Goal: Task Accomplishment & Management: Manage account settings

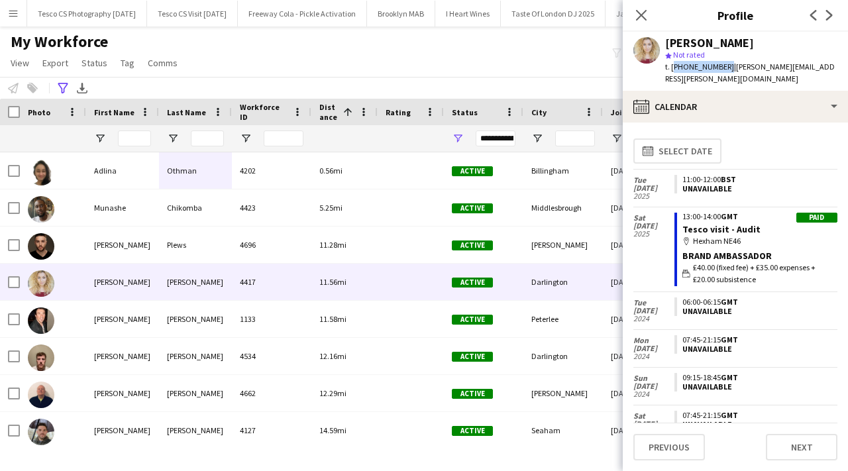
scroll to position [0, 3514]
click at [62, 86] on icon "Advanced filters" at bounding box center [63, 88] width 11 height 11
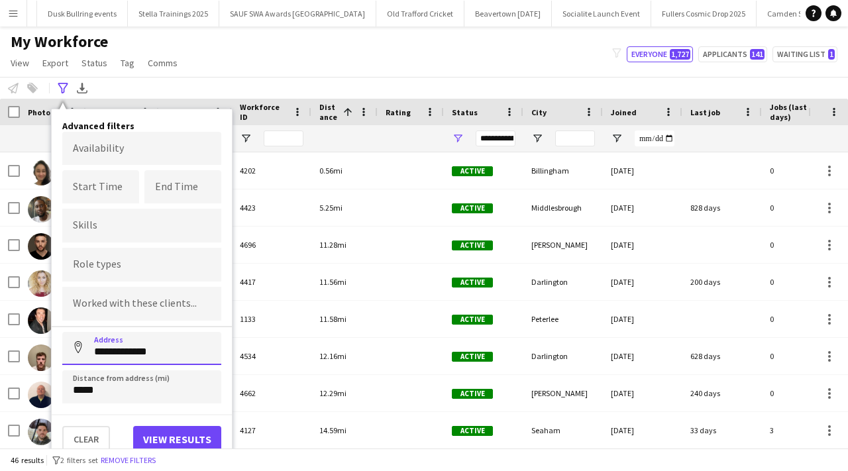
click at [163, 354] on input "**********" at bounding box center [141, 348] width 159 height 33
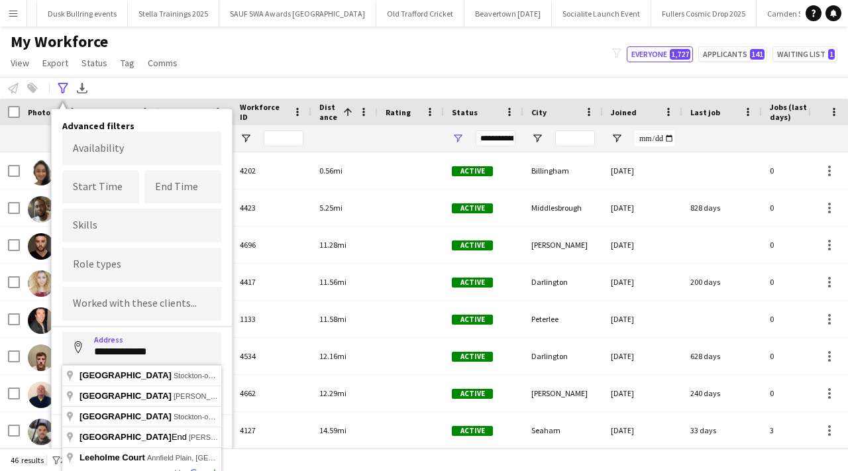
click at [266, 79] on div "**********" at bounding box center [424, 88] width 848 height 22
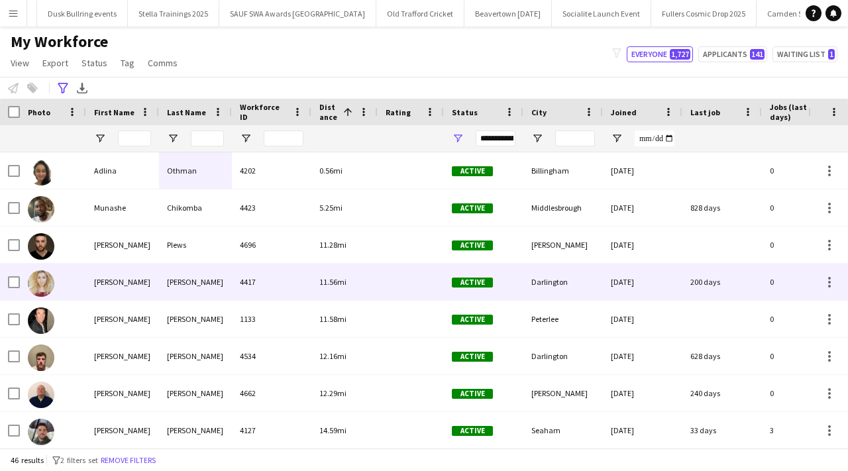
click at [193, 292] on div "Duncan" at bounding box center [195, 282] width 73 height 36
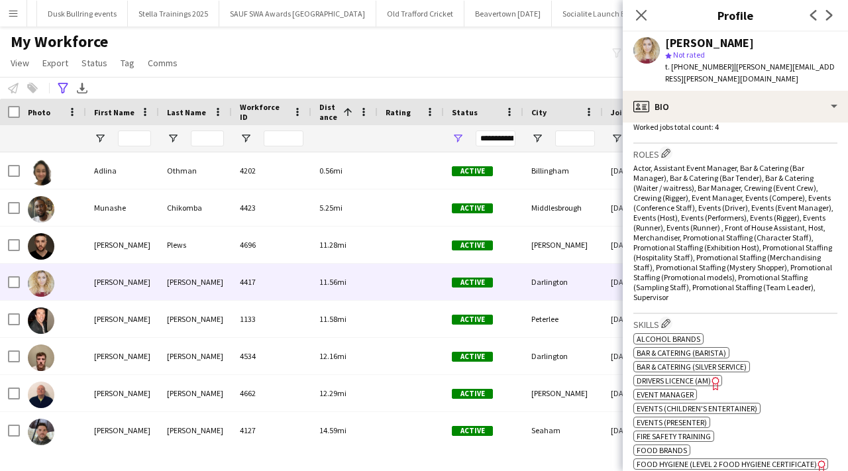
scroll to position [1037, 0]
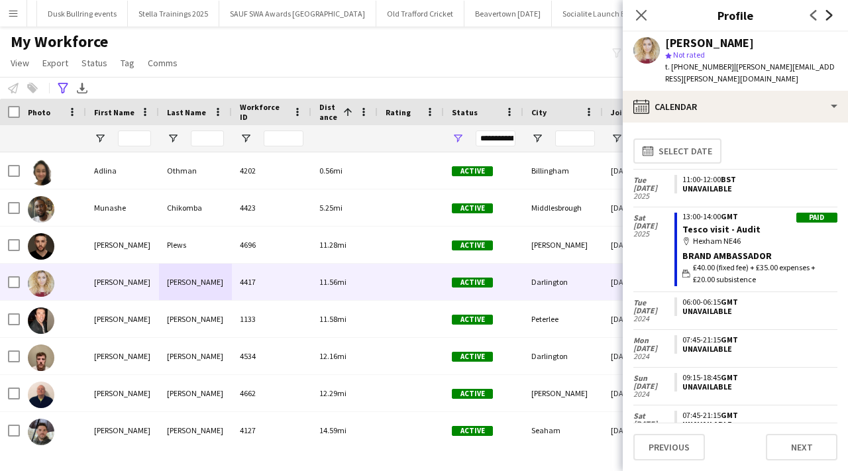
click at [830, 17] on icon "Next" at bounding box center [829, 15] width 11 height 11
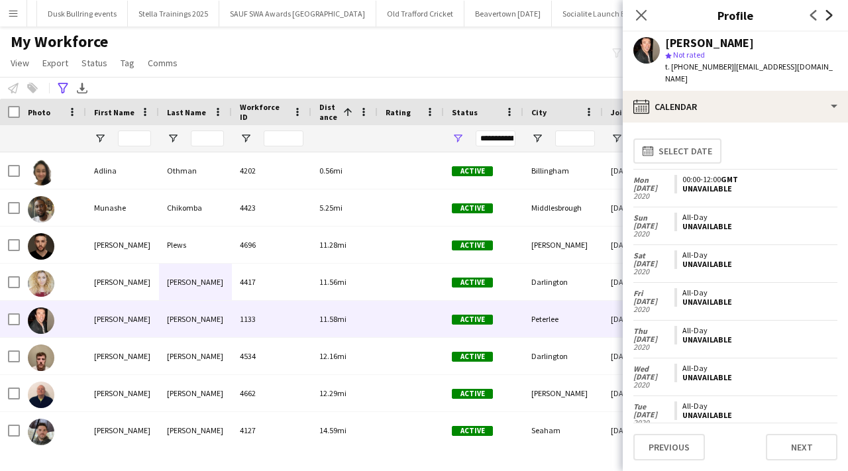
click at [830, 17] on icon "Next" at bounding box center [829, 15] width 11 height 11
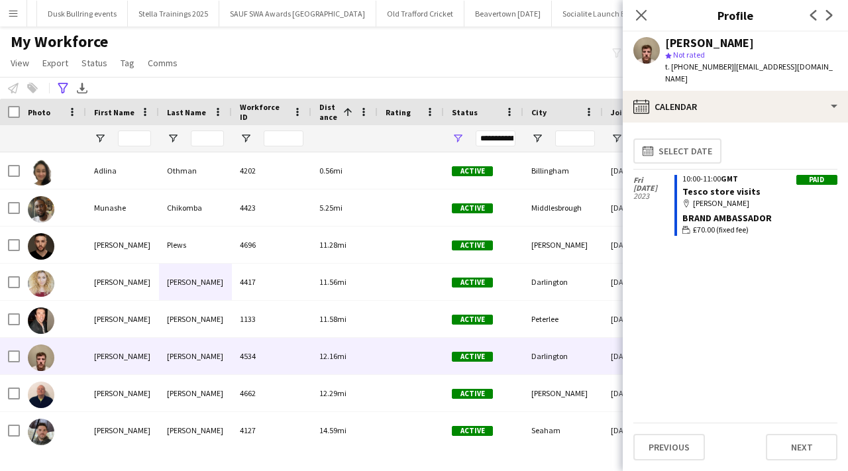
drag, startPoint x: 673, startPoint y: 68, endPoint x: 725, endPoint y: 67, distance: 51.7
click at [725, 67] on span "t. +4407935078097" at bounding box center [699, 67] width 69 height 10
click at [830, 19] on icon "Next" at bounding box center [829, 15] width 11 height 11
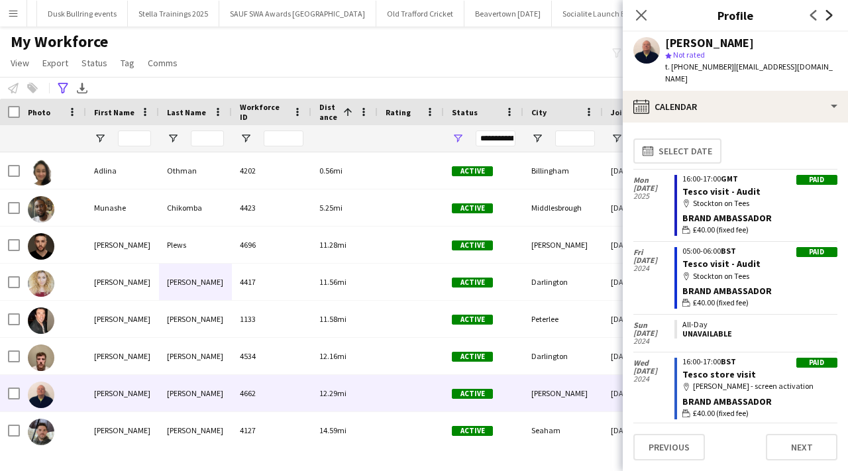
click at [829, 18] on icon "Next" at bounding box center [829, 15] width 11 height 11
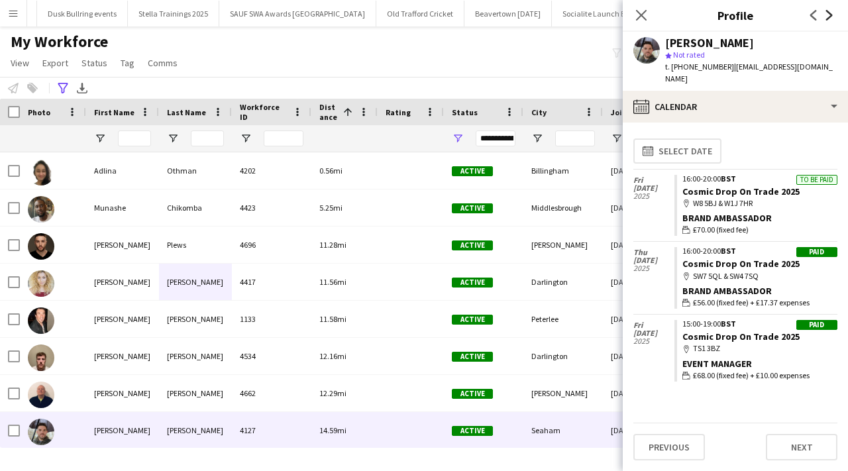
click at [830, 13] on icon "Next" at bounding box center [829, 15] width 11 height 11
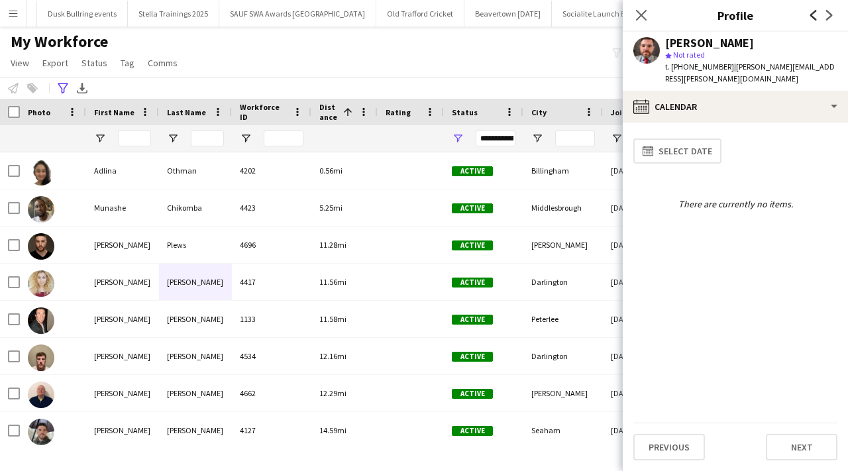
click at [810, 15] on icon at bounding box center [813, 15] width 7 height 11
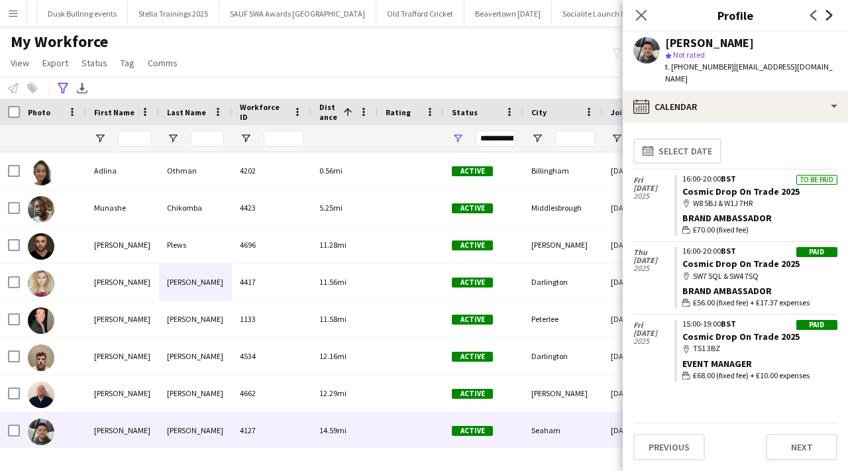
click at [832, 17] on icon "Next" at bounding box center [829, 15] width 11 height 11
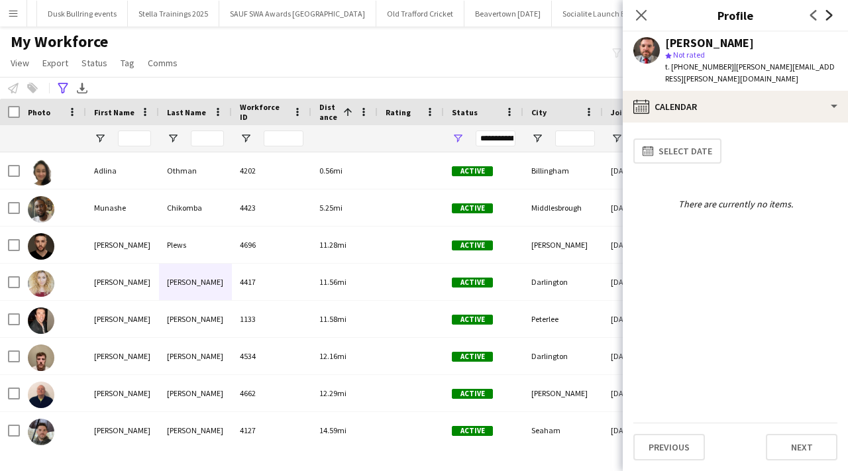
click at [830, 17] on icon "Next" at bounding box center [829, 15] width 11 height 11
click at [830, 17] on icon at bounding box center [829, 15] width 7 height 11
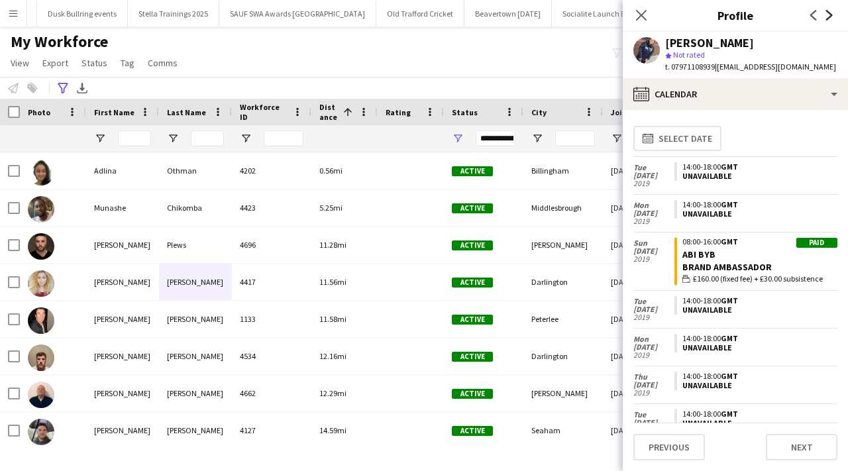
click at [830, 17] on icon at bounding box center [829, 15] width 7 height 11
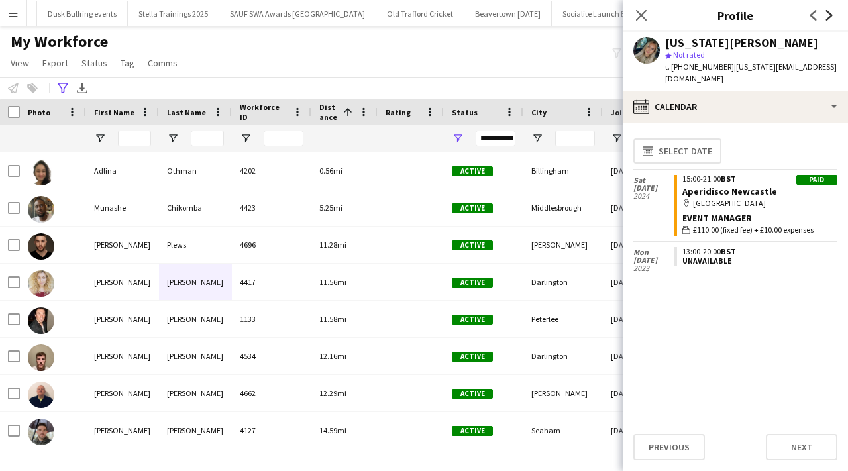
click at [830, 17] on icon at bounding box center [829, 15] width 7 height 11
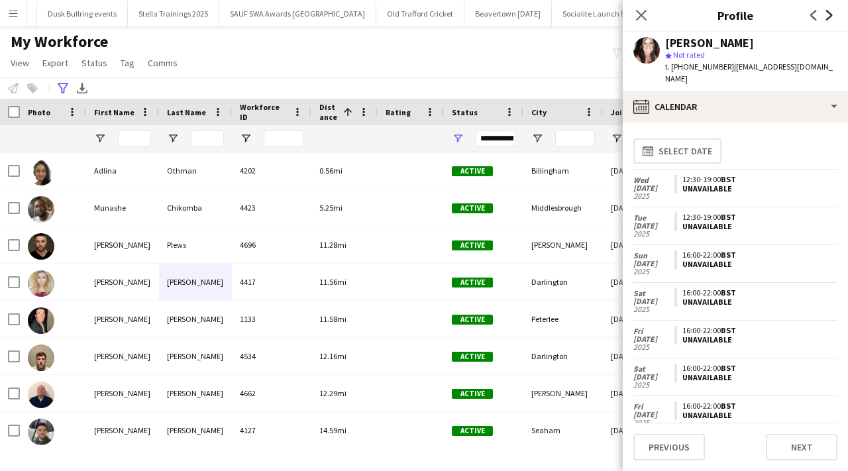
click at [830, 17] on icon at bounding box center [829, 15] width 7 height 11
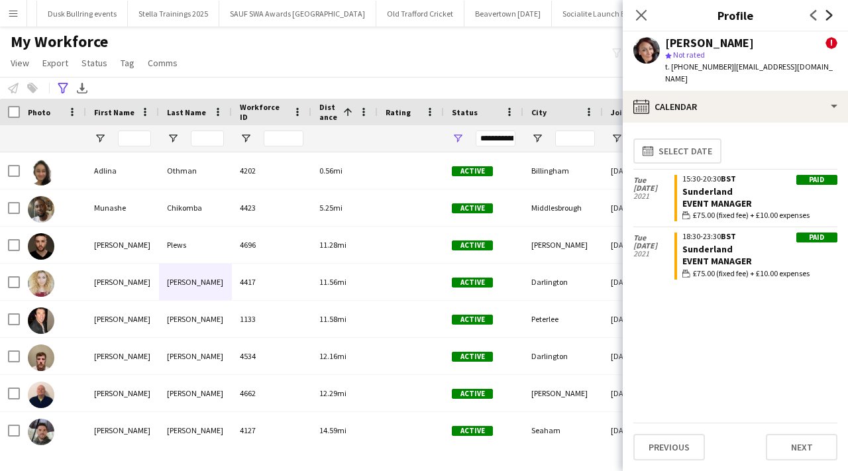
click at [830, 17] on icon at bounding box center [829, 15] width 7 height 11
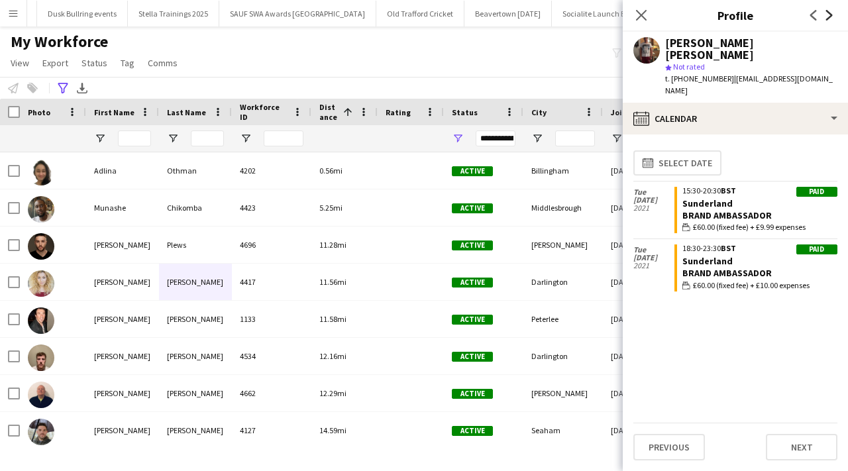
click at [830, 17] on icon at bounding box center [829, 15] width 7 height 11
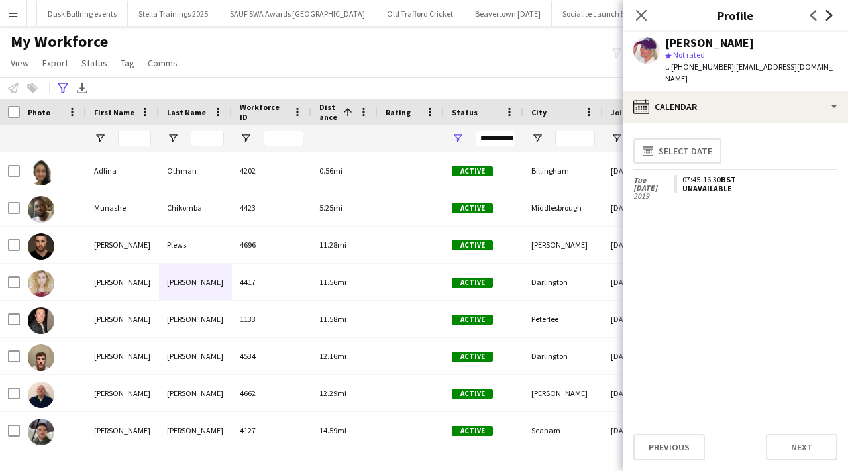
click at [830, 17] on icon at bounding box center [829, 15] width 7 height 11
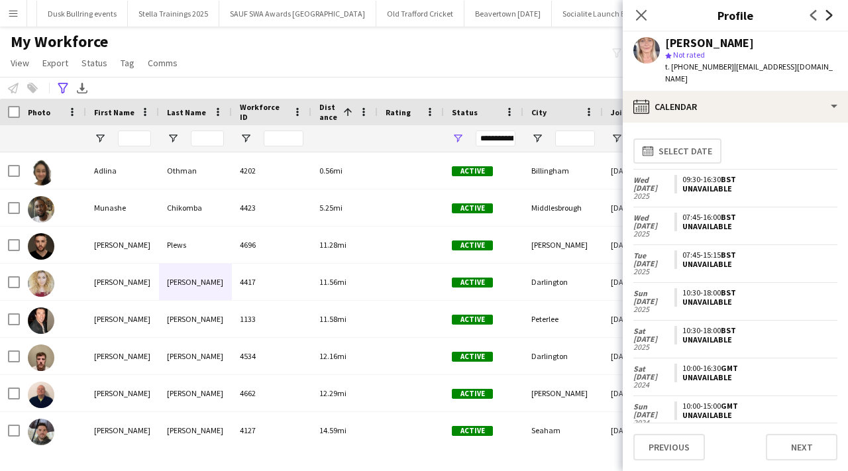
click at [830, 17] on icon at bounding box center [829, 15] width 7 height 11
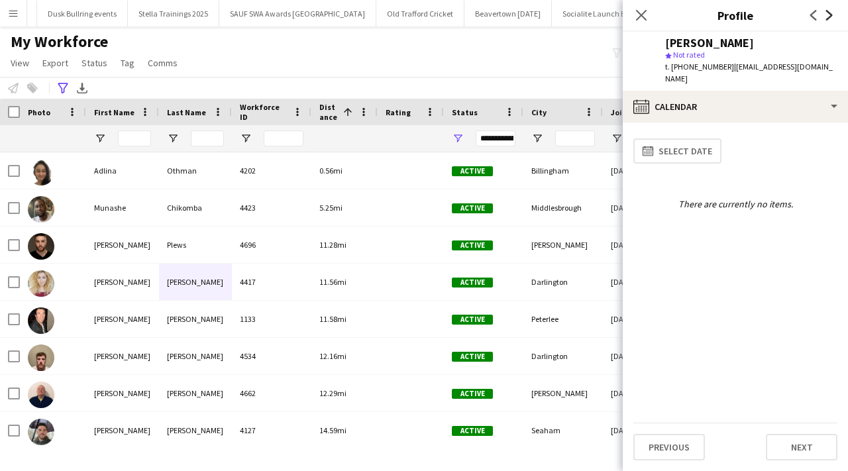
click at [830, 17] on icon at bounding box center [829, 15] width 7 height 11
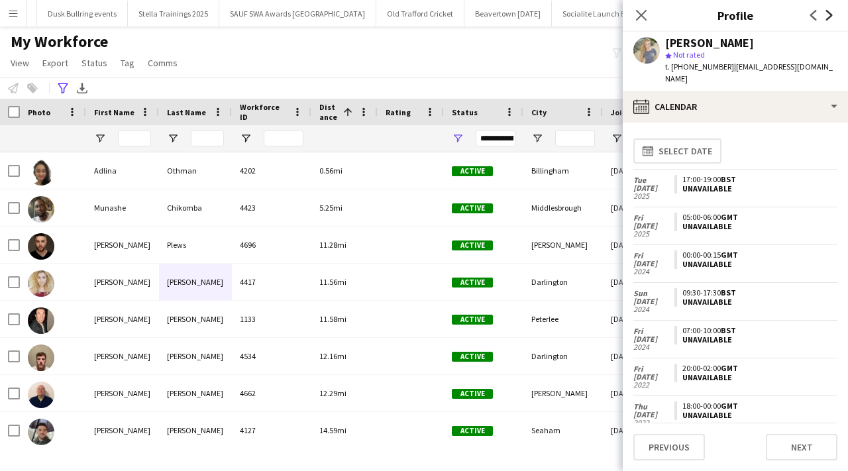
click at [830, 17] on icon at bounding box center [829, 15] width 7 height 11
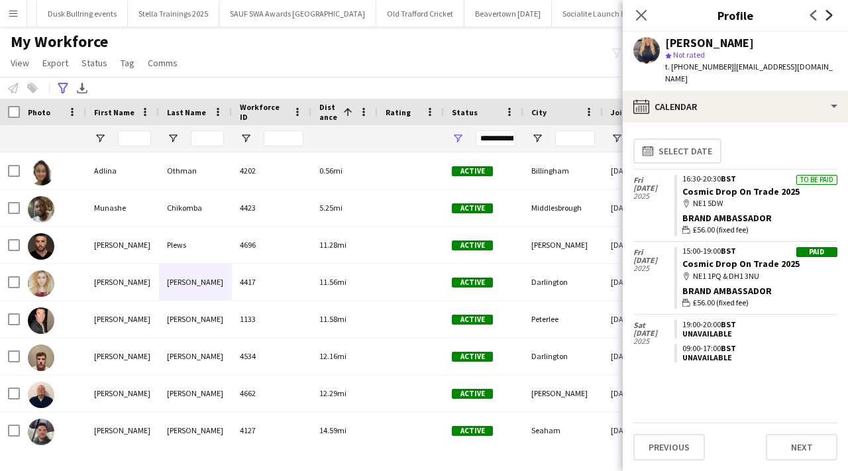
click at [831, 15] on icon at bounding box center [829, 15] width 7 height 11
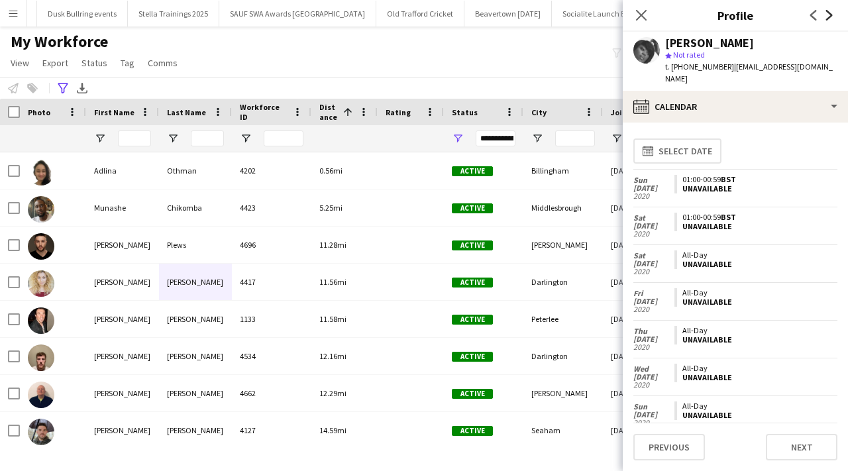
click at [831, 15] on icon at bounding box center [829, 15] width 7 height 11
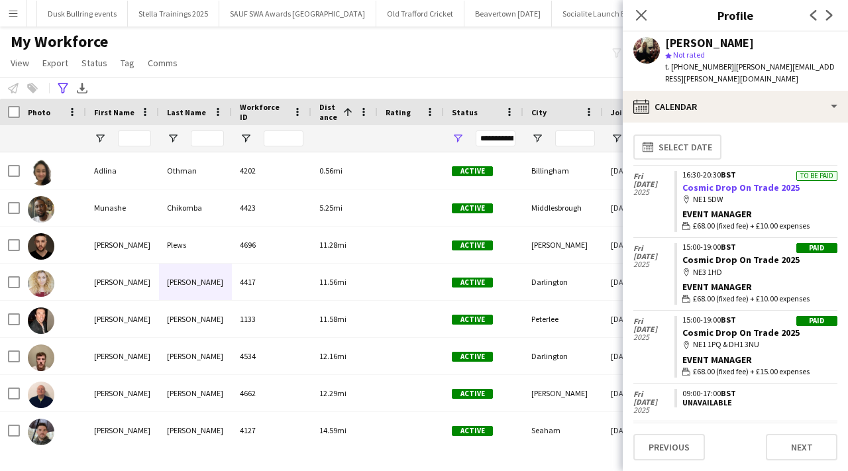
scroll to position [0, 0]
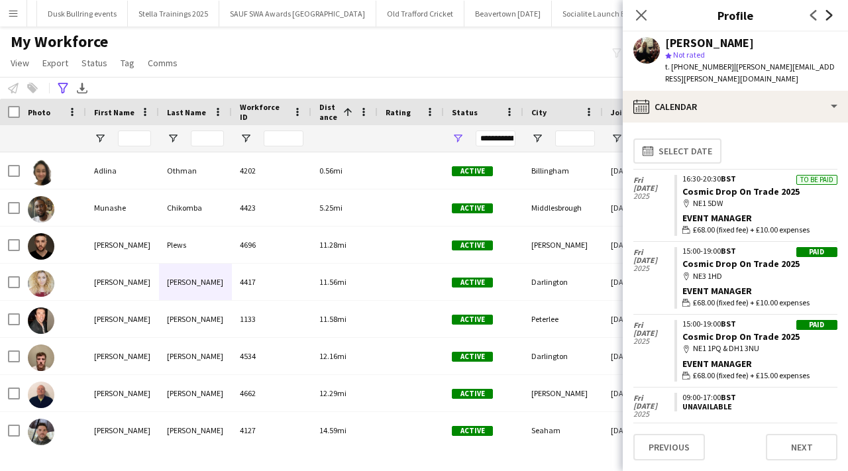
click at [828, 13] on icon "Next" at bounding box center [829, 15] width 11 height 11
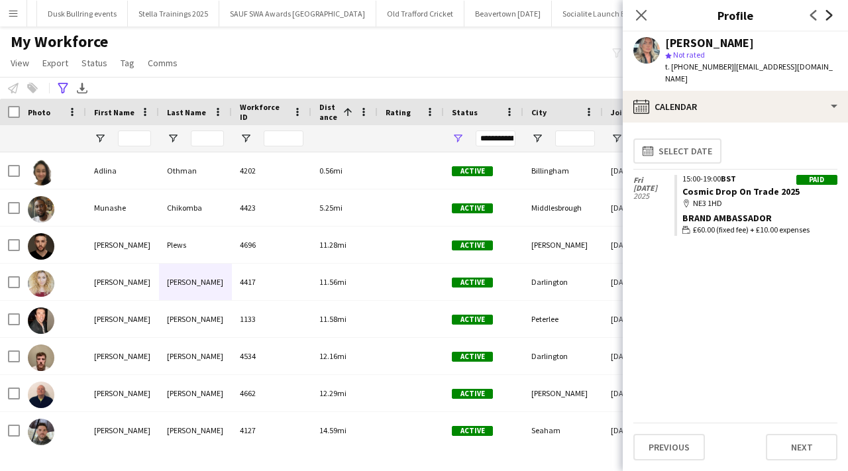
click at [828, 13] on icon "Next" at bounding box center [829, 15] width 11 height 11
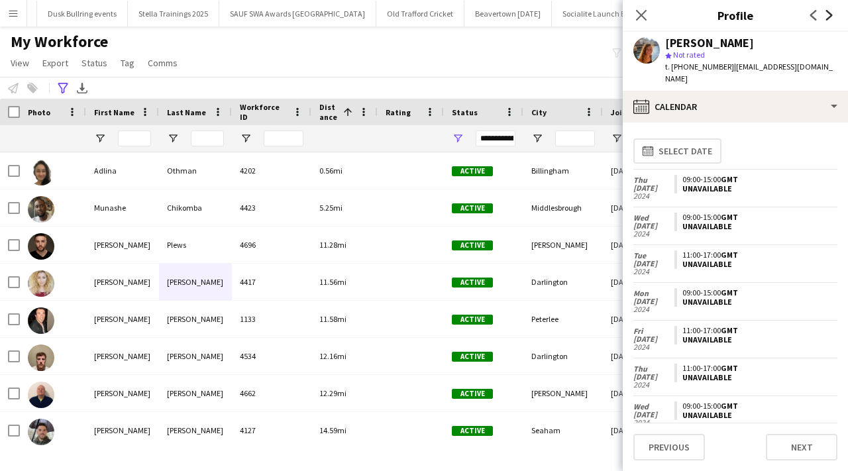
click at [828, 13] on icon "Next" at bounding box center [829, 15] width 11 height 11
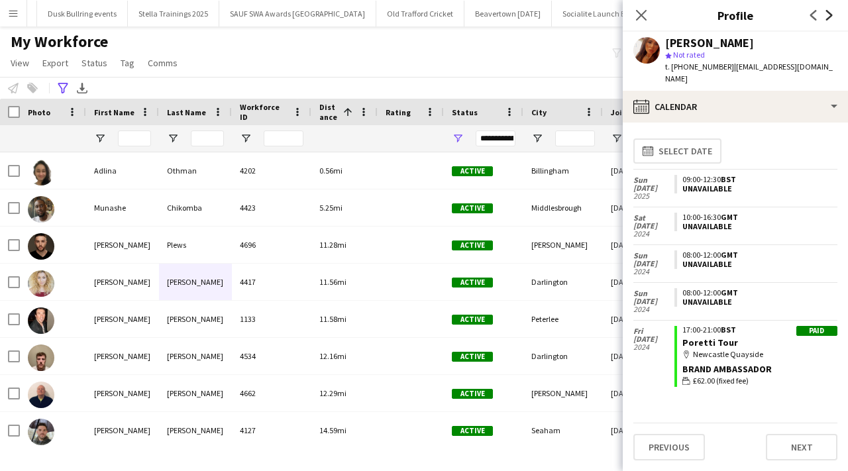
click at [828, 13] on icon "Next" at bounding box center [829, 15] width 11 height 11
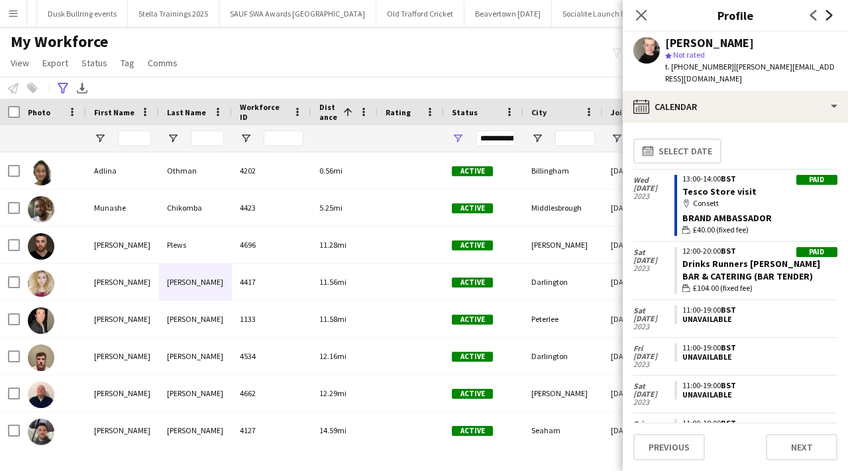
click at [827, 15] on icon "Next" at bounding box center [829, 15] width 11 height 11
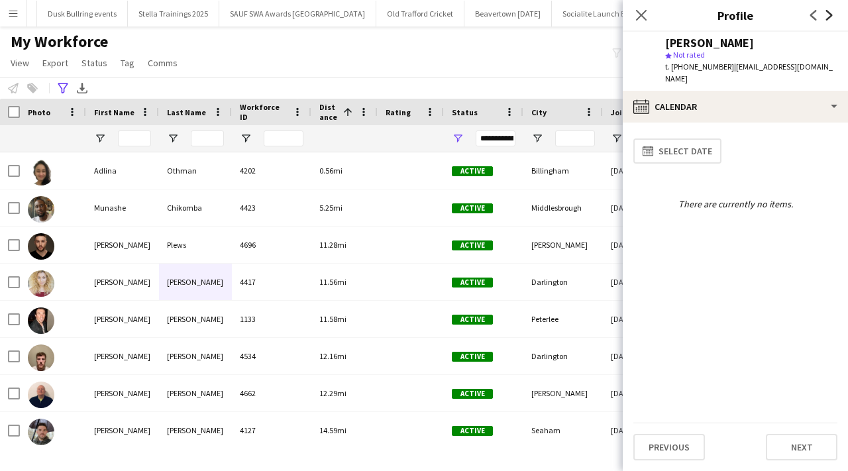
click at [827, 15] on icon "Next" at bounding box center [829, 15] width 11 height 11
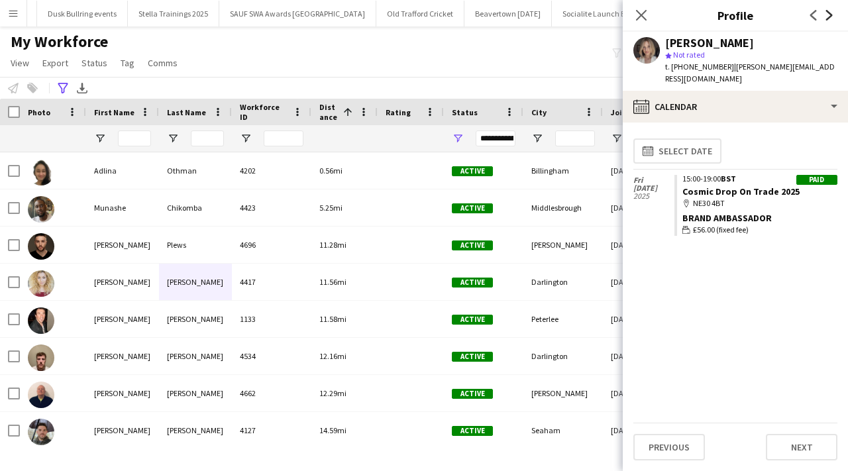
click at [827, 15] on icon "Next" at bounding box center [829, 15] width 11 height 11
click at [828, 15] on icon "Next" at bounding box center [829, 15] width 11 height 11
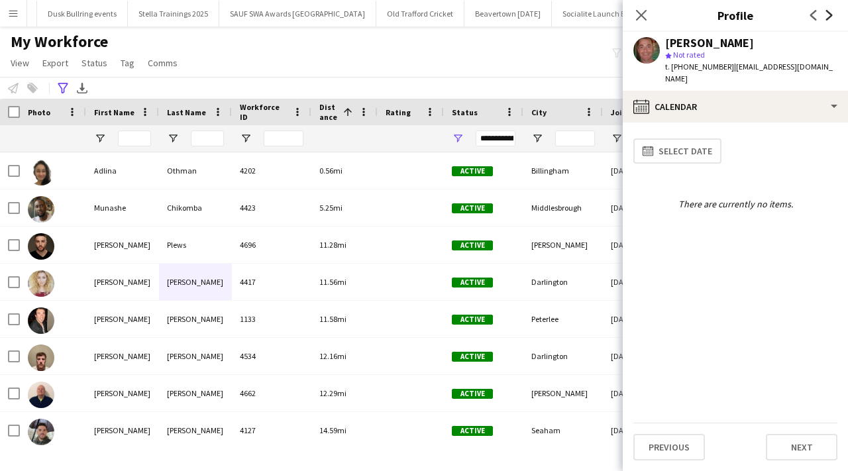
click at [828, 15] on icon "Next" at bounding box center [829, 15] width 11 height 11
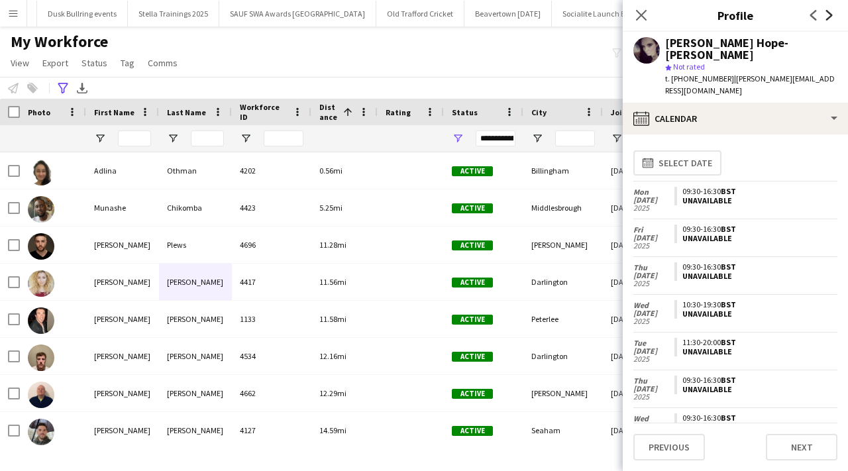
click at [828, 15] on icon "Next" at bounding box center [829, 15] width 11 height 11
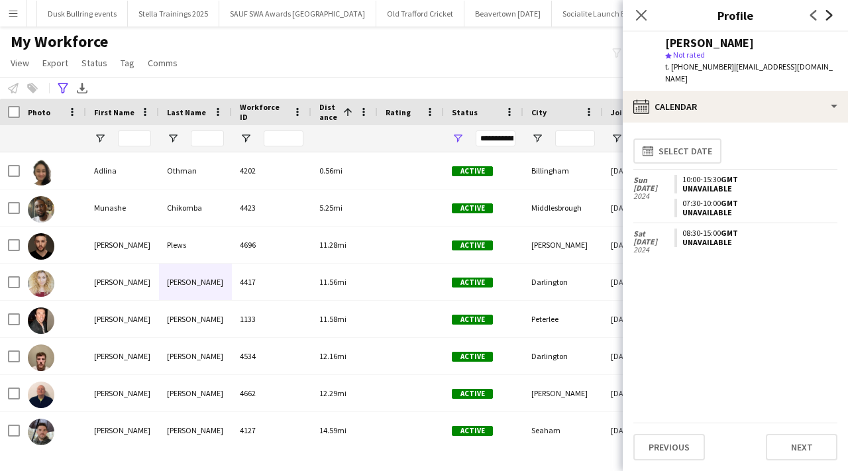
click at [828, 15] on icon "Next" at bounding box center [829, 15] width 11 height 11
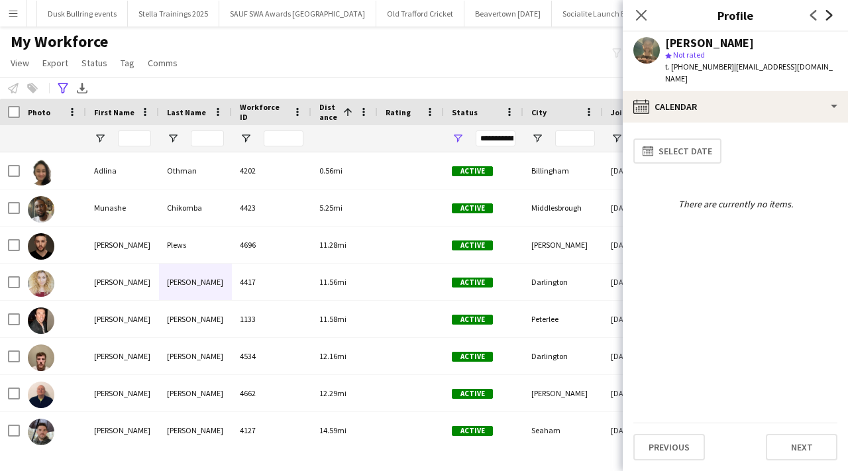
click at [828, 15] on icon "Next" at bounding box center [829, 15] width 11 height 11
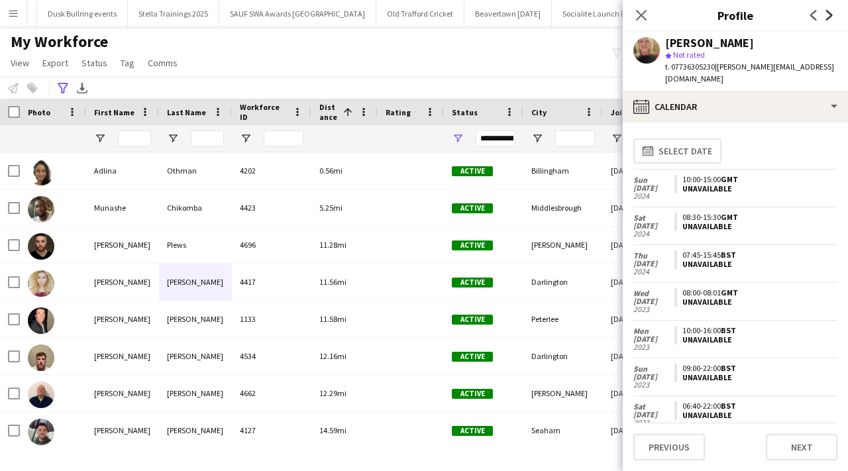
click at [828, 15] on icon "Next" at bounding box center [829, 15] width 11 height 11
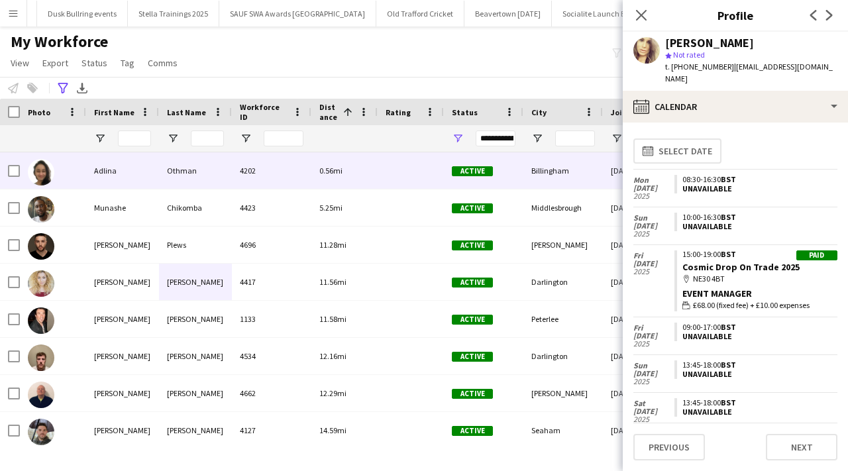
click at [255, 183] on div "4202" at bounding box center [271, 170] width 79 height 36
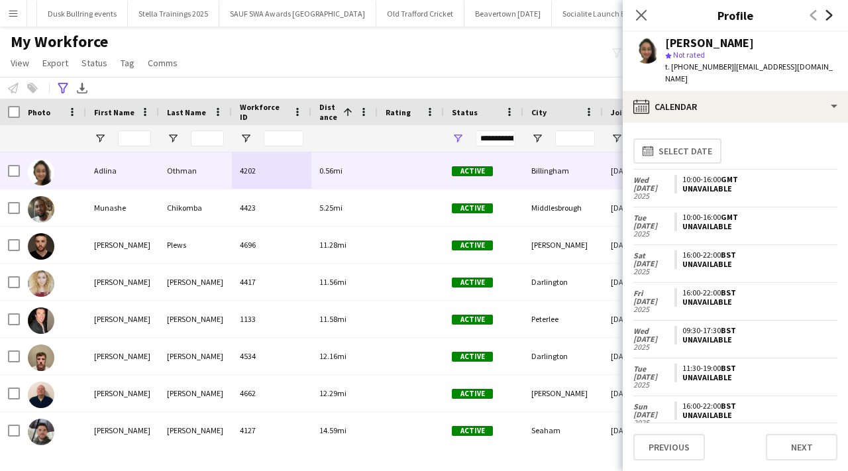
click at [832, 14] on icon "Next" at bounding box center [829, 15] width 11 height 11
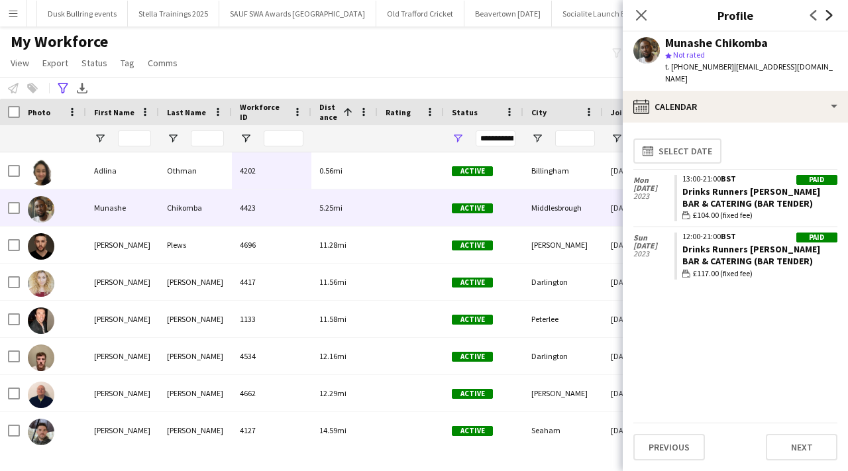
click at [831, 14] on icon "Next" at bounding box center [829, 15] width 11 height 11
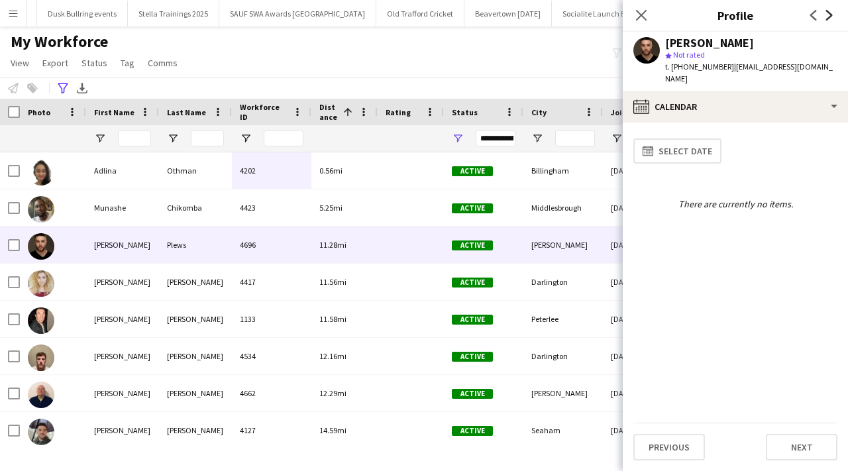
click at [831, 14] on icon "Next" at bounding box center [829, 15] width 11 height 11
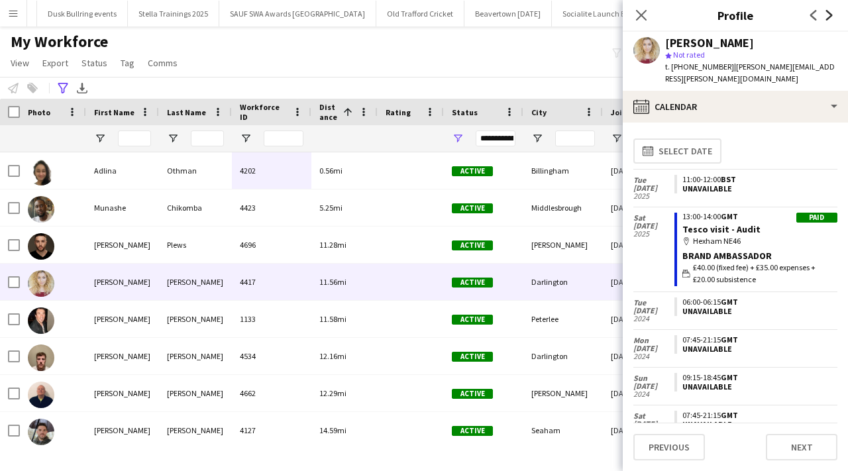
click at [831, 14] on icon "Next" at bounding box center [829, 15] width 11 height 11
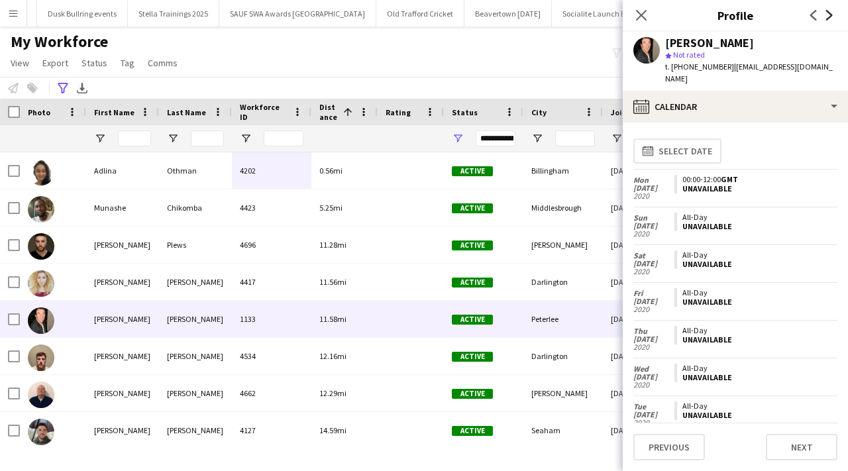
click at [831, 14] on icon "Next" at bounding box center [829, 15] width 11 height 11
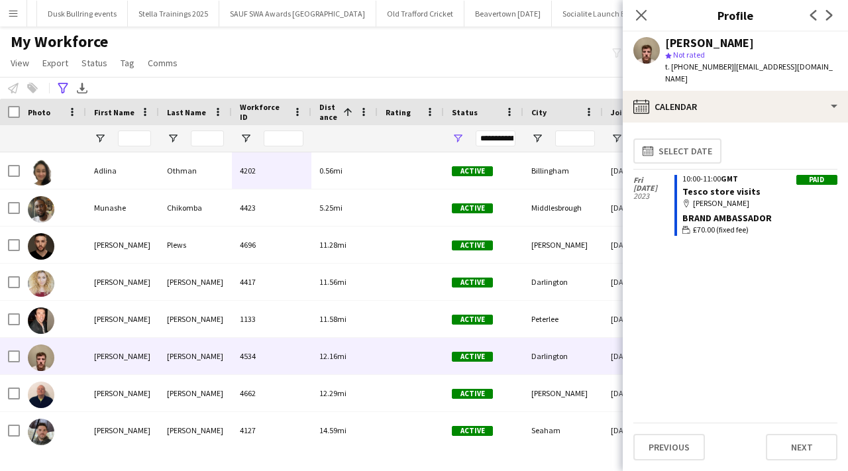
drag, startPoint x: 683, startPoint y: 64, endPoint x: 726, endPoint y: 64, distance: 43.0
click at [726, 64] on span "t. +4407935078097" at bounding box center [699, 67] width 69 height 10
copy span "07935078097"
click at [828, 17] on icon "Next" at bounding box center [829, 15] width 11 height 11
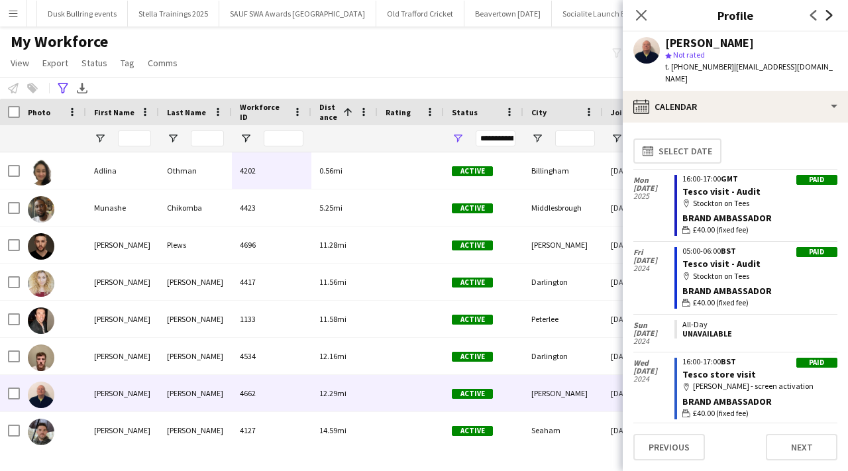
click at [828, 16] on icon "Next" at bounding box center [829, 15] width 11 height 11
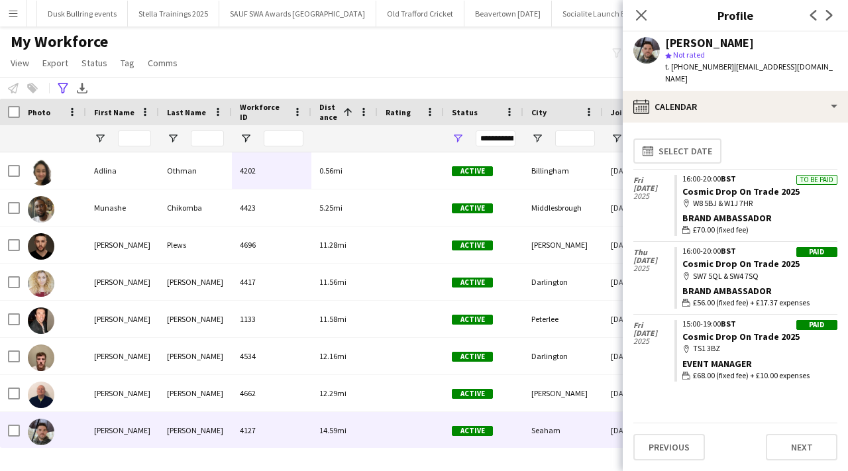
drag, startPoint x: 683, startPoint y: 65, endPoint x: 725, endPoint y: 68, distance: 41.1
click at [725, 68] on span "t. +4407532220833" at bounding box center [699, 67] width 69 height 10
copy span "07532220833"
click at [832, 17] on icon "Next" at bounding box center [829, 15] width 11 height 11
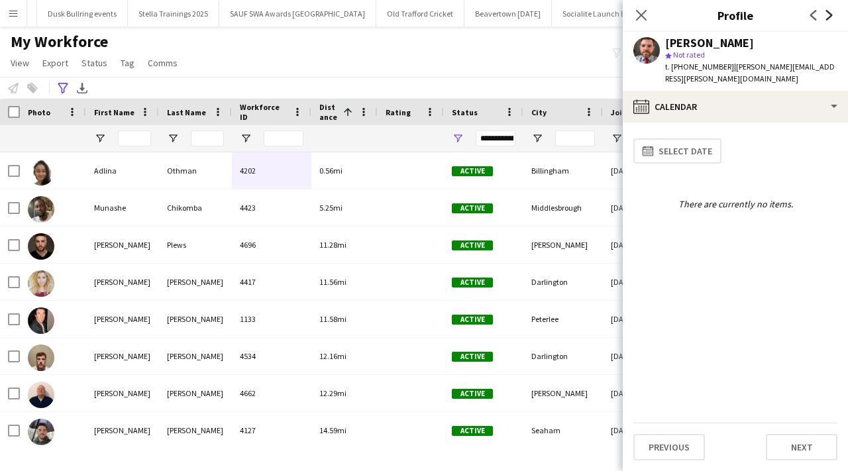
click at [830, 17] on icon at bounding box center [829, 15] width 7 height 11
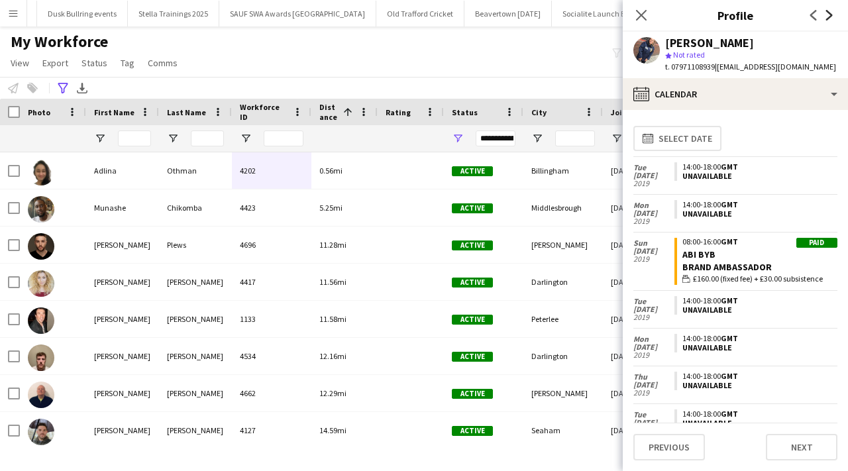
click at [830, 17] on icon at bounding box center [829, 15] width 7 height 11
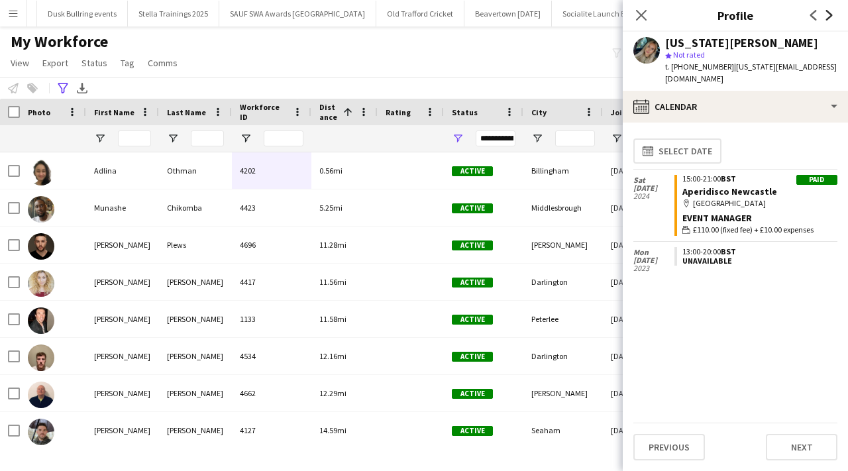
click at [830, 17] on icon at bounding box center [829, 15] width 7 height 11
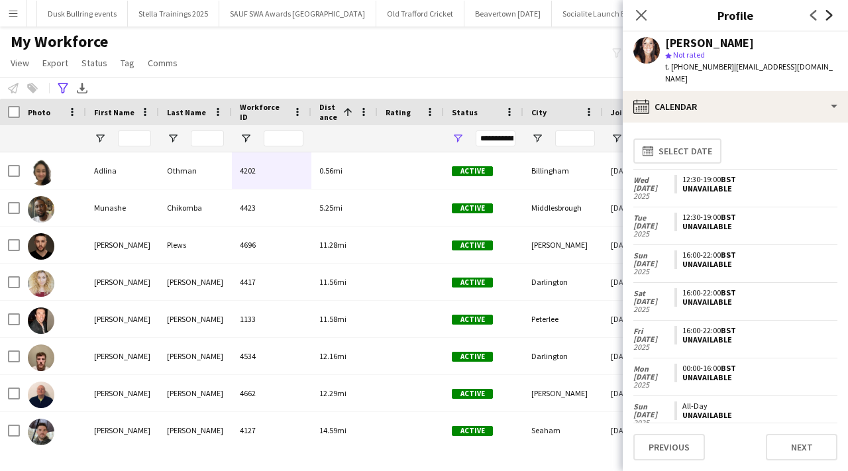
click at [830, 17] on icon at bounding box center [829, 15] width 7 height 11
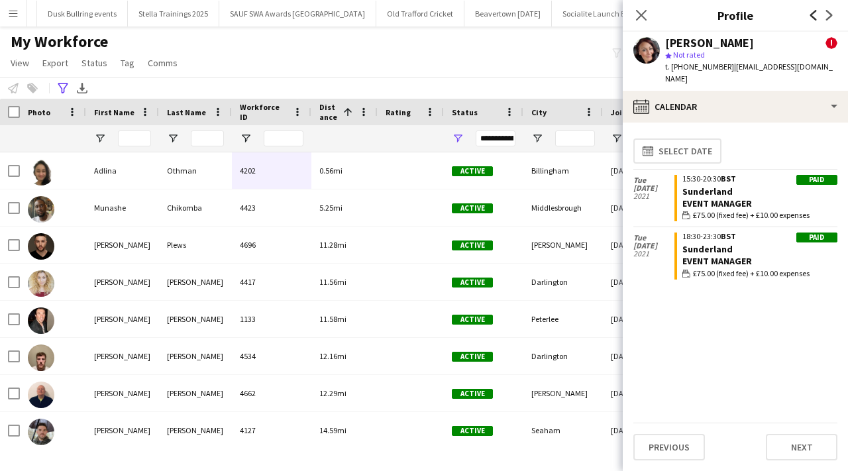
click at [815, 18] on icon "Previous" at bounding box center [813, 15] width 11 height 11
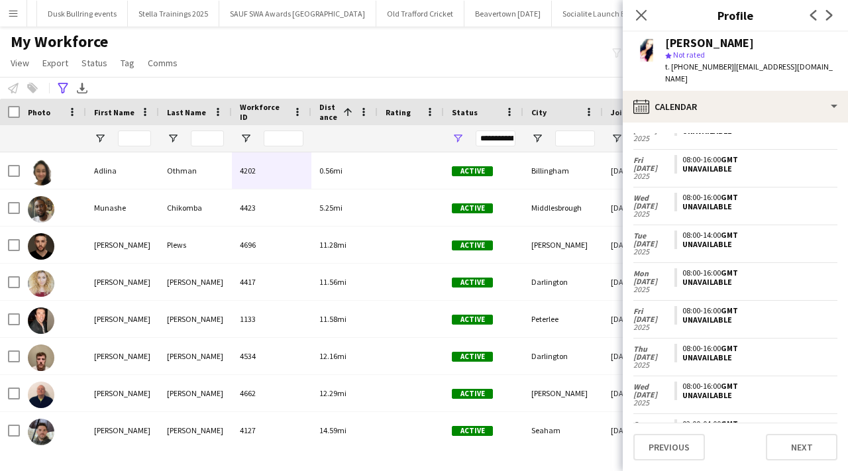
scroll to position [4764, 0]
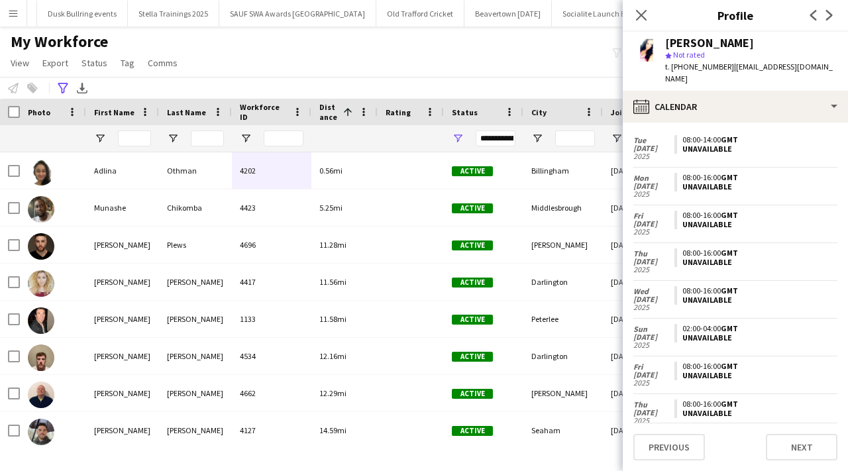
click at [826, 21] on app-icon "Next" at bounding box center [829, 15] width 16 height 16
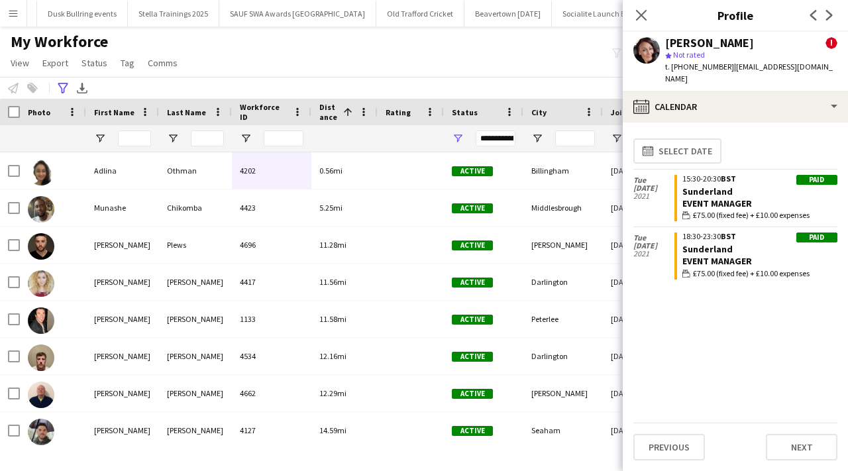
click at [826, 21] on app-icon "Next" at bounding box center [829, 15] width 16 height 16
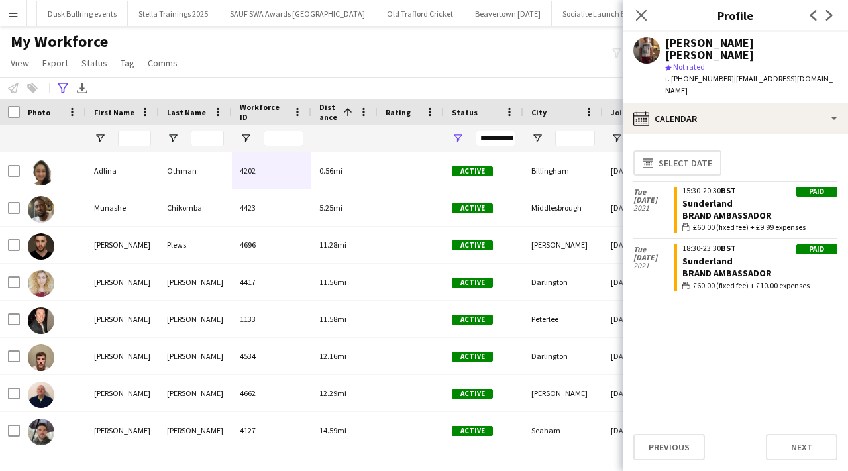
click at [826, 21] on app-icon "Next" at bounding box center [829, 15] width 16 height 16
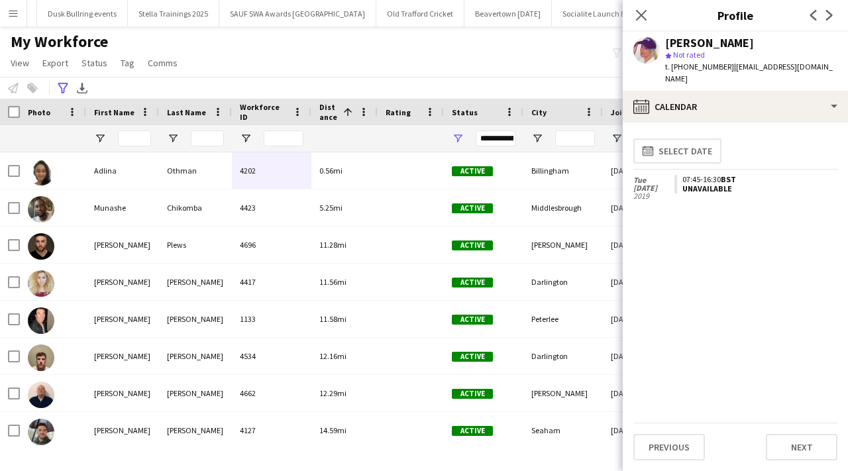
click at [826, 21] on app-icon "Next" at bounding box center [829, 15] width 16 height 16
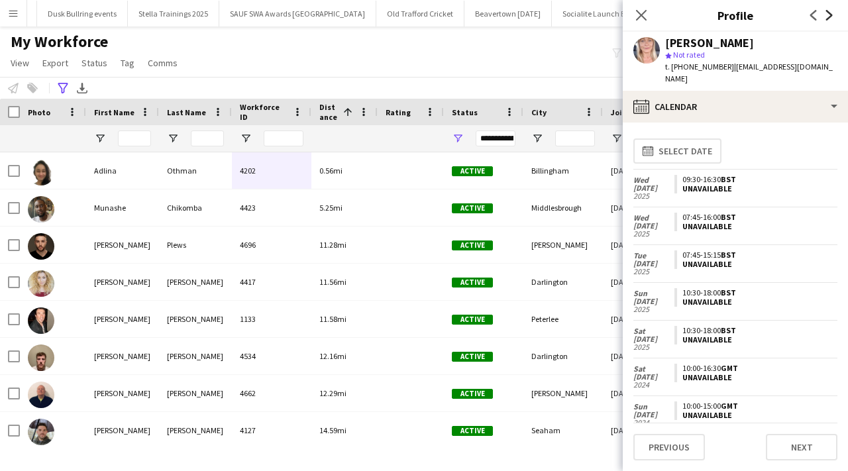
click at [828, 13] on icon "Next" at bounding box center [829, 15] width 11 height 11
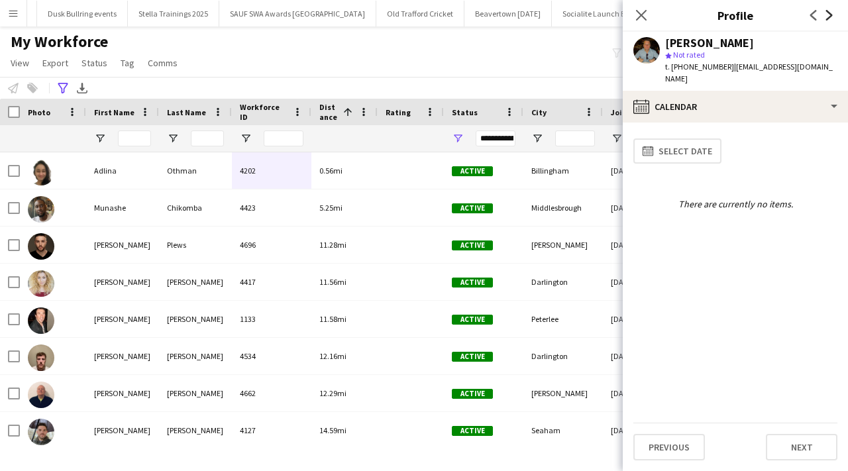
click at [828, 13] on icon at bounding box center [829, 15] width 7 height 11
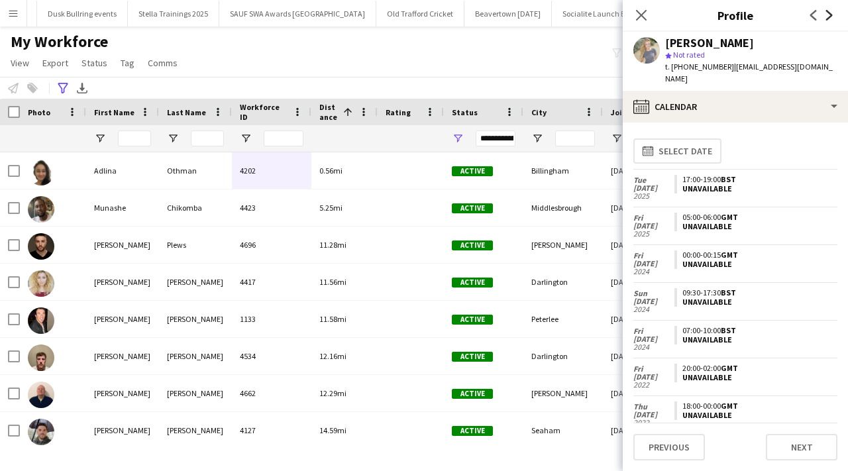
click at [828, 13] on icon "Next" at bounding box center [829, 15] width 11 height 11
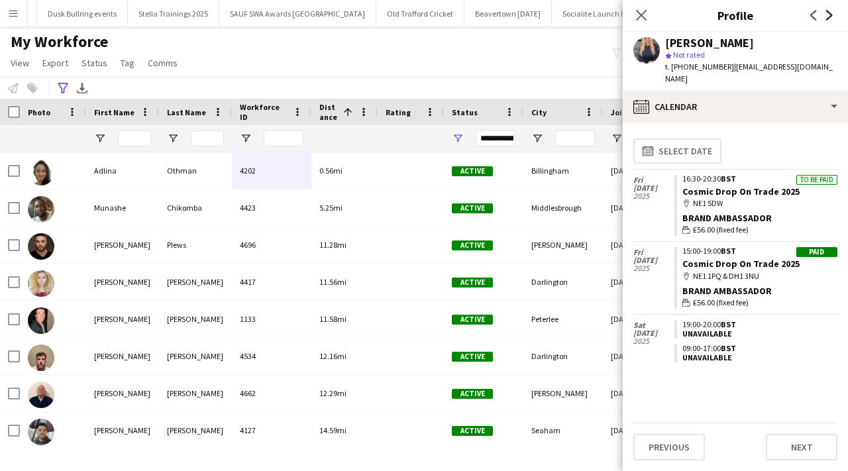
click at [828, 14] on icon "Next" at bounding box center [829, 15] width 11 height 11
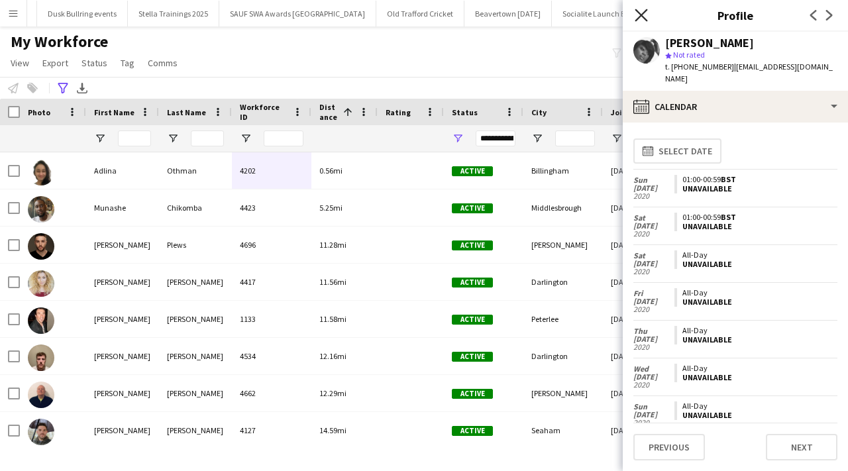
click at [637, 19] on icon at bounding box center [640, 15] width 13 height 13
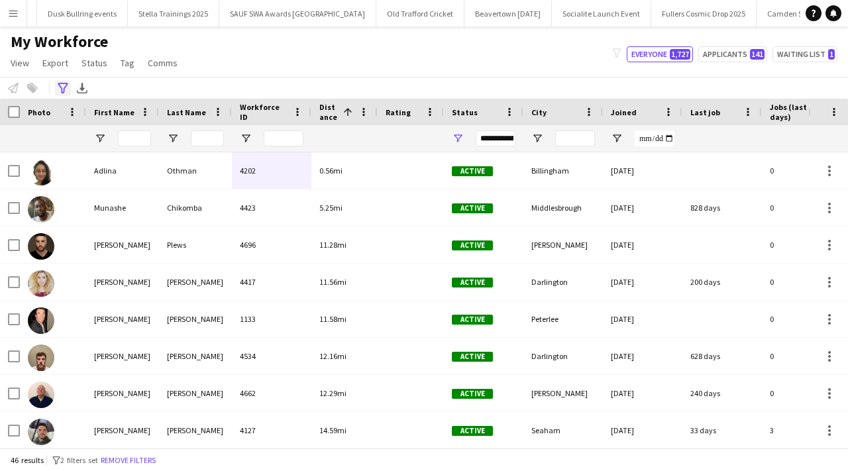
click at [63, 89] on icon "Advanced filters" at bounding box center [63, 88] width 11 height 11
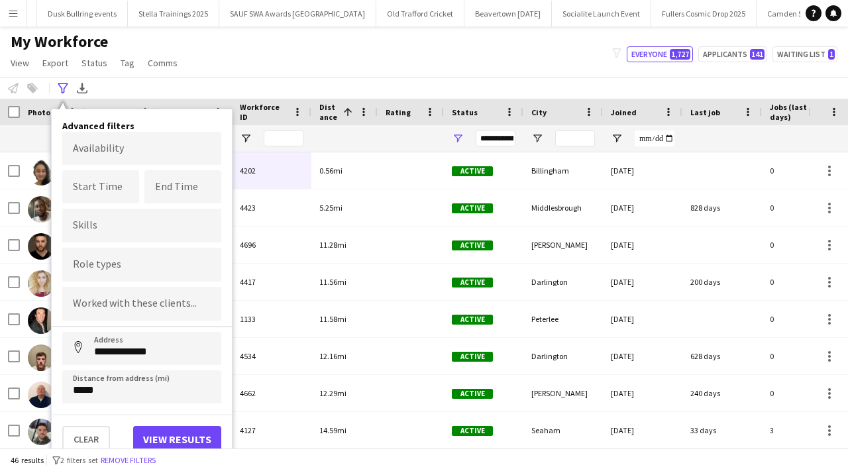
click at [170, 80] on div "**********" at bounding box center [424, 88] width 848 height 22
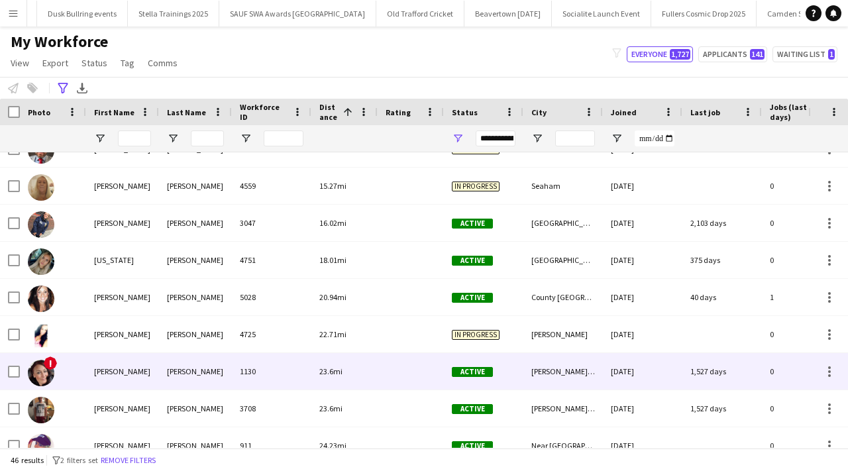
scroll to position [13, 0]
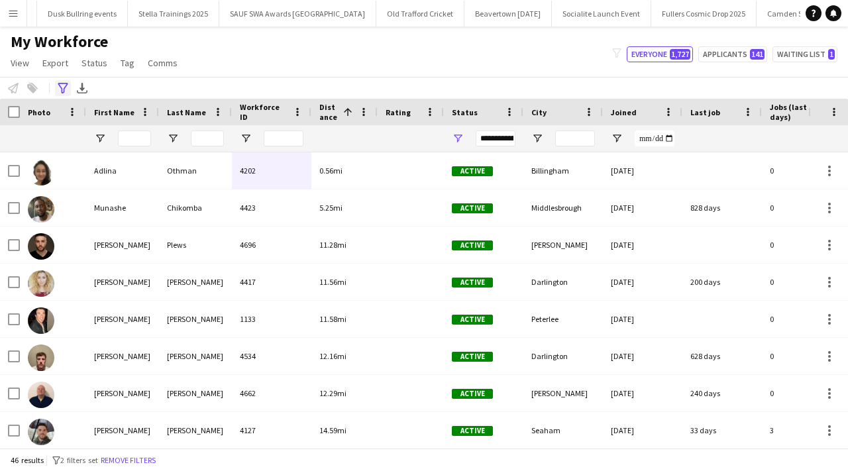
click at [62, 87] on icon "Advanced filters" at bounding box center [63, 88] width 11 height 11
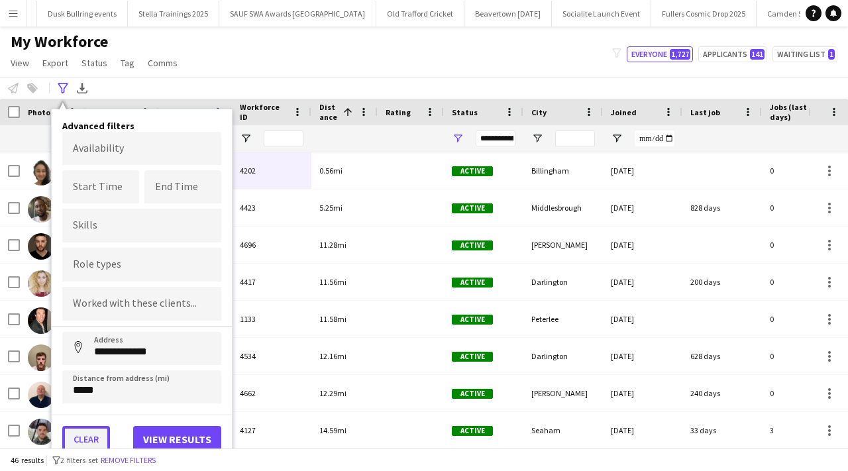
click at [91, 439] on button "Clear" at bounding box center [86, 439] width 48 height 26
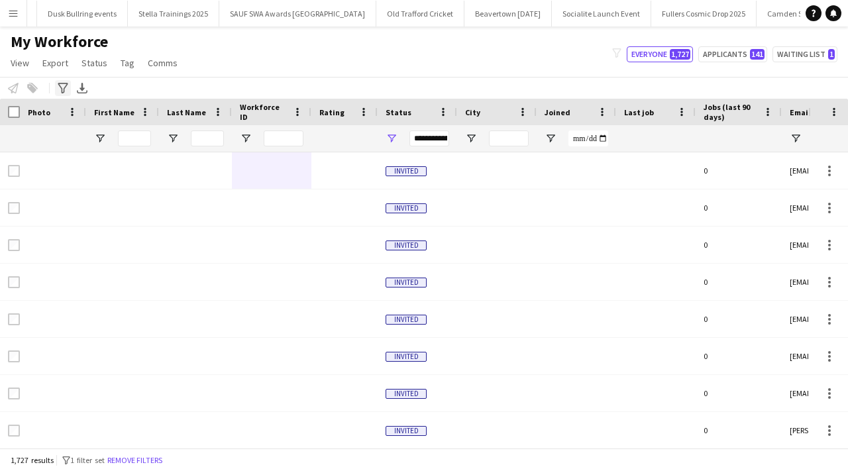
click at [59, 87] on icon "Advanced filters" at bounding box center [63, 88] width 11 height 11
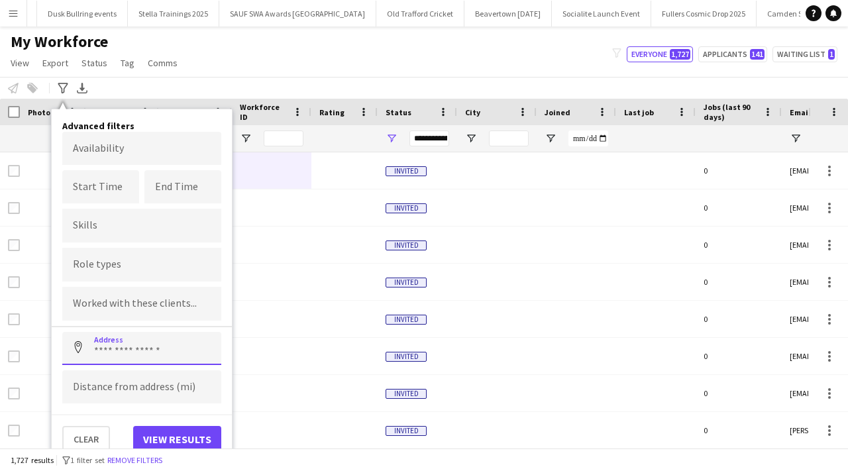
click at [147, 350] on input at bounding box center [141, 348] width 159 height 33
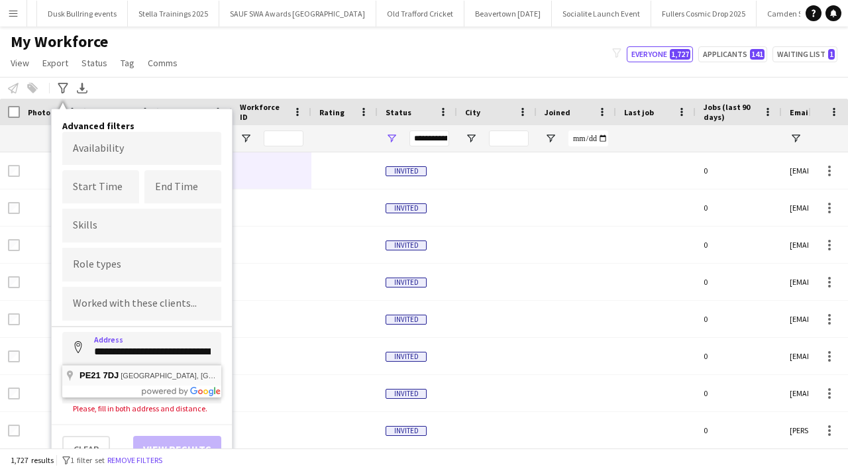
type input "**********"
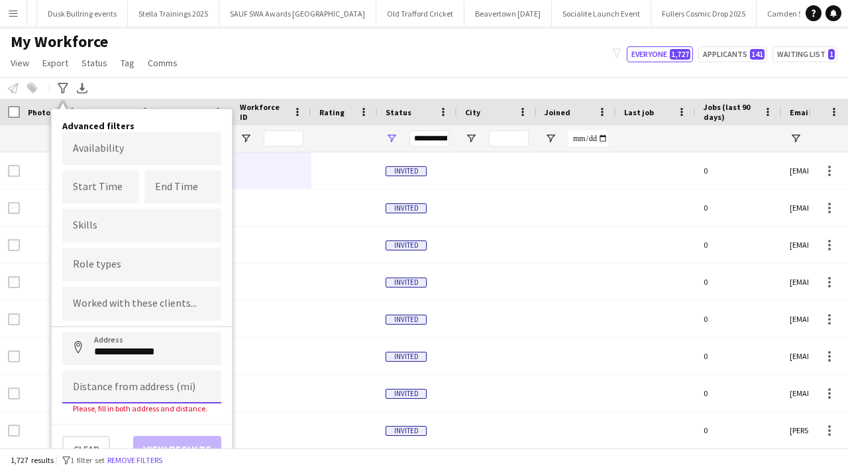
click at [146, 398] on input at bounding box center [141, 386] width 159 height 33
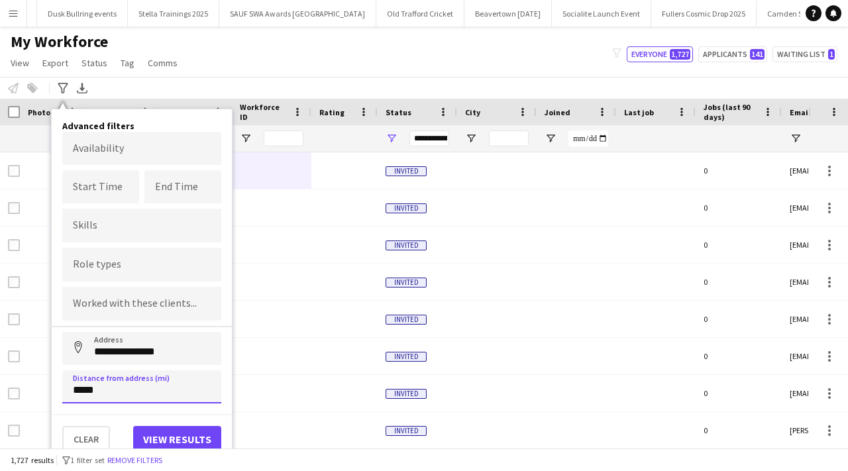
type input "*****"
click at [169, 356] on input "**********" at bounding box center [141, 348] width 159 height 33
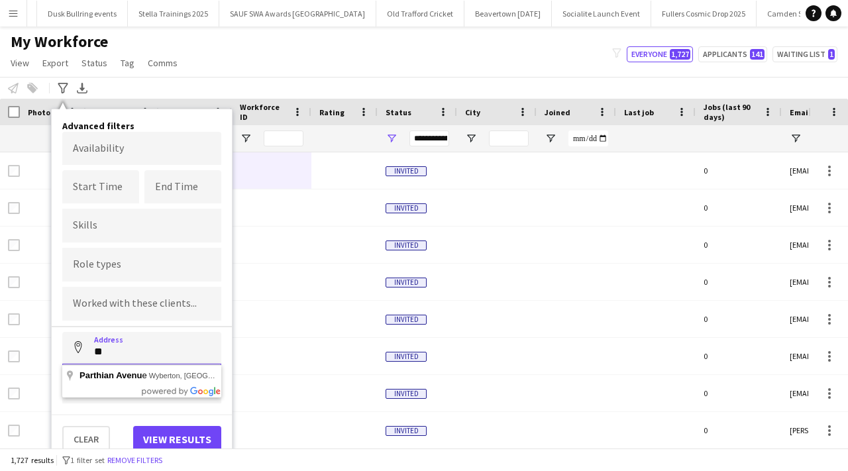
type input "*"
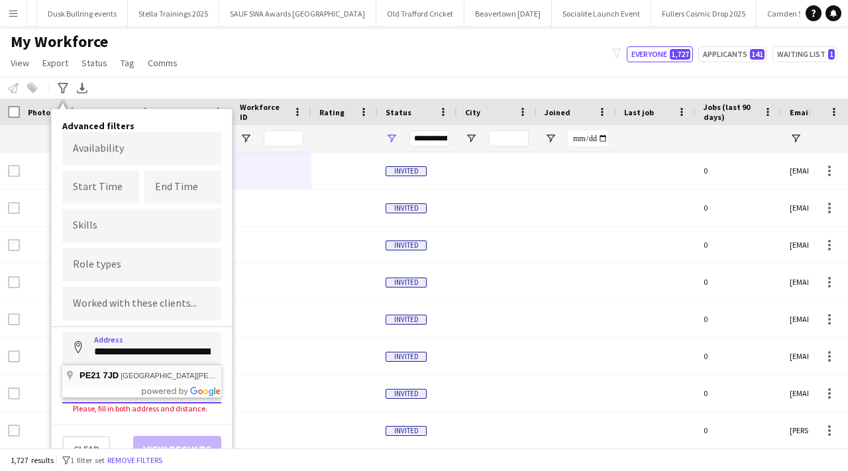
type input "**********"
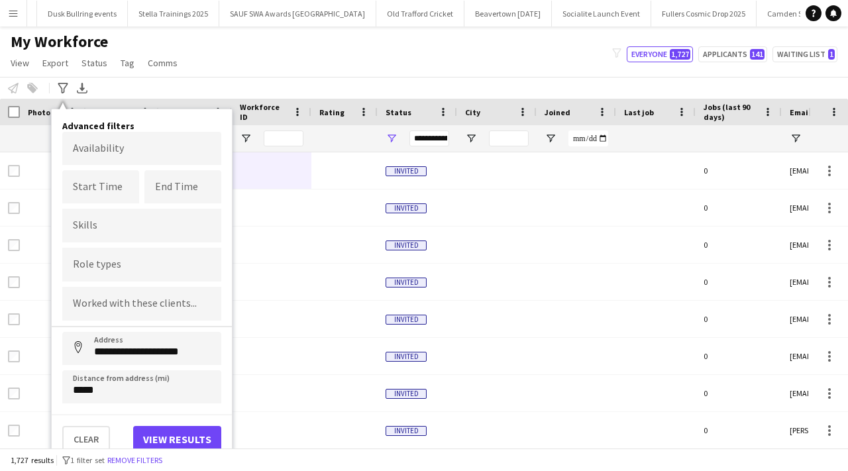
click at [161, 423] on div "Clear View results" at bounding box center [142, 433] width 180 height 38
click at [161, 430] on button "View results" at bounding box center [177, 439] width 88 height 26
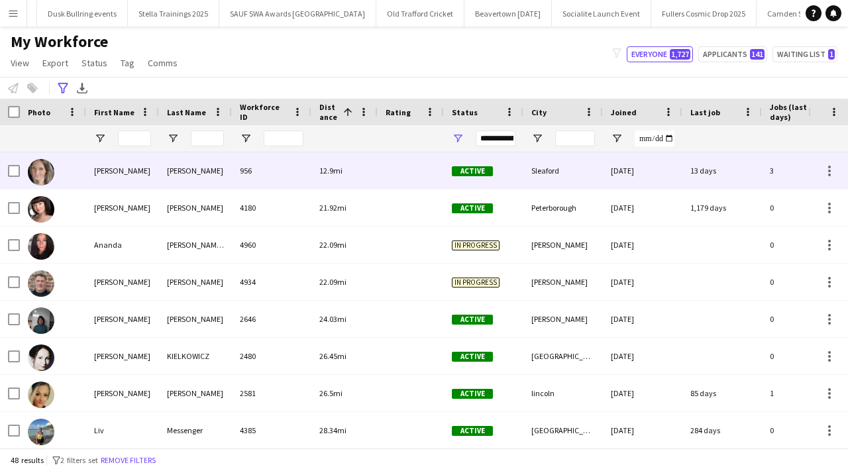
click at [175, 172] on div "[PERSON_NAME]" at bounding box center [195, 170] width 73 height 36
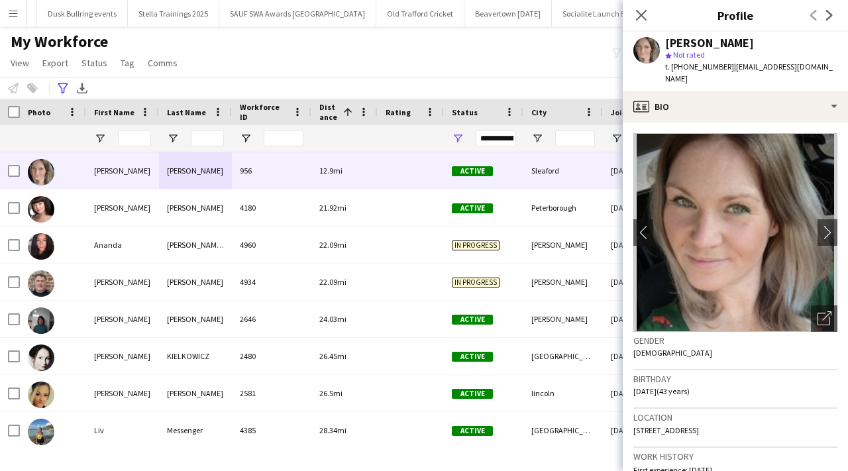
drag, startPoint x: 673, startPoint y: 69, endPoint x: 725, endPoint y: 69, distance: 51.7
click at [726, 69] on div "t. +447866007670 | therealfrankieling@hotmail.com" at bounding box center [751, 73] width 172 height 24
click at [673, 66] on span "t. [PHONE_NUMBER]" at bounding box center [699, 67] width 69 height 10
drag, startPoint x: 672, startPoint y: 66, endPoint x: 722, endPoint y: 68, distance: 49.7
click at [722, 68] on span "t. [PHONE_NUMBER]" at bounding box center [699, 67] width 69 height 10
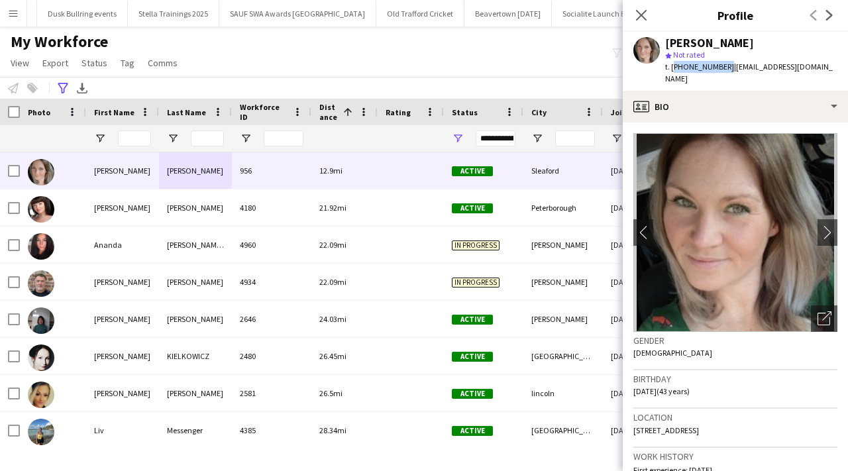
copy span "[PHONE_NUMBER]"
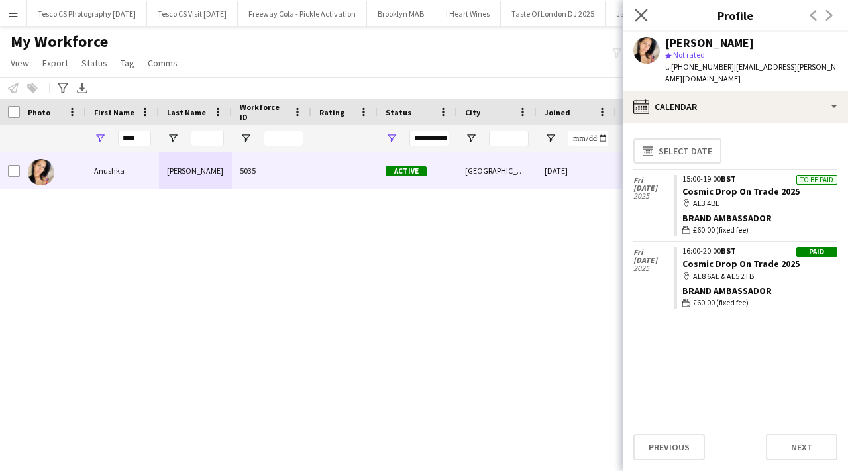
click at [633, 15] on app-icon "Close pop-in" at bounding box center [641, 15] width 19 height 19
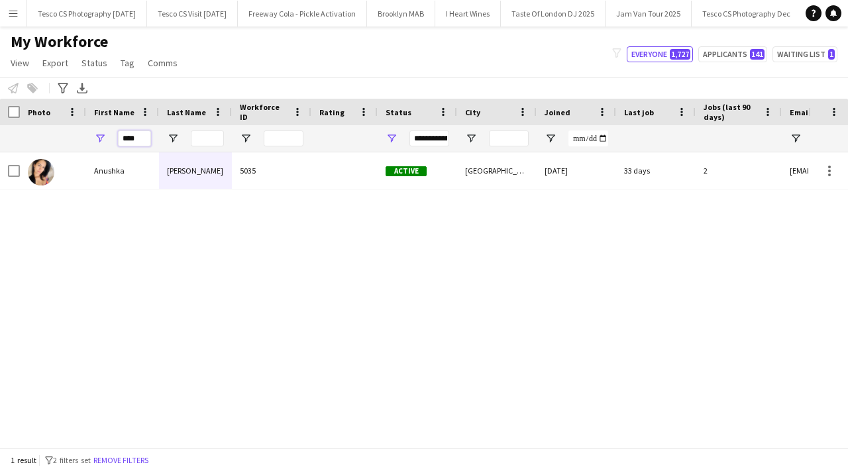
drag, startPoint x: 140, startPoint y: 135, endPoint x: 125, endPoint y: 135, distance: 15.9
click at [125, 135] on input "****" at bounding box center [134, 138] width 33 height 16
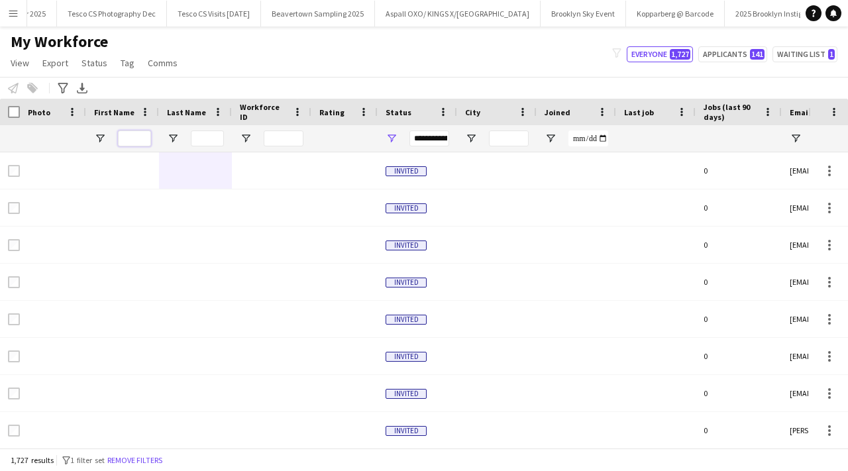
scroll to position [0, 1112]
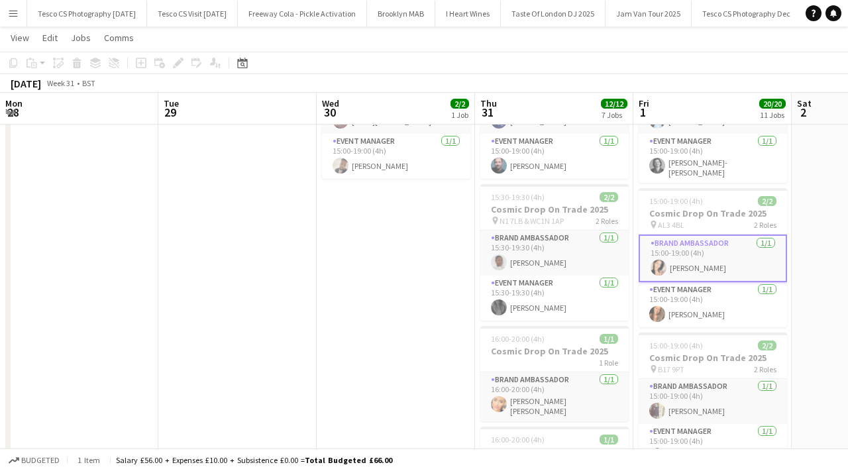
scroll to position [0, 456]
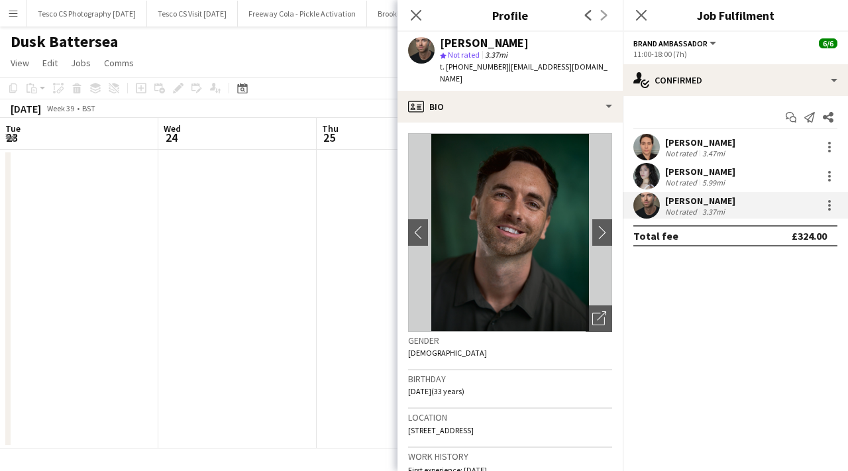
scroll to position [44, 0]
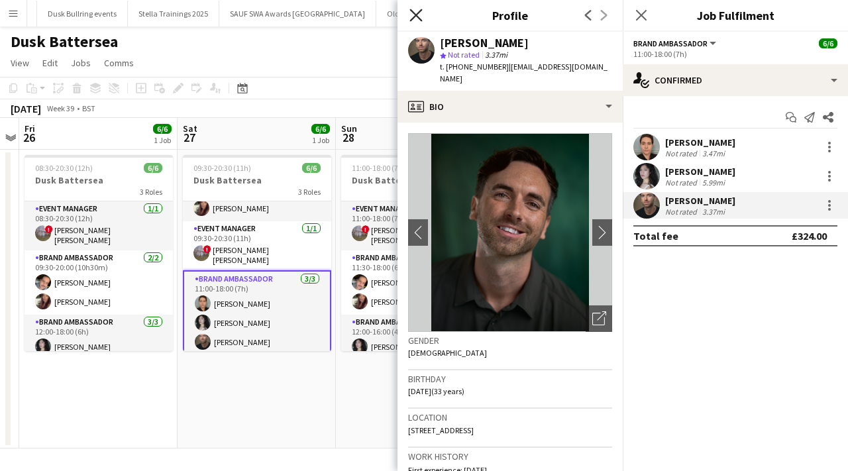
click at [417, 12] on icon "Close pop-in" at bounding box center [415, 15] width 13 height 13
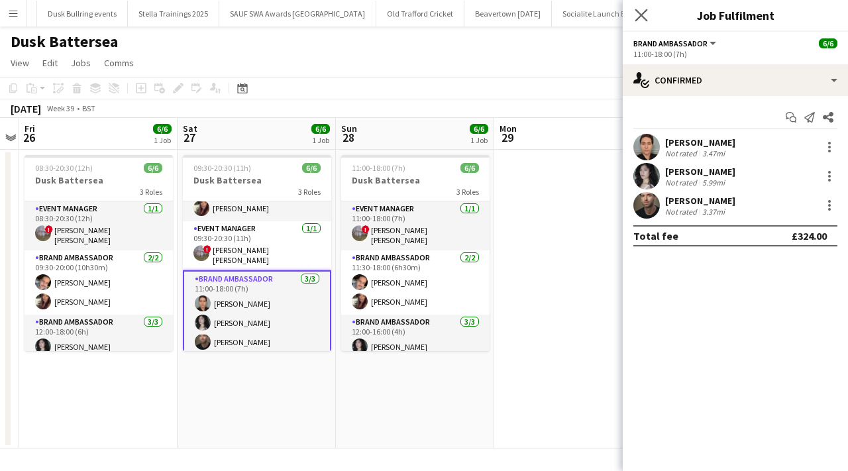
click at [633, 11] on app-icon "Close pop-in" at bounding box center [641, 15] width 19 height 19
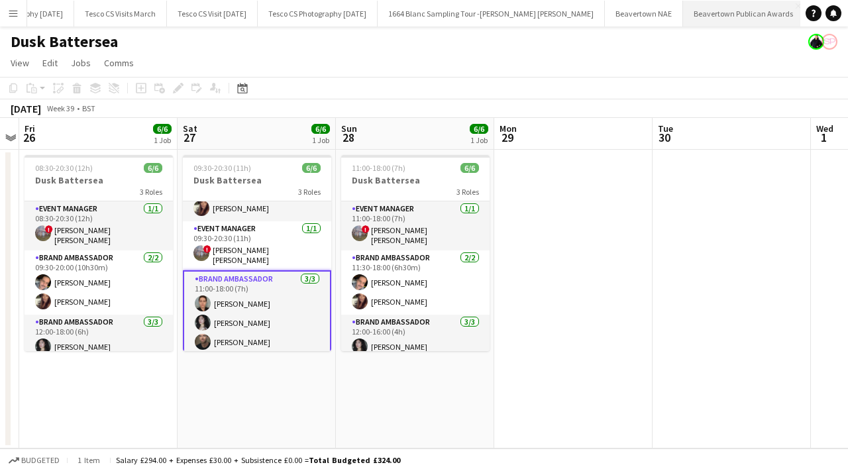
scroll to position [0, 4784]
click at [9, 13] on app-icon "Menu" at bounding box center [13, 13] width 11 height 11
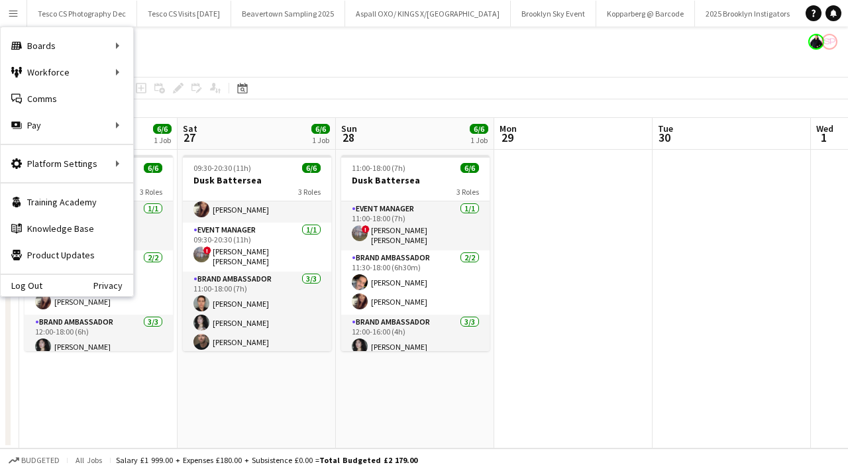
scroll to position [0, 0]
click at [144, 6] on app-icon "Close" at bounding box center [140, 5] width 5 height 5
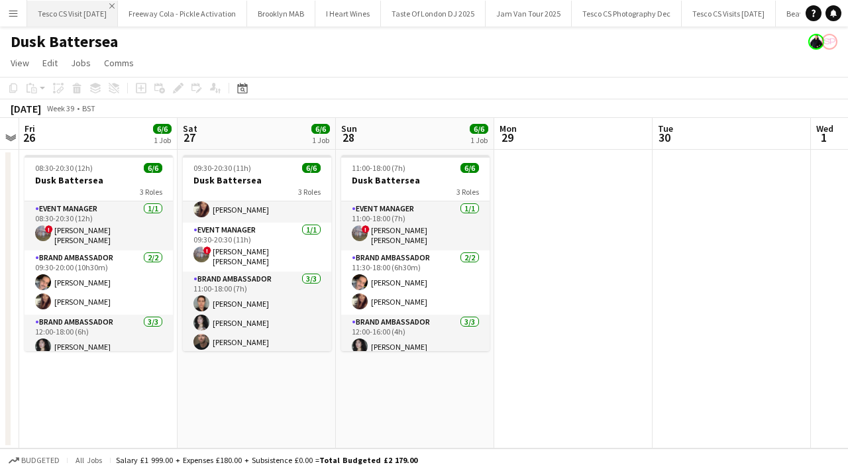
click at [115, 3] on app-icon "Close" at bounding box center [111, 5] width 5 height 5
click at [148, 5] on app-icon "Close" at bounding box center [150, 5] width 5 height 5
click at [90, 5] on app-icon "Close" at bounding box center [89, 5] width 5 height 5
click at [83, 3] on button "I Heart Wines Close" at bounding box center [60, 14] width 66 height 26
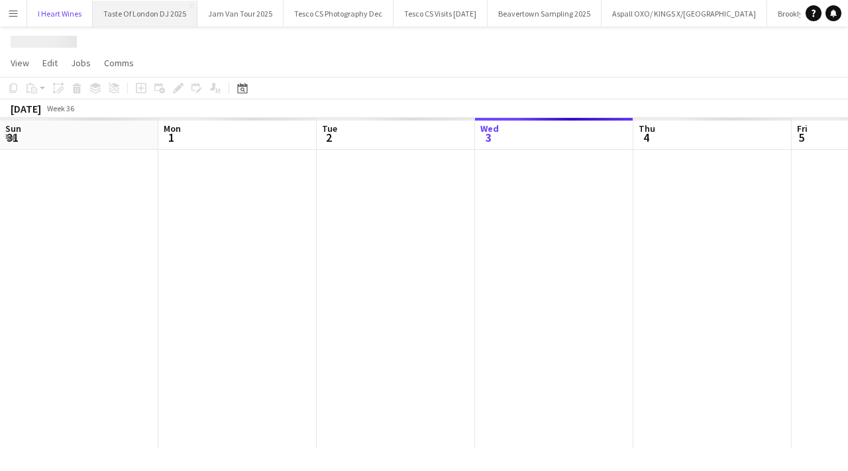
scroll to position [0, 317]
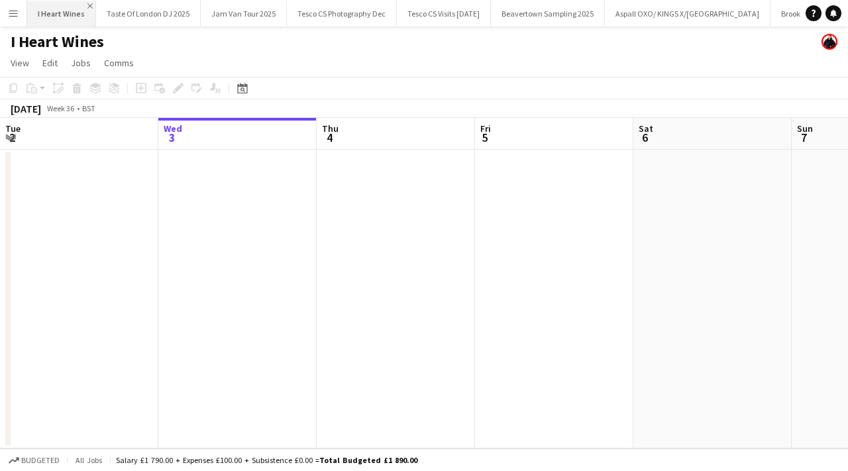
click at [89, 3] on app-icon "Close" at bounding box center [89, 5] width 5 height 5
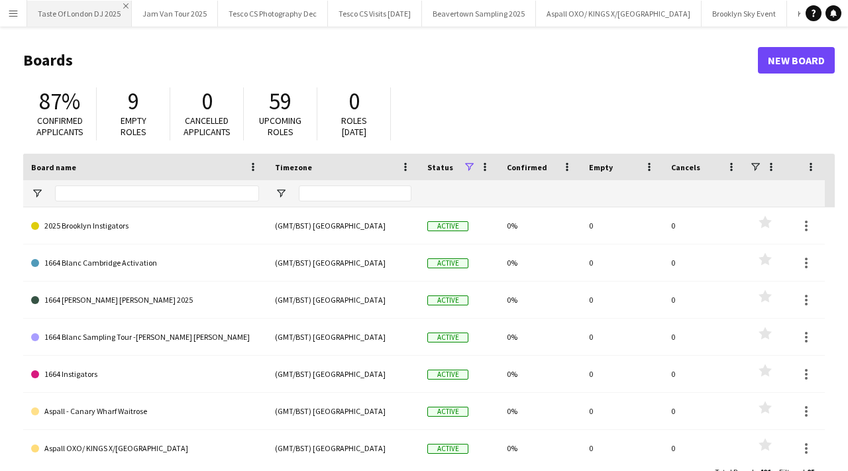
click at [124, 5] on app-icon "Close" at bounding box center [125, 5] width 5 height 5
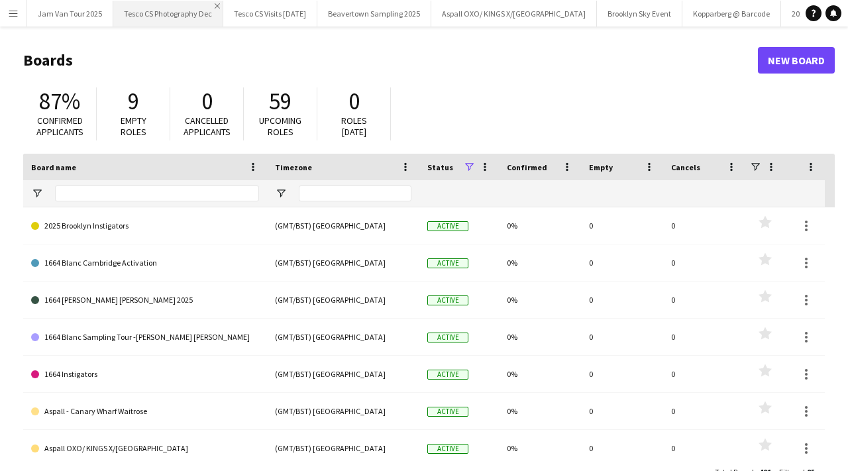
click at [215, 4] on app-icon "Close" at bounding box center [217, 5] width 5 height 5
click at [195, 4] on button "Tesco CS Visits Jan 25 Close" at bounding box center [160, 14] width 94 height 26
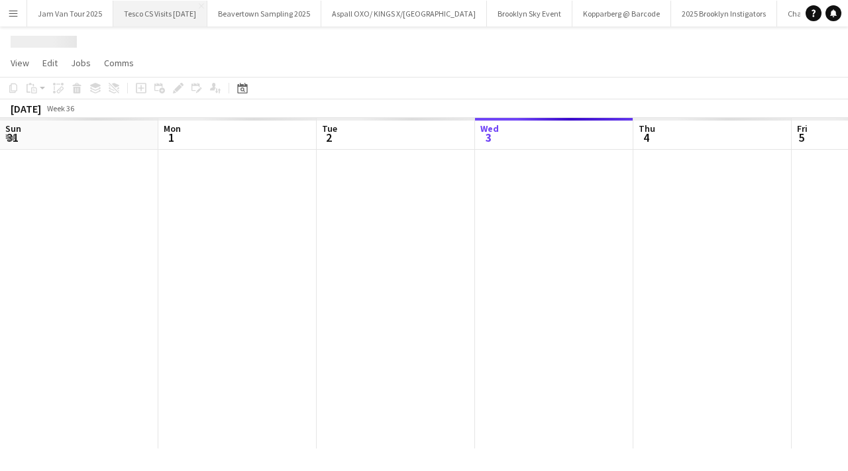
scroll to position [0, 317]
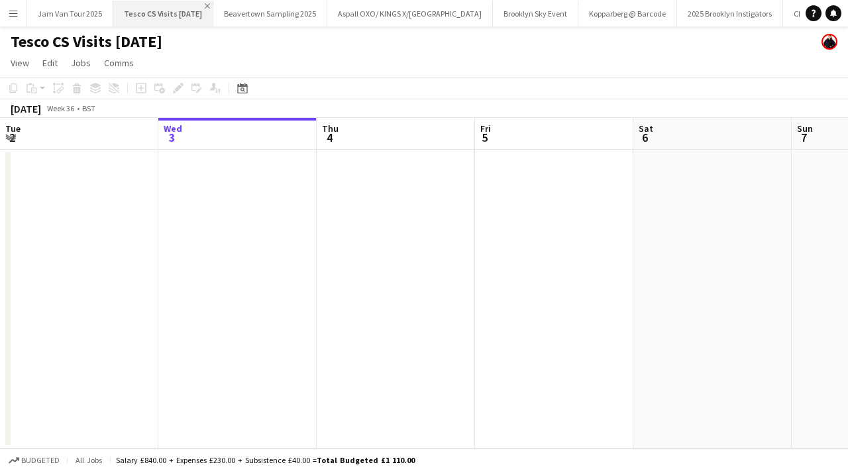
click at [205, 3] on app-icon "Close" at bounding box center [207, 5] width 5 height 5
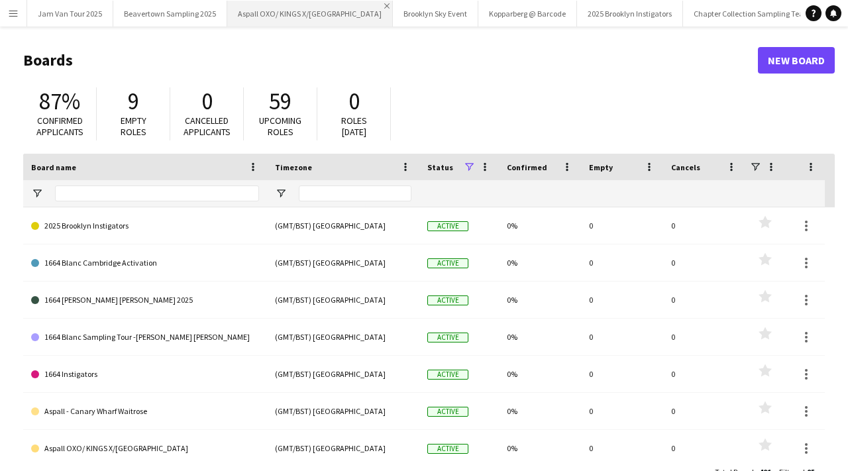
click at [384, 6] on app-icon "Close" at bounding box center [386, 5] width 5 height 5
click at [304, 5] on app-icon "Close" at bounding box center [306, 5] width 5 height 5
click at [317, 5] on app-icon "Close" at bounding box center [319, 5] width 5 height 5
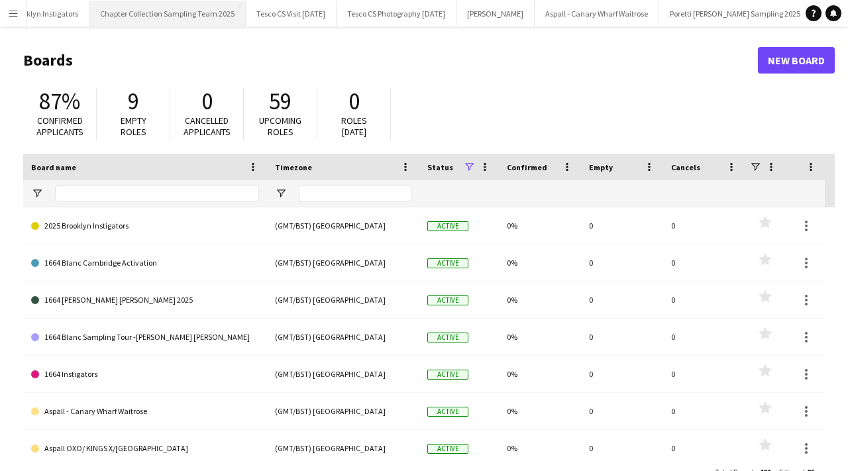
scroll to position [0, 299]
click at [277, 5] on app-icon "Close" at bounding box center [275, 5] width 5 height 5
click at [307, 6] on app-icon "Close" at bounding box center [304, 5] width 5 height 5
click at [260, 5] on app-icon "Close" at bounding box center [262, 5] width 5 height 5
click at [307, 4] on app-icon "Close" at bounding box center [309, 5] width 5 height 5
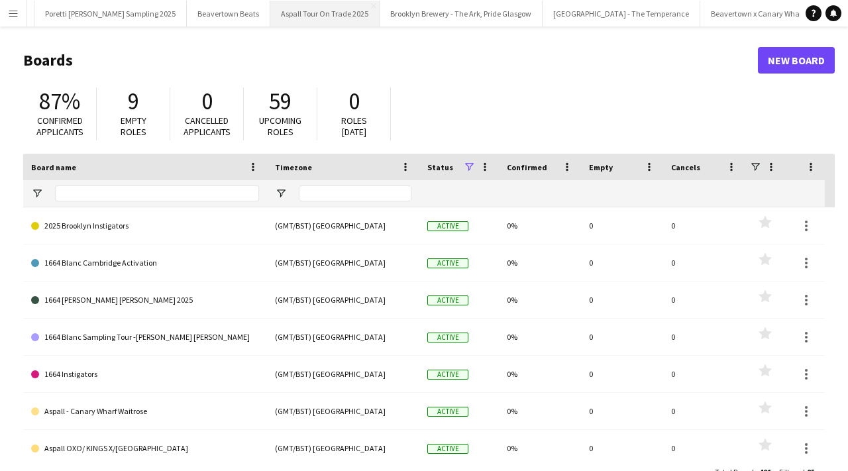
scroll to position [0, 485]
click at [340, 3] on app-icon "Close" at bounding box center [342, 5] width 5 height 5
click at [394, 6] on app-icon "Close" at bounding box center [396, 5] width 5 height 5
click at [321, 3] on button "Beavertown - The Temperance Close" at bounding box center [319, 14] width 158 height 26
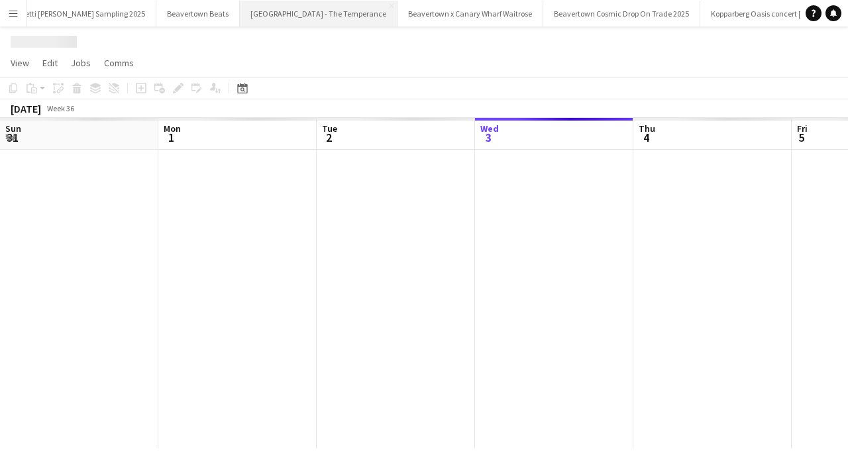
scroll to position [0, 317]
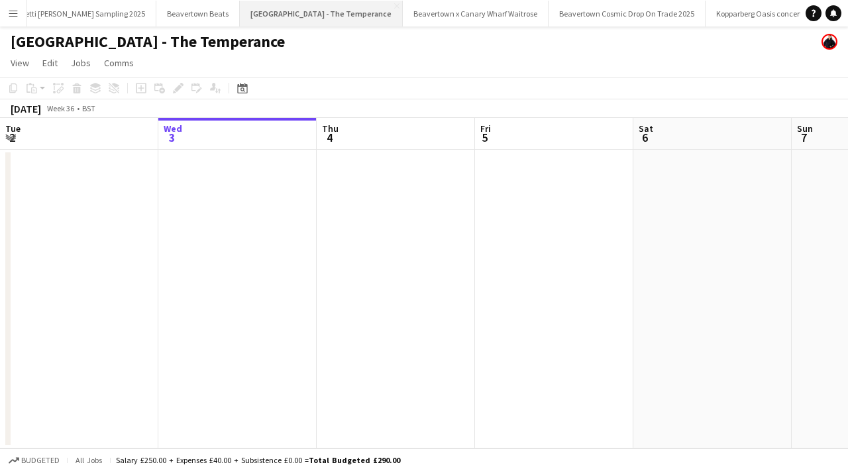
click at [329, 3] on button "Beavertown - The Temperance Close" at bounding box center [321, 14] width 163 height 26
click at [394, 6] on app-icon "Close" at bounding box center [396, 5] width 5 height 5
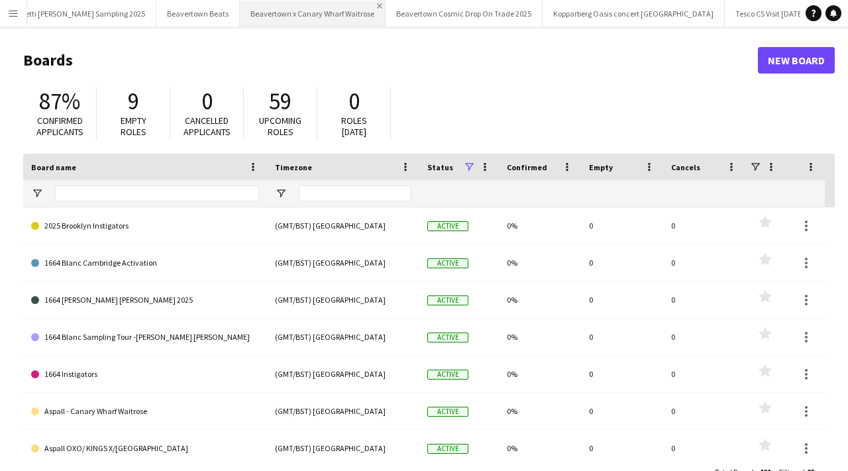
click at [377, 3] on app-icon "Close" at bounding box center [379, 5] width 5 height 5
click at [388, 5] on app-icon "Close" at bounding box center [390, 5] width 5 height 5
click at [413, 7] on app-icon "Close" at bounding box center [415, 5] width 5 height 5
click at [322, 4] on app-icon "Close" at bounding box center [324, 5] width 5 height 5
click at [351, 6] on app-icon "Close" at bounding box center [353, 5] width 5 height 5
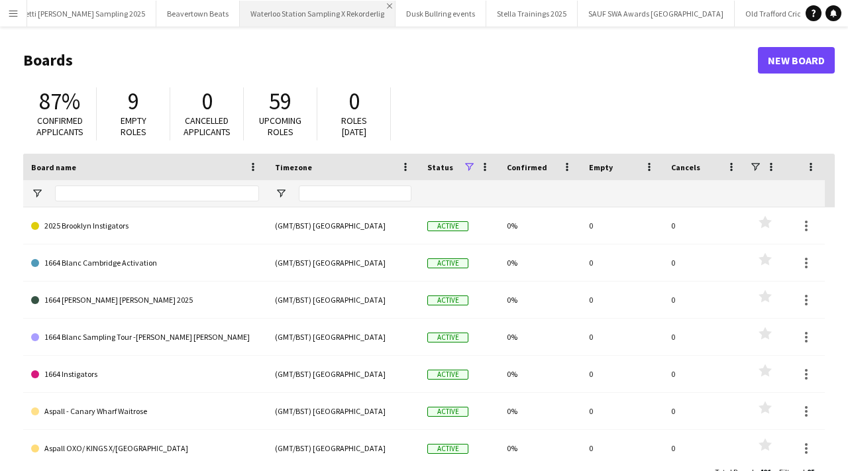
click at [387, 6] on app-icon "Close" at bounding box center [389, 5] width 5 height 5
click at [313, 5] on app-icon "Close" at bounding box center [315, 5] width 5 height 5
click at [341, 5] on app-icon "Close" at bounding box center [343, 5] width 5 height 5
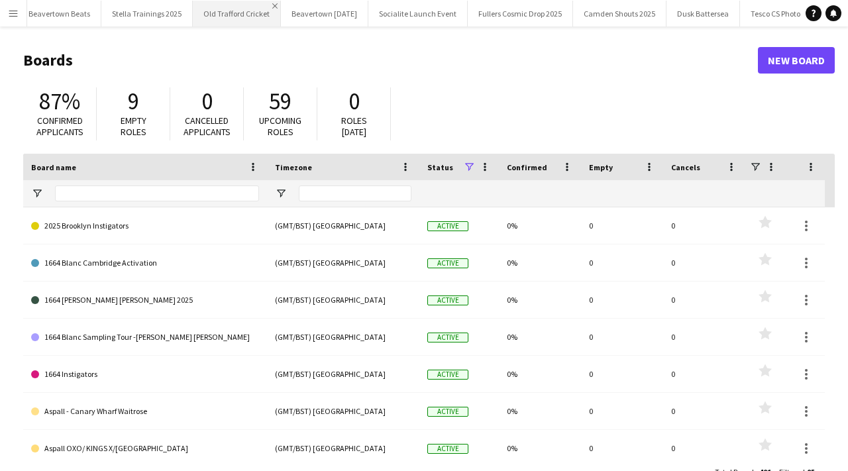
click at [272, 3] on app-icon "Close" at bounding box center [274, 5] width 5 height 5
click at [371, 6] on app-icon "Close" at bounding box center [373, 5] width 5 height 5
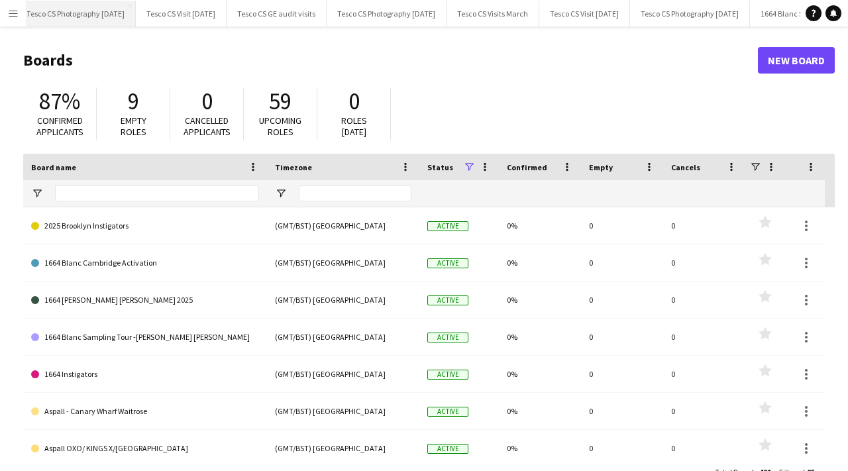
scroll to position [0, 1164]
click at [323, 2] on button "Tesco CS GE audit visits Close" at bounding box center [273, 14] width 100 height 26
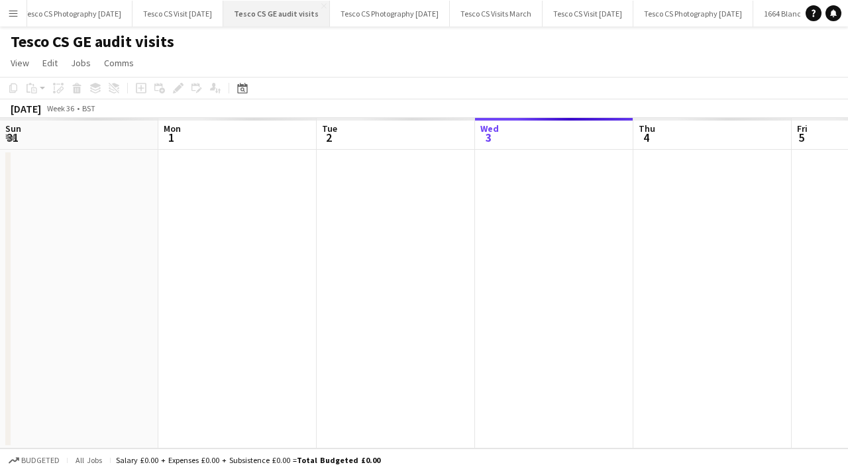
scroll to position [0, 317]
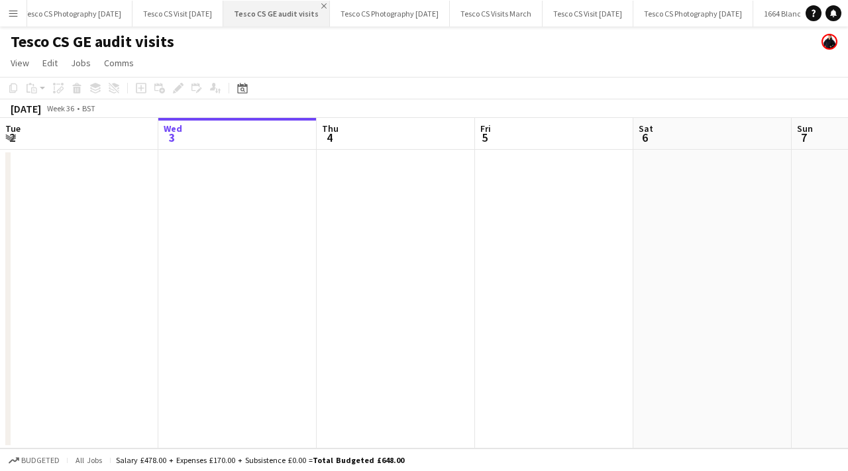
click at [326, 6] on app-icon "Close" at bounding box center [323, 5] width 5 height 5
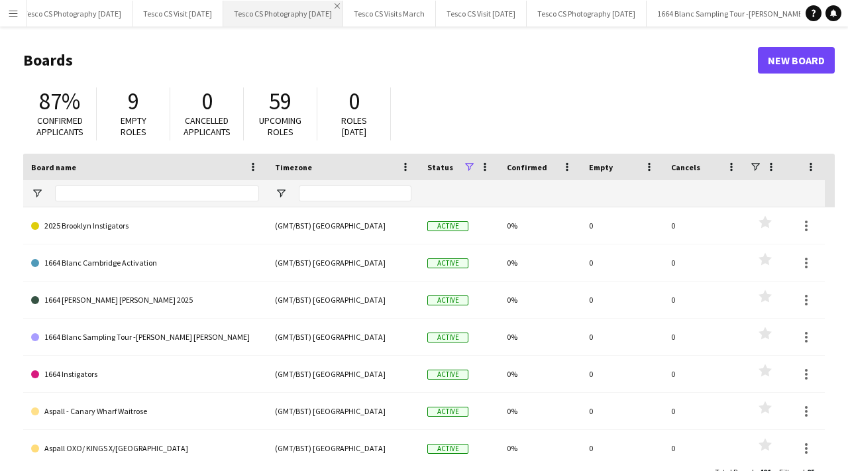
click at [340, 5] on app-icon "Close" at bounding box center [336, 5] width 5 height 5
click at [403, 5] on app-icon "Close" at bounding box center [400, 5] width 5 height 5
click at [313, 3] on app-icon "Close" at bounding box center [309, 5] width 5 height 5
click at [343, 1] on button "Tesco CS Photography May 2025 Close" at bounding box center [283, 14] width 120 height 26
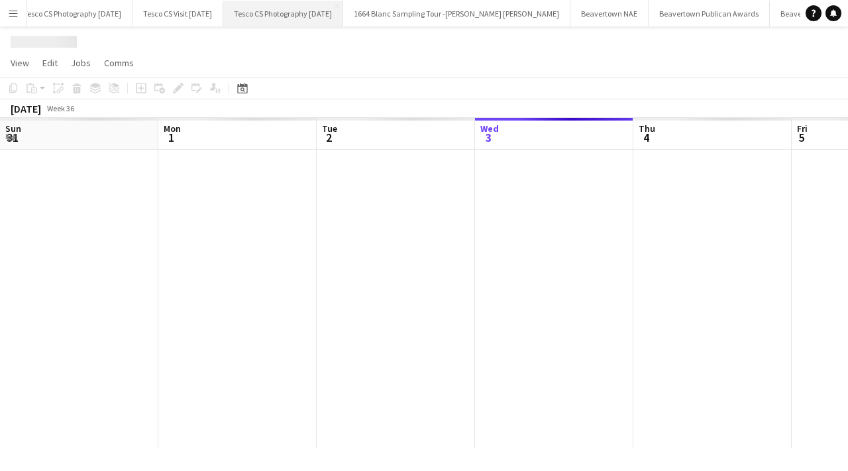
scroll to position [0, 317]
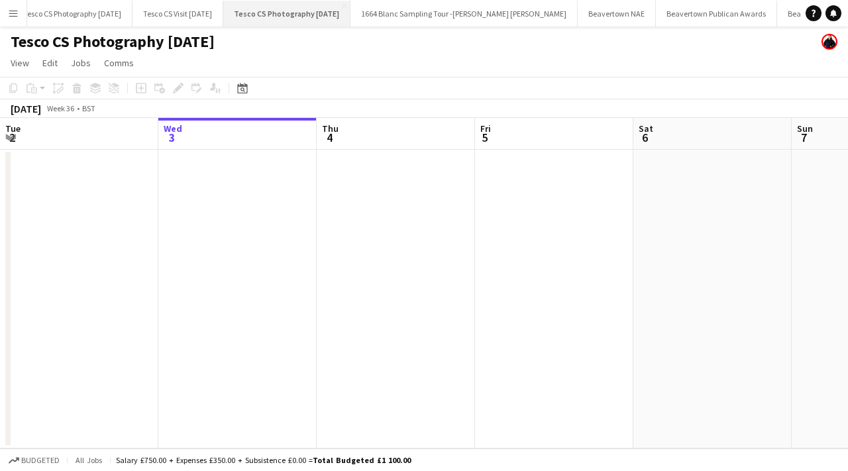
click at [350, 5] on button "Tesco CS Photography May 2025 Close" at bounding box center [286, 14] width 127 height 26
click at [347, 5] on app-icon "Close" at bounding box center [344, 5] width 5 height 5
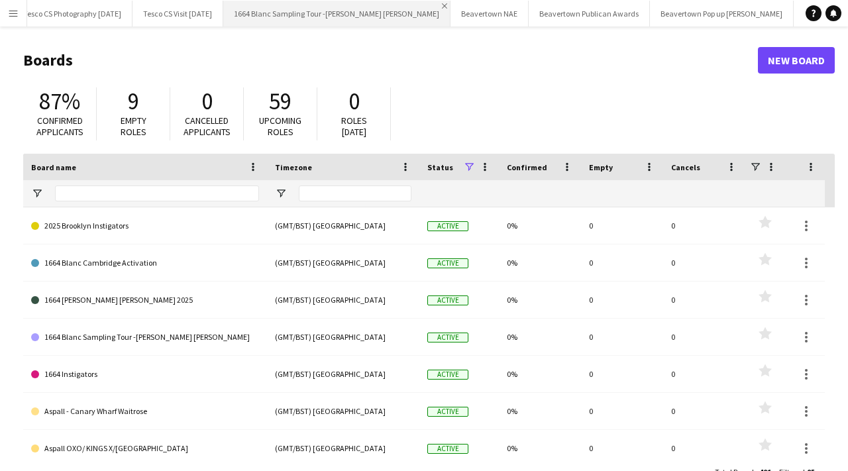
click at [442, 4] on app-icon "Close" at bounding box center [444, 5] width 5 height 5
click at [298, 6] on app-icon "Close" at bounding box center [295, 5] width 5 height 5
click at [344, 5] on button "Beavertown Publican Awards Close" at bounding box center [283, 14] width 121 height 26
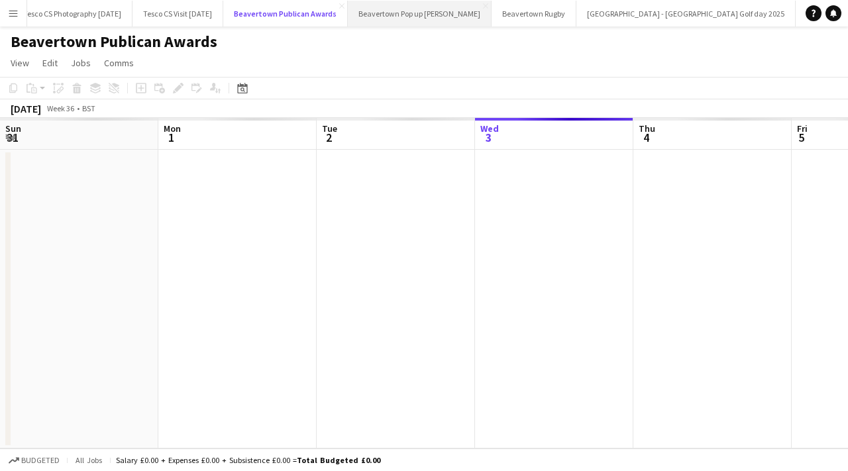
scroll to position [0, 317]
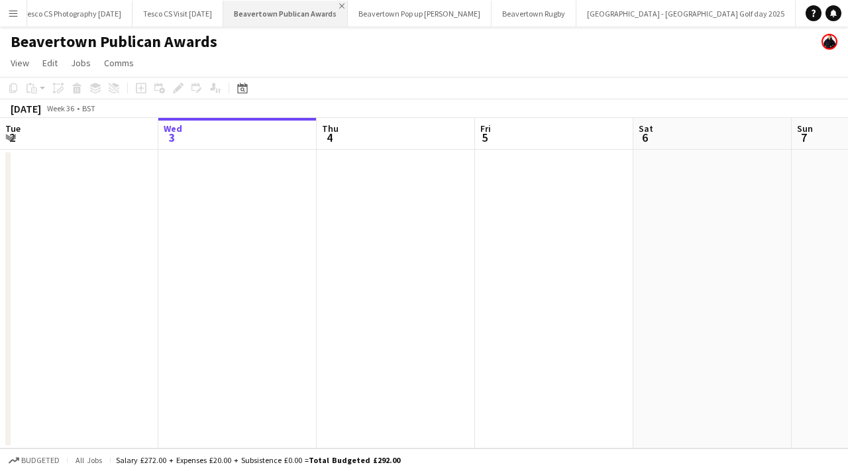
click at [344, 3] on app-icon "Close" at bounding box center [341, 5] width 5 height 5
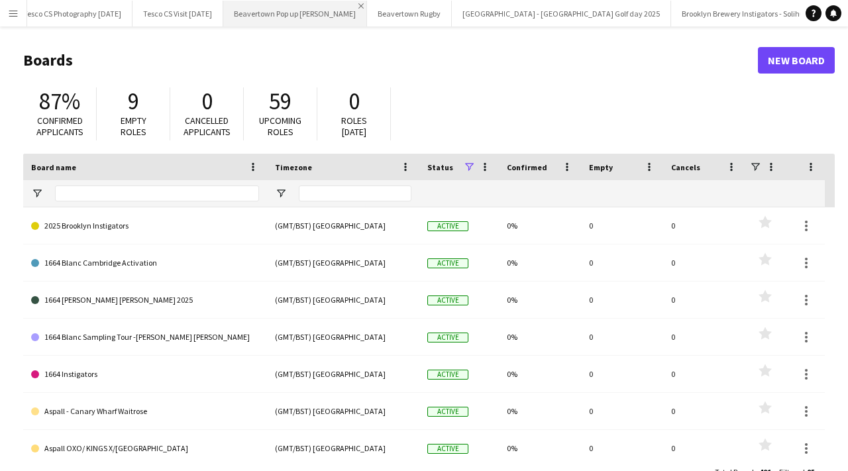
click at [364, 5] on app-icon "Close" at bounding box center [360, 5] width 5 height 5
click at [305, 6] on app-icon "Close" at bounding box center [301, 5] width 5 height 5
click at [434, 5] on app-icon "Close" at bounding box center [436, 5] width 5 height 5
click at [368, 7] on app-icon "Close" at bounding box center [365, 5] width 5 height 5
click at [381, 5] on app-icon "Close" at bounding box center [383, 5] width 5 height 5
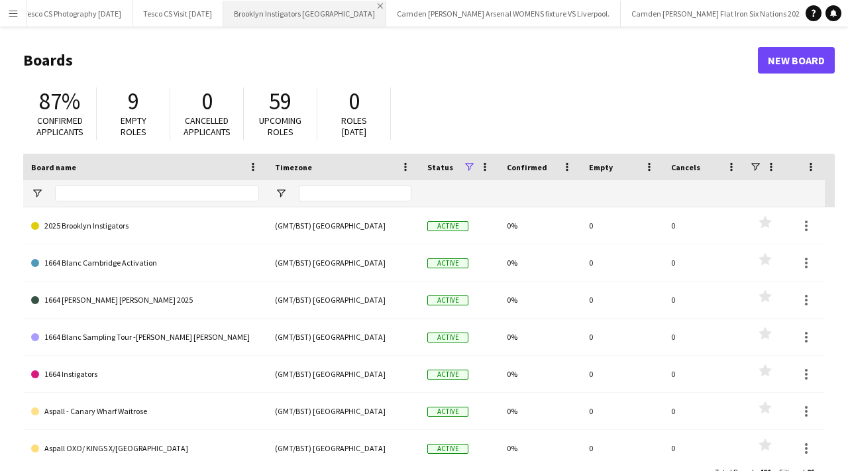
click at [377, 3] on app-icon "Close" at bounding box center [379, 5] width 5 height 5
click at [449, 6] on app-icon "Close" at bounding box center [451, 5] width 5 height 5
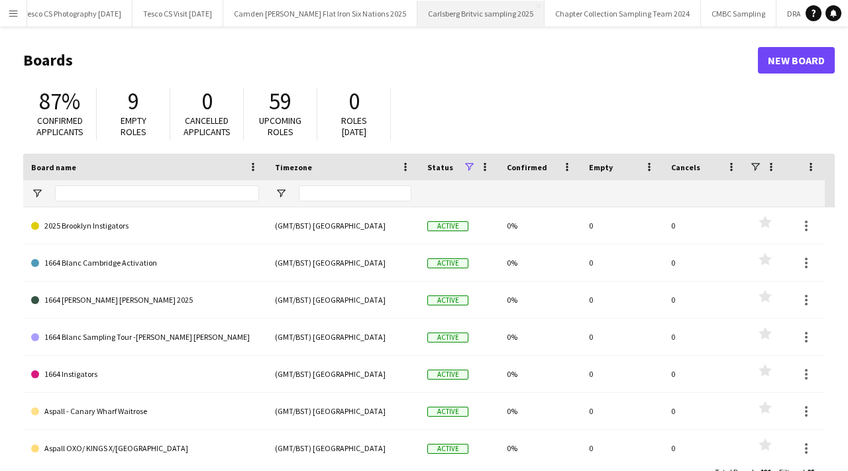
click at [530, 4] on button "Carlsberg Britvic sampling 2025 Close" at bounding box center [480, 14] width 127 height 26
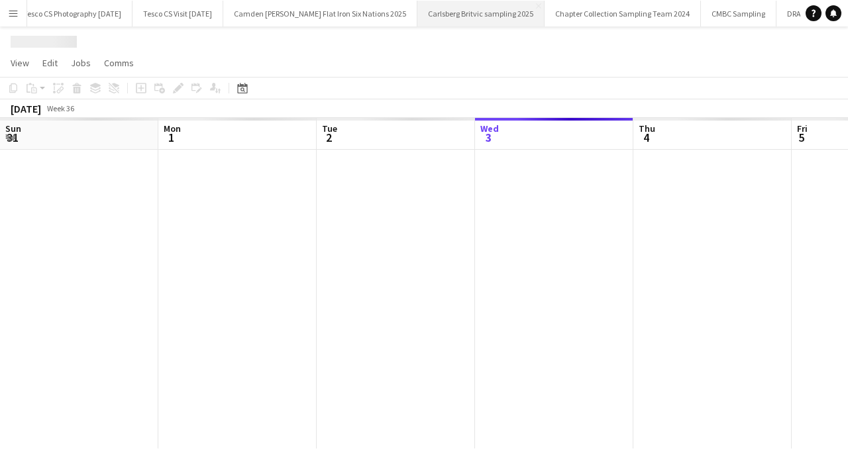
scroll to position [0, 317]
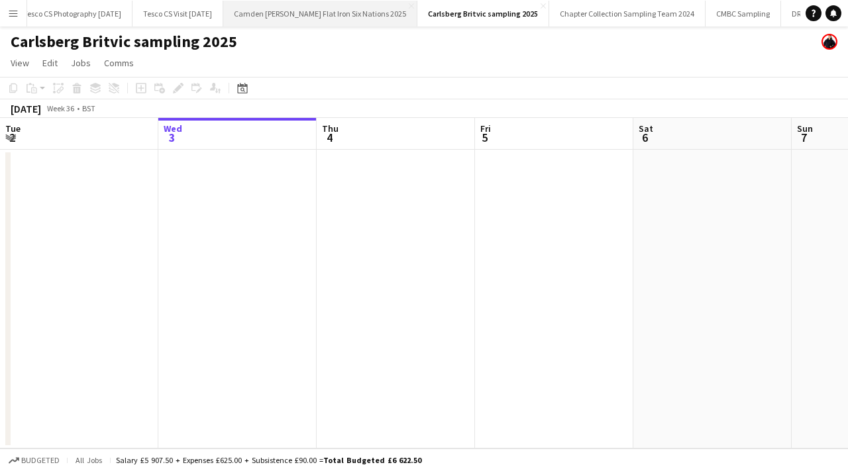
click at [407, 2] on button "Camden Stout Flat Iron Six Nations 2025 Close" at bounding box center [320, 14] width 194 height 26
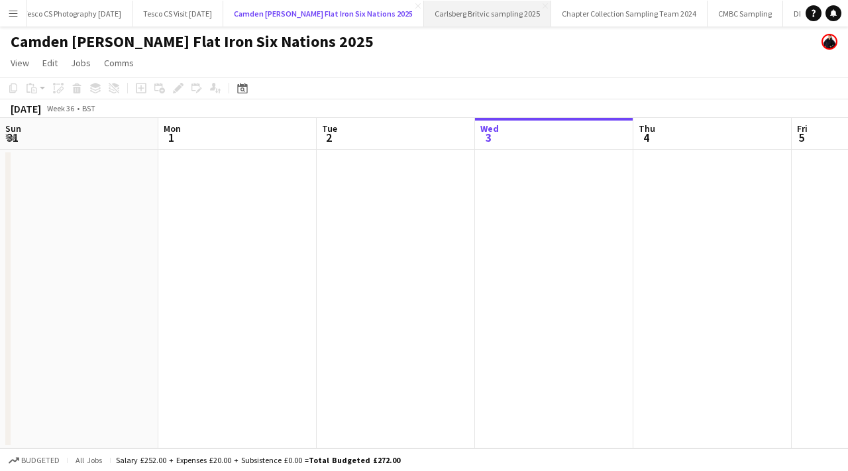
scroll to position [0, 317]
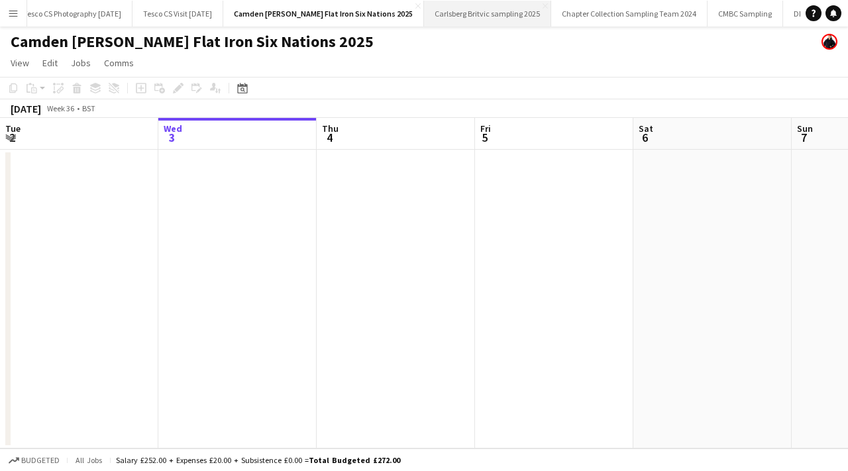
click at [534, 4] on button "Carlsberg Britvic sampling 2025 Close" at bounding box center [487, 14] width 127 height 26
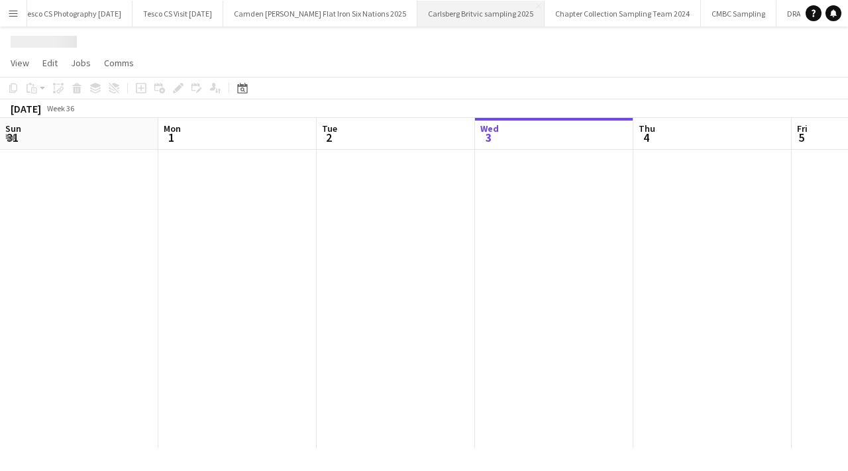
scroll to position [0, 317]
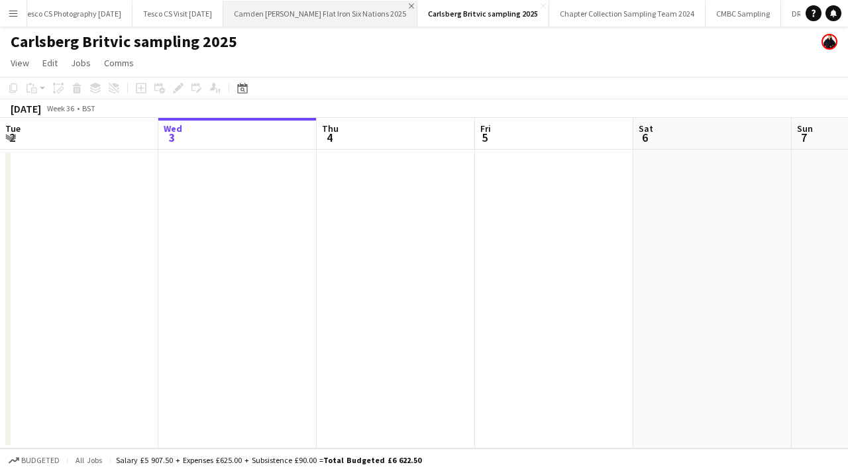
click at [409, 5] on app-icon "Close" at bounding box center [411, 5] width 5 height 5
click at [472, 5] on button "Carlsberg Britvic sampling 2025 Close" at bounding box center [407, 14] width 132 height 26
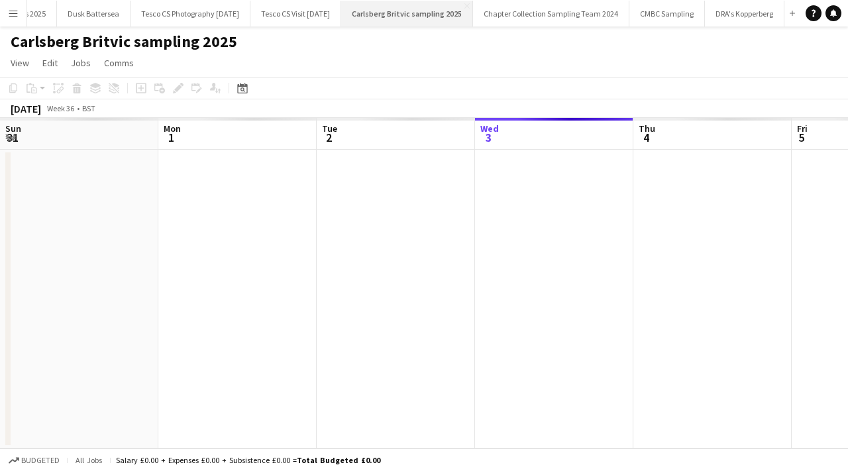
scroll to position [0, 317]
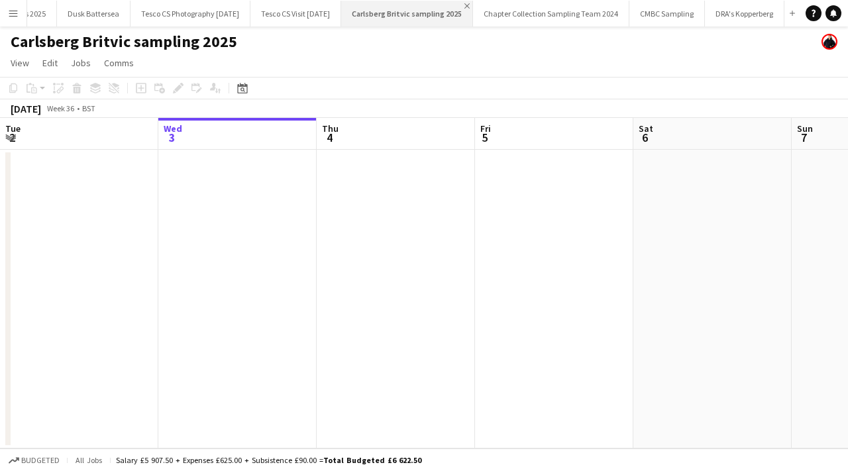
click at [470, 5] on app-icon "Close" at bounding box center [466, 5] width 5 height 5
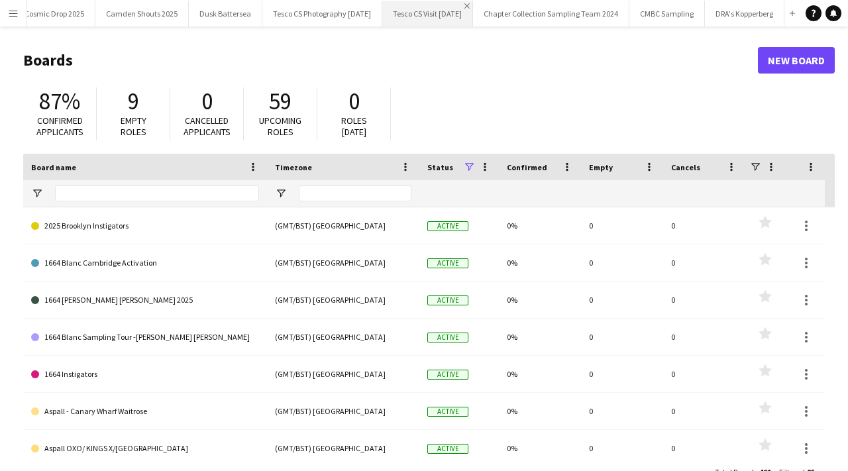
click at [468, 5] on app-icon "Close" at bounding box center [466, 5] width 5 height 5
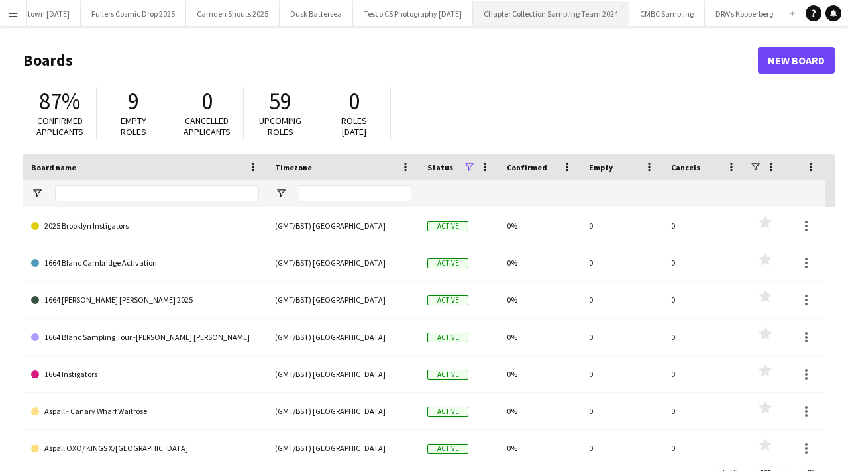
click at [623, 8] on button "Chapter Collection Sampling Team 2024 Close" at bounding box center [551, 14] width 156 height 26
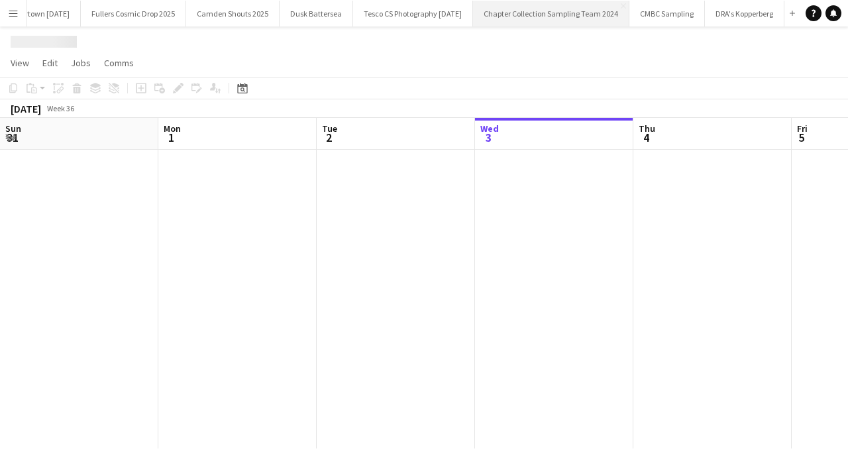
scroll to position [0, 317]
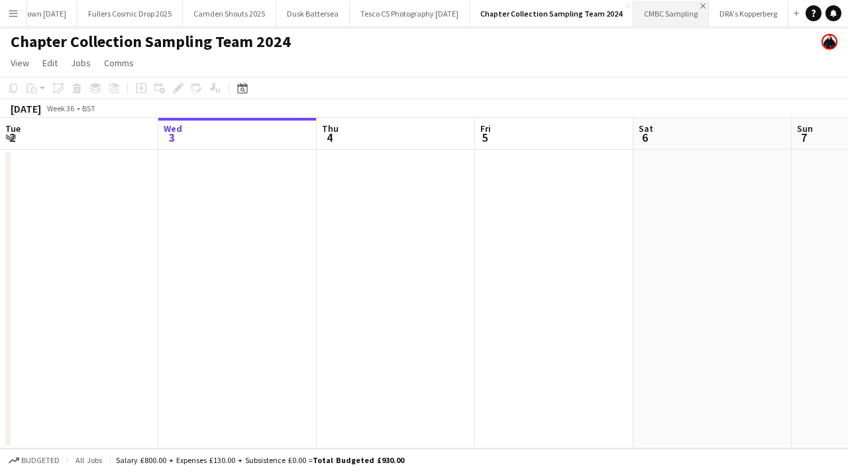
click at [700, 6] on app-icon "Close" at bounding box center [702, 5] width 5 height 5
click at [699, 3] on app-icon "Close" at bounding box center [698, 5] width 5 height 5
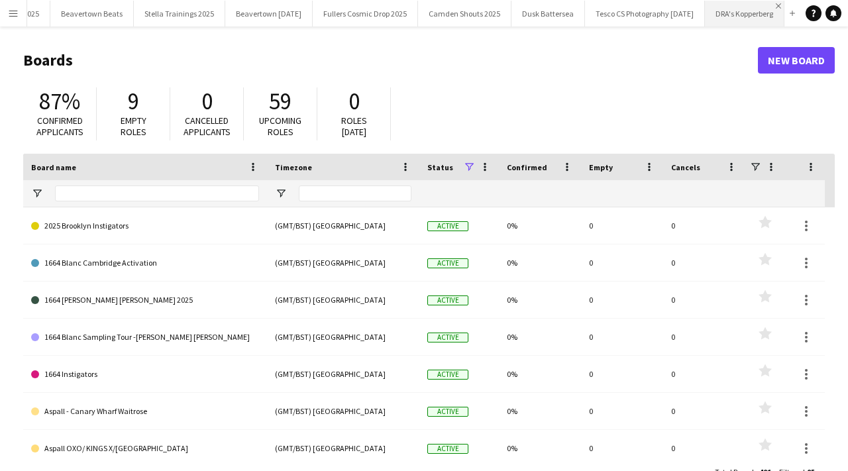
click at [777, 3] on app-icon "Close" at bounding box center [777, 5] width 5 height 5
click at [21, 9] on button "Menu" at bounding box center [13, 13] width 26 height 26
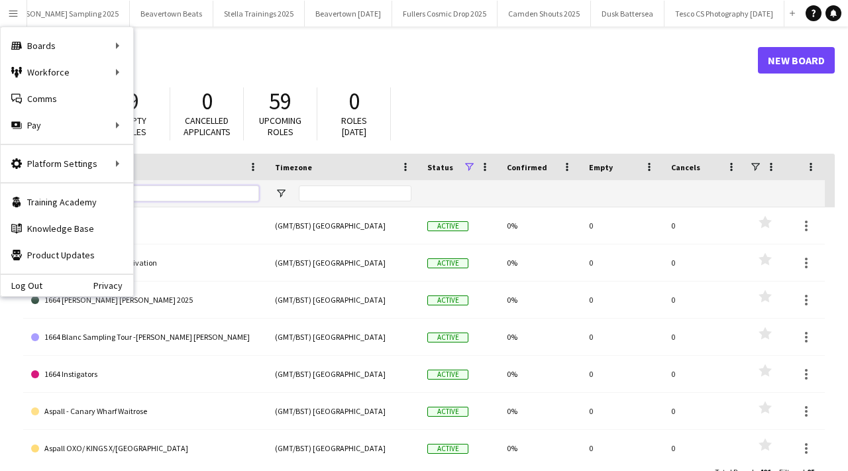
click at [209, 193] on input "Board name Filter Input" at bounding box center [157, 193] width 204 height 16
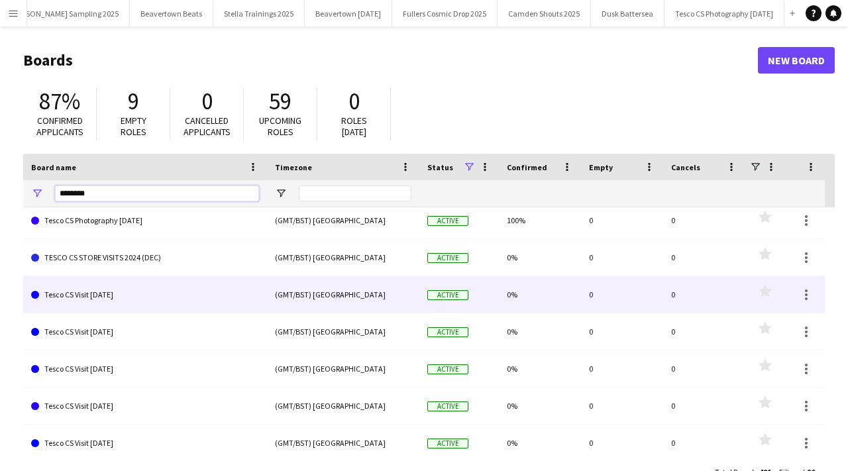
scroll to position [0, 0]
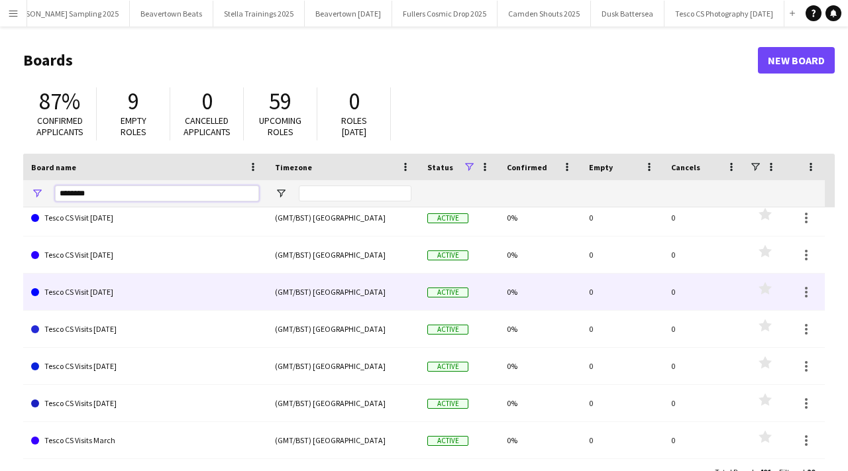
type input "********"
click at [179, 301] on link "Tesco CS Visit [DATE]" at bounding box center [145, 292] width 228 height 37
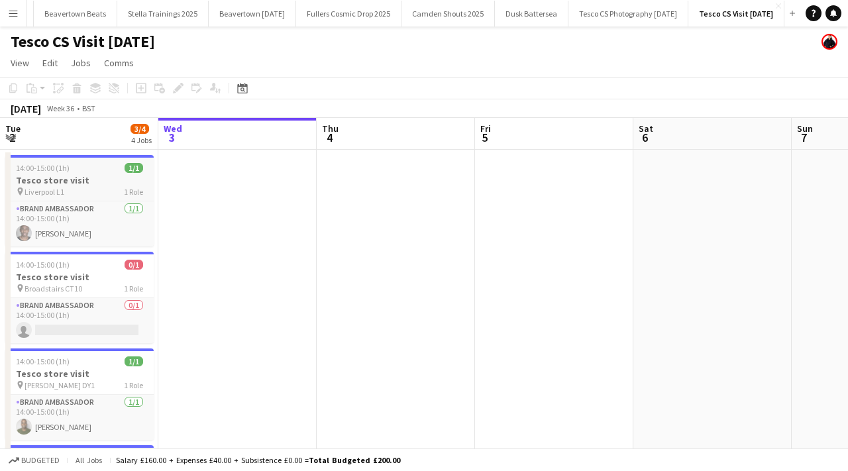
click at [83, 177] on h3 "Tesco store visit" at bounding box center [79, 180] width 148 height 12
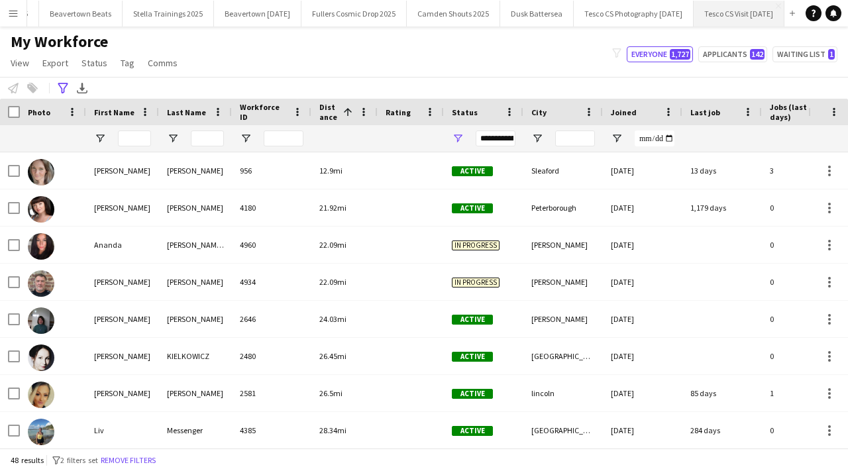
click at [706, 13] on button "Tesco CS Visit [DATE] Close" at bounding box center [738, 14] width 91 height 26
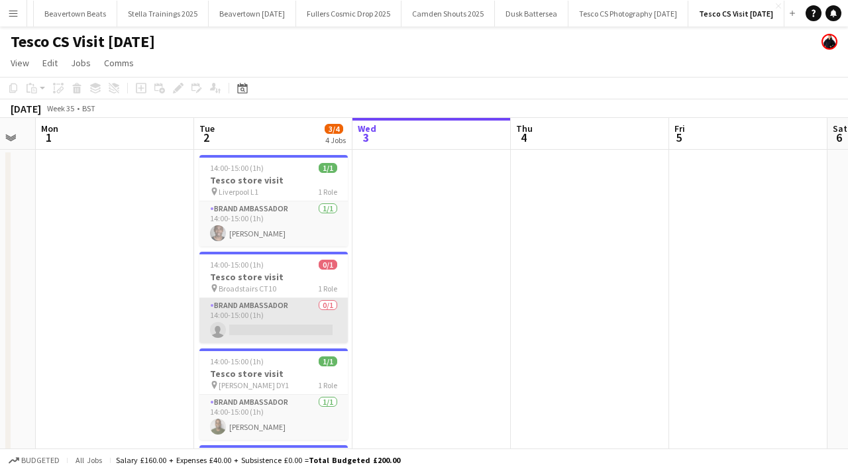
click at [253, 328] on app-card-role "Brand Ambassador 0/1 14:00-15:00 (1h) single-neutral-actions" at bounding box center [273, 320] width 148 height 45
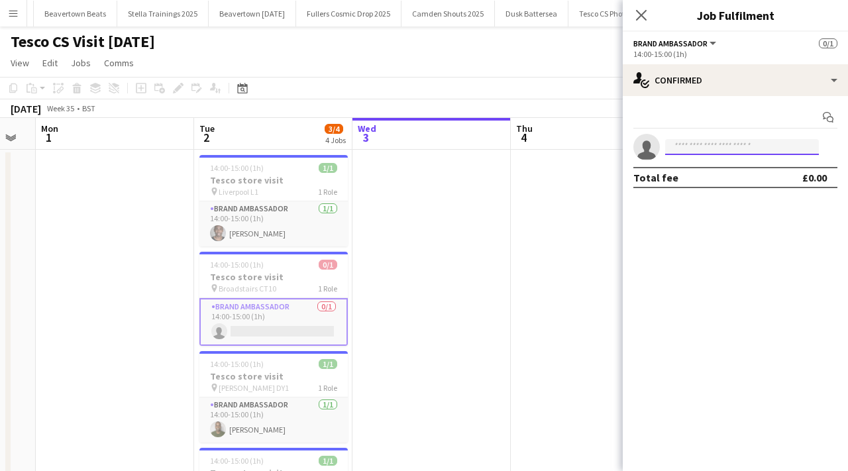
click at [686, 144] on input at bounding box center [742, 147] width 154 height 16
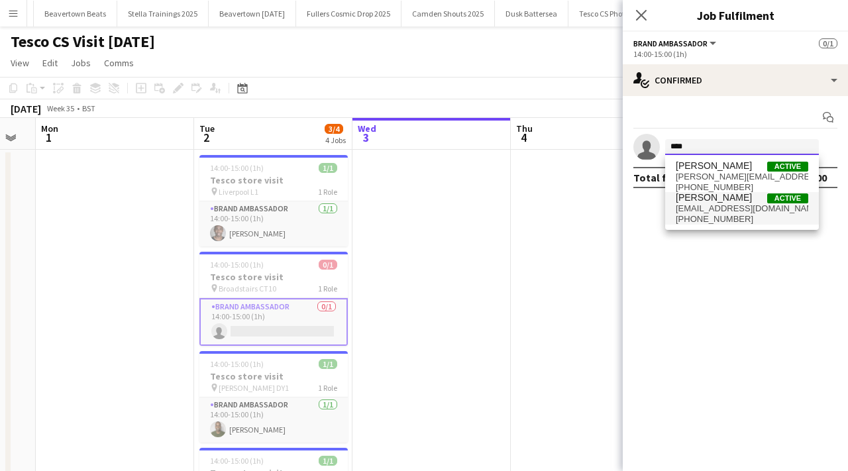
type input "****"
click at [724, 206] on span "[EMAIL_ADDRESS][DOMAIN_NAME]" at bounding box center [741, 208] width 132 height 11
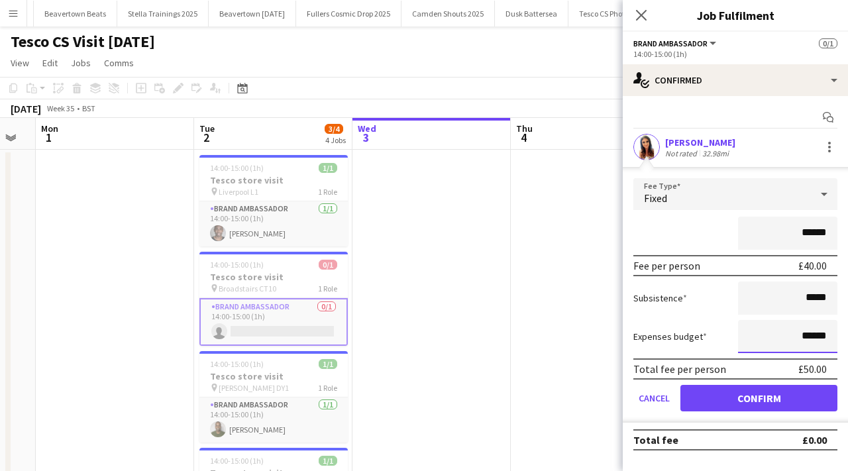
click at [822, 328] on input "******" at bounding box center [787, 336] width 99 height 33
drag, startPoint x: 830, startPoint y: 332, endPoint x: 789, endPoint y: 333, distance: 41.1
click at [789, 333] on input "******" at bounding box center [787, 336] width 99 height 33
type input "***"
drag, startPoint x: 827, startPoint y: 297, endPoint x: 785, endPoint y: 297, distance: 41.7
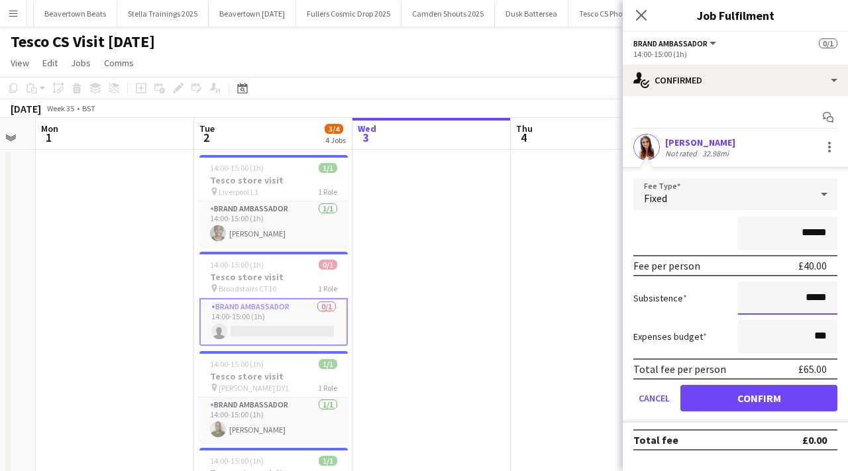
click at [785, 297] on input "*****" at bounding box center [787, 297] width 99 height 33
type input "***"
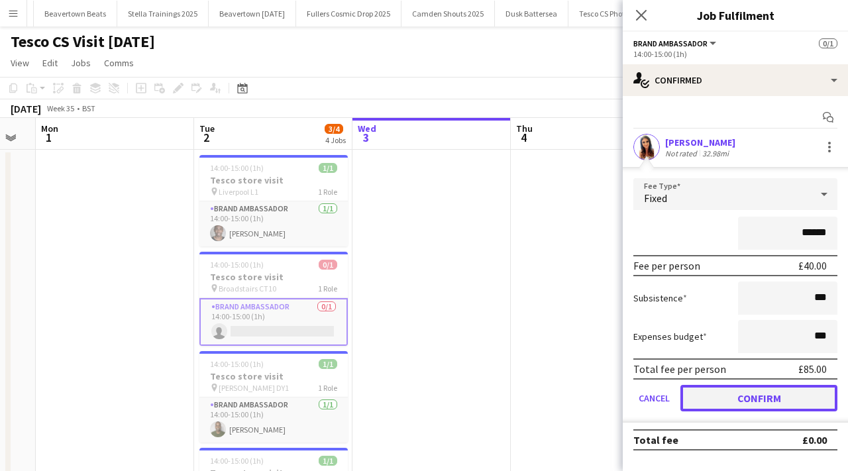
click at [748, 391] on button "Confirm" at bounding box center [758, 398] width 157 height 26
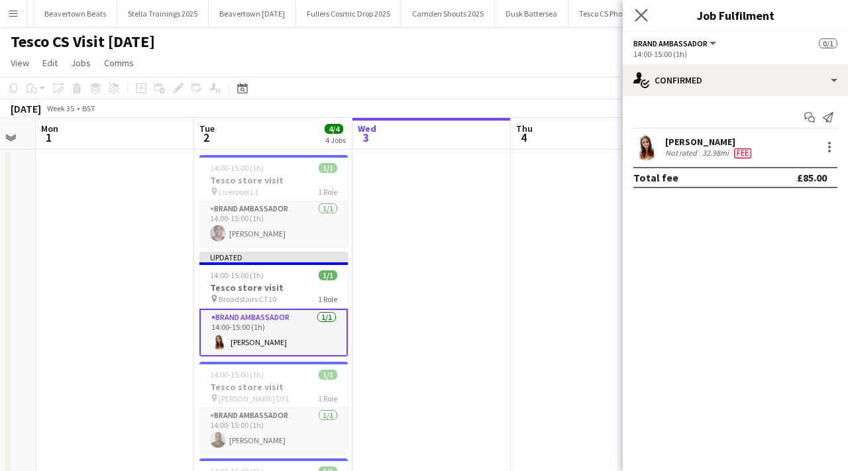
click at [633, 21] on app-icon "Close pop-in" at bounding box center [641, 15] width 19 height 19
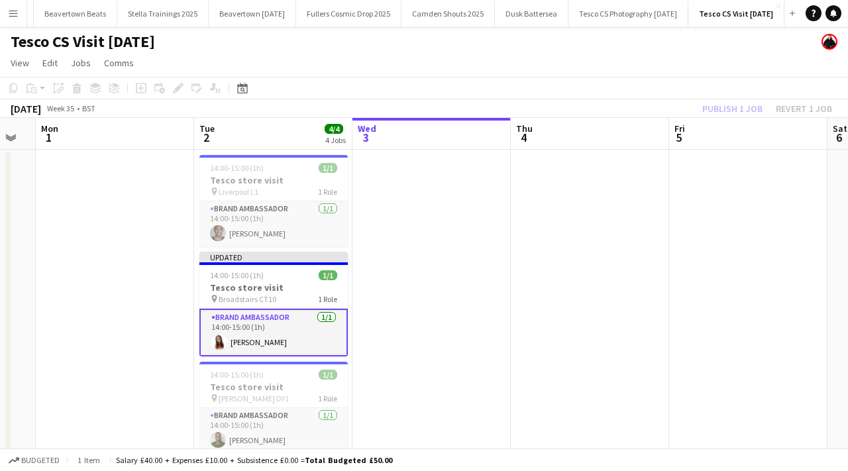
click at [443, 238] on app-date-cell at bounding box center [431, 364] width 158 height 428
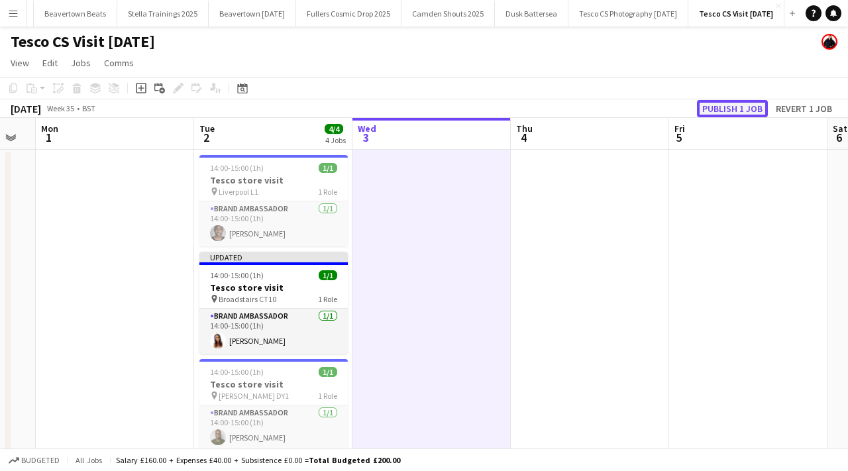
click at [730, 103] on button "Publish 1 job" at bounding box center [732, 108] width 71 height 17
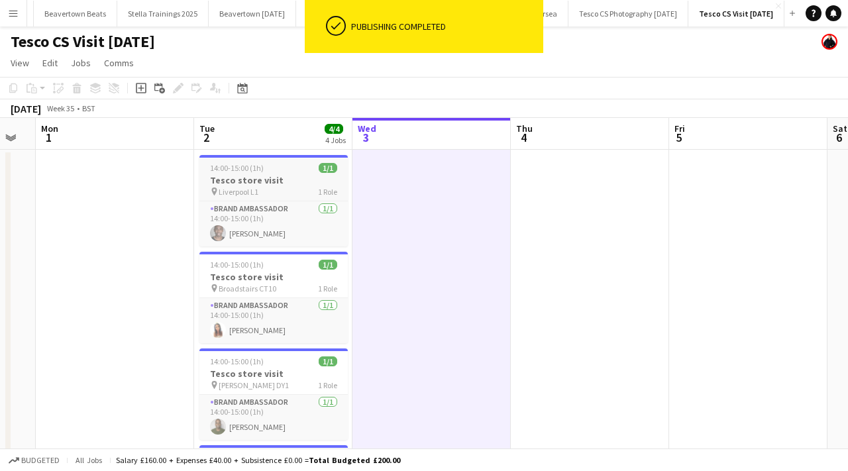
click at [298, 171] on div "14:00-15:00 (1h) 1/1" at bounding box center [273, 168] width 148 height 10
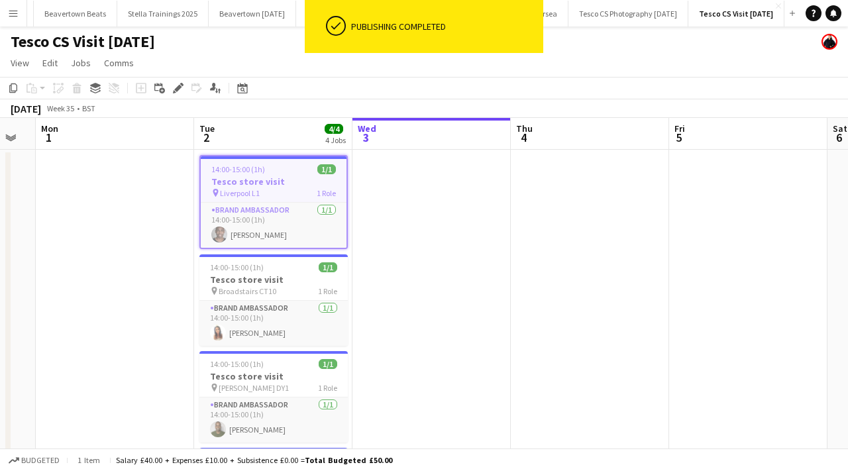
click at [399, 236] on app-date-cell at bounding box center [431, 358] width 158 height 417
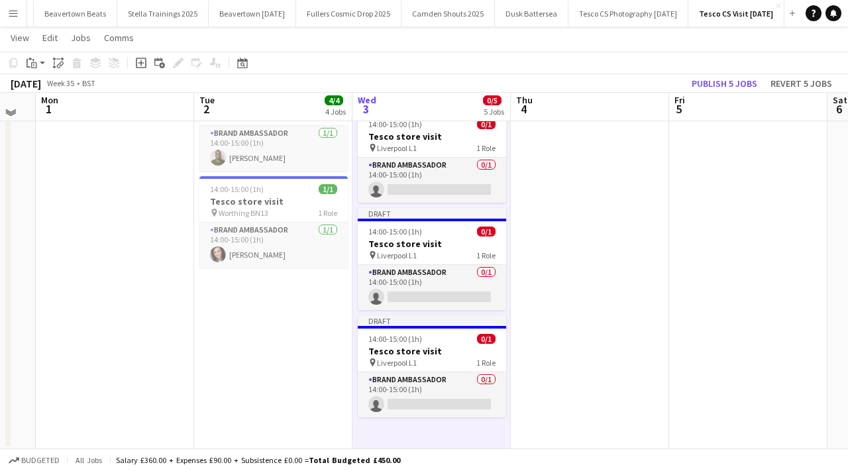
scroll to position [262, 0]
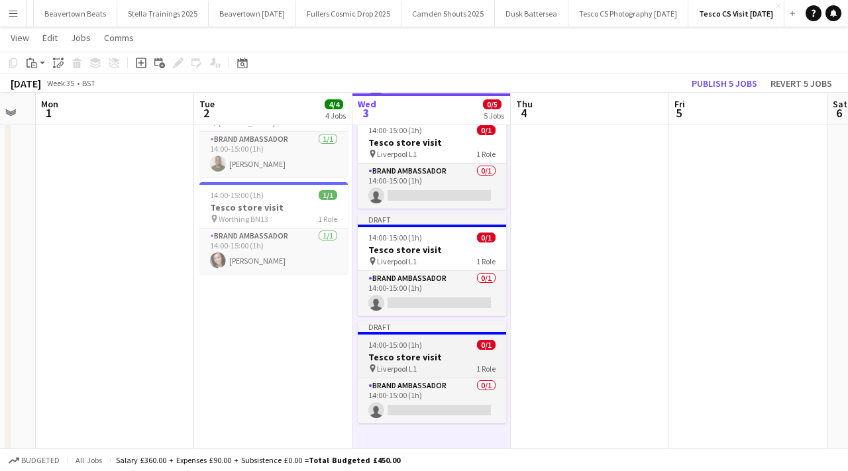
click at [447, 351] on h3 "Tesco store visit" at bounding box center [432, 357] width 148 height 12
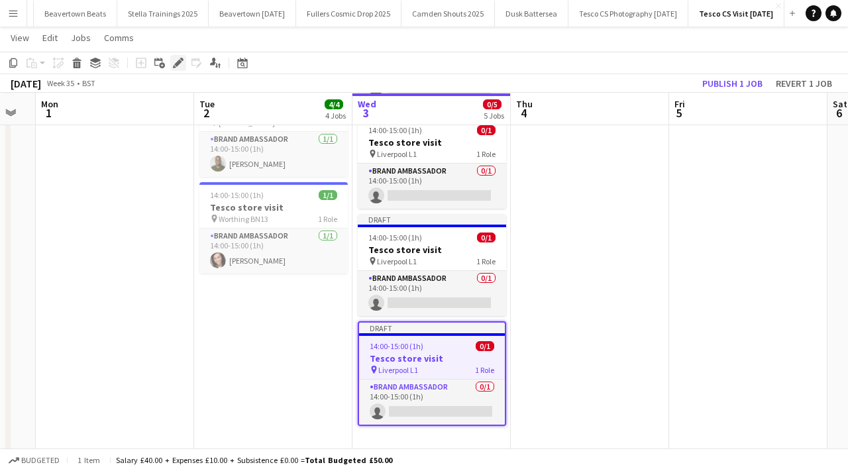
click at [179, 65] on icon "Edit" at bounding box center [178, 63] width 11 height 11
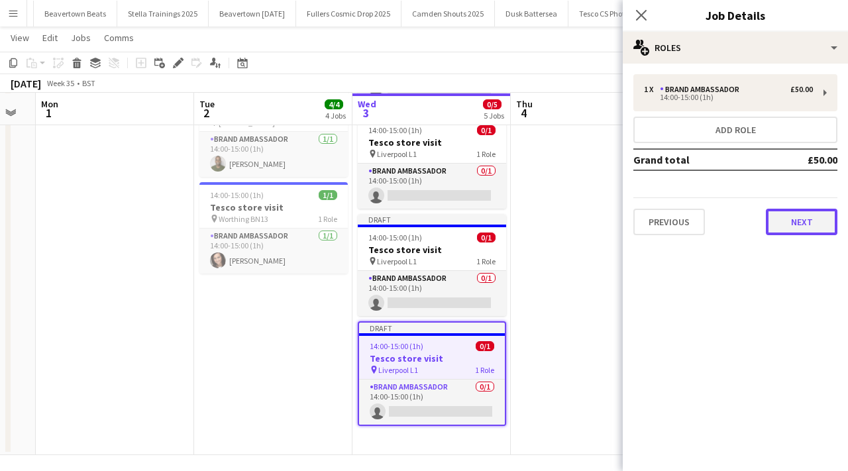
click at [781, 218] on button "Next" at bounding box center [802, 222] width 72 height 26
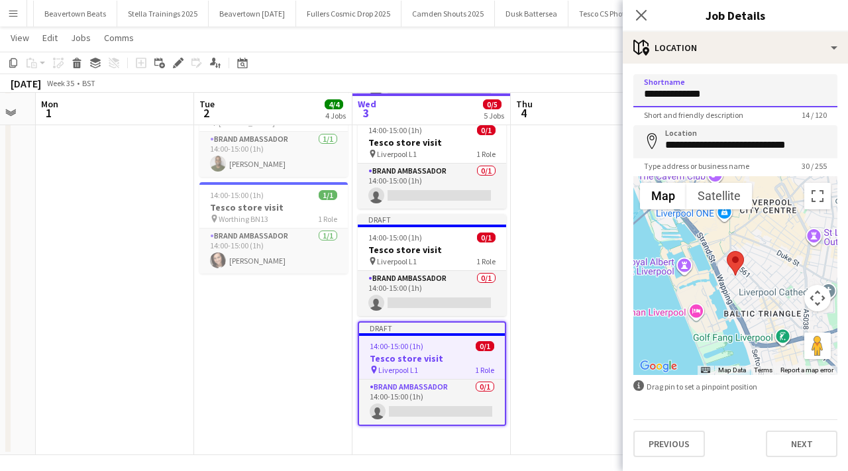
drag, startPoint x: 714, startPoint y: 103, endPoint x: 626, endPoint y: 103, distance: 88.1
click at [626, 103] on form "**********" at bounding box center [735, 265] width 225 height 383
type input "*"
click at [810, 148] on input "**********" at bounding box center [735, 141] width 204 height 33
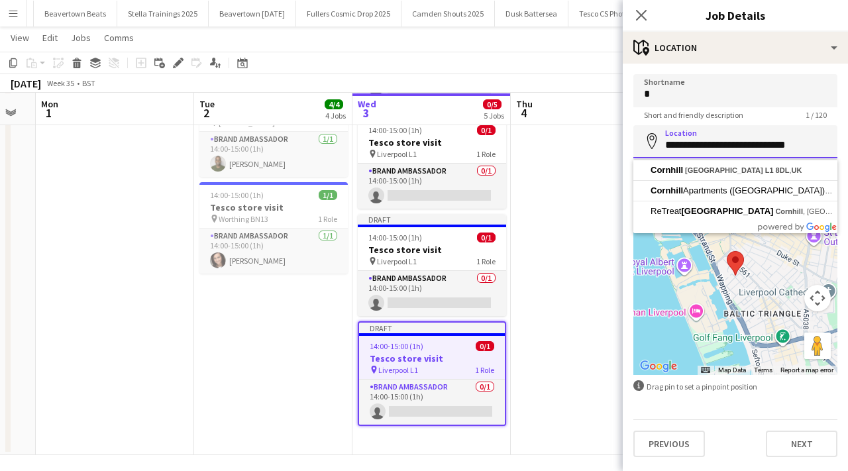
drag, startPoint x: 810, startPoint y: 148, endPoint x: 634, endPoint y: 140, distance: 175.7
click at [634, 140] on input "**********" at bounding box center [735, 141] width 204 height 33
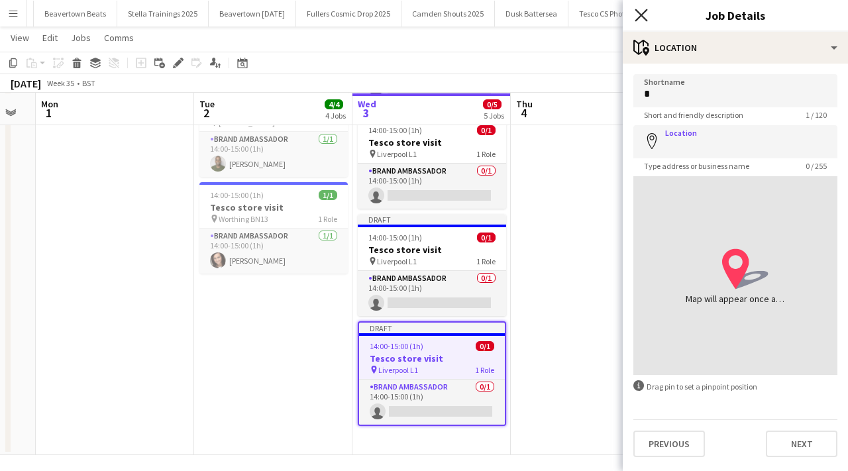
click at [639, 13] on icon at bounding box center [640, 15] width 13 height 13
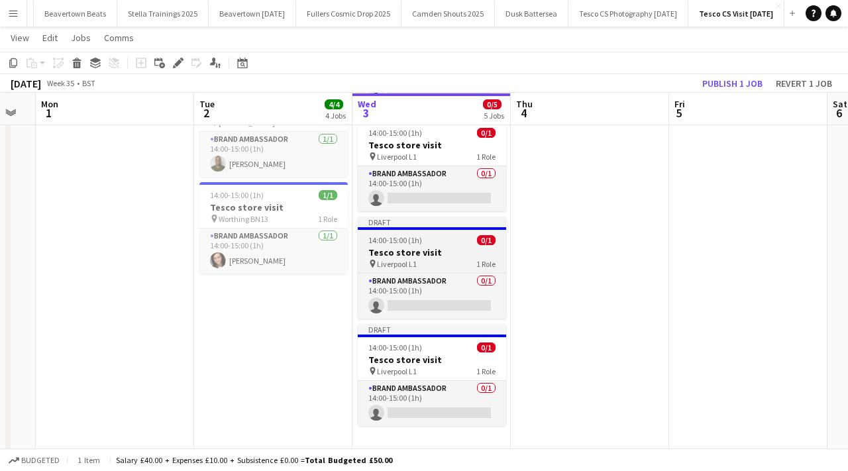
click at [429, 251] on h3 "Tesco store visit" at bounding box center [432, 252] width 148 height 12
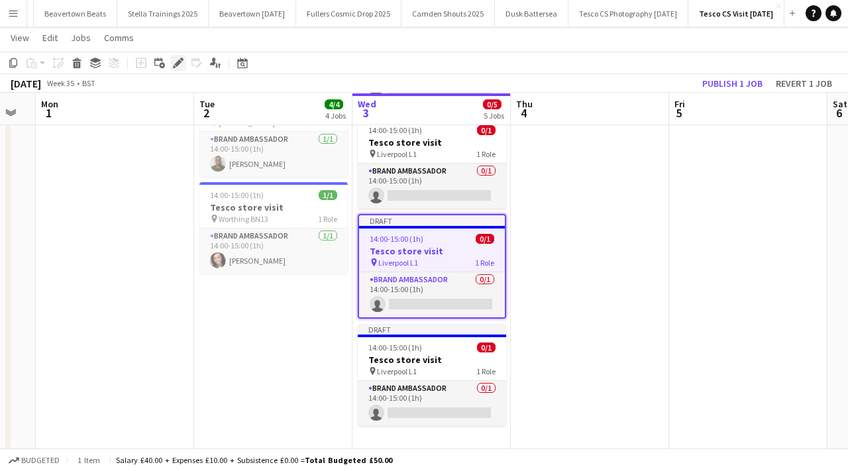
click at [175, 64] on icon at bounding box center [177, 63] width 7 height 7
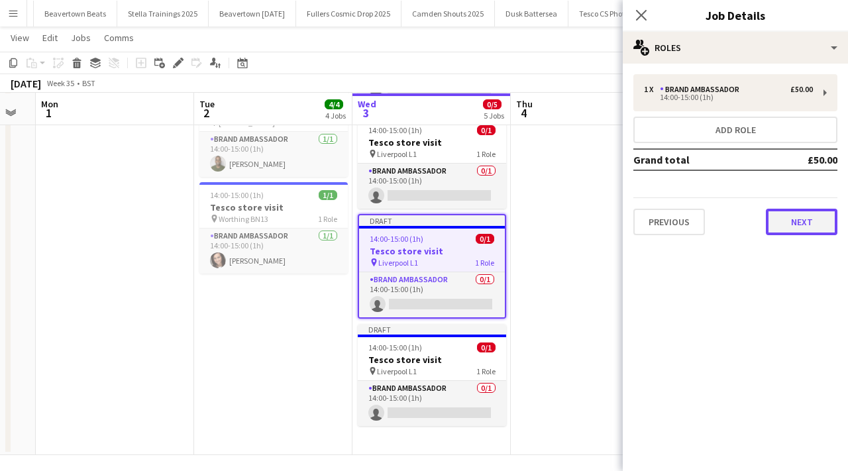
click at [799, 232] on button "Next" at bounding box center [802, 222] width 72 height 26
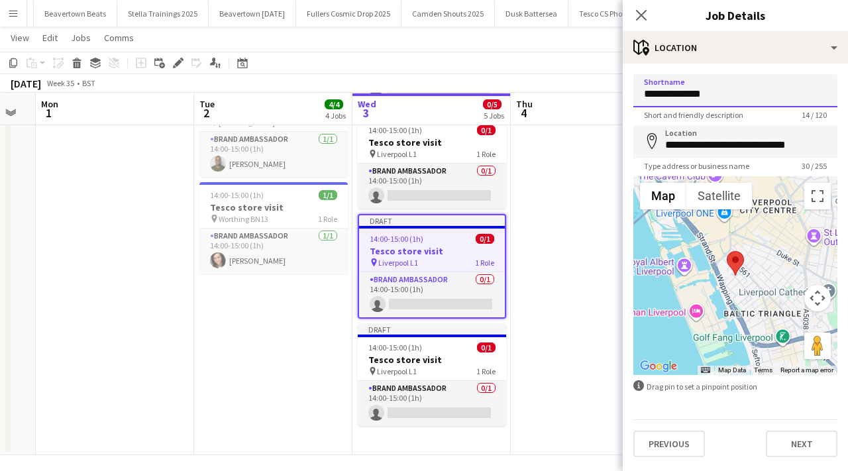
drag, startPoint x: 703, startPoint y: 95, endPoint x: 629, endPoint y: 95, distance: 74.2
click at [629, 95] on form "**********" at bounding box center [735, 265] width 225 height 383
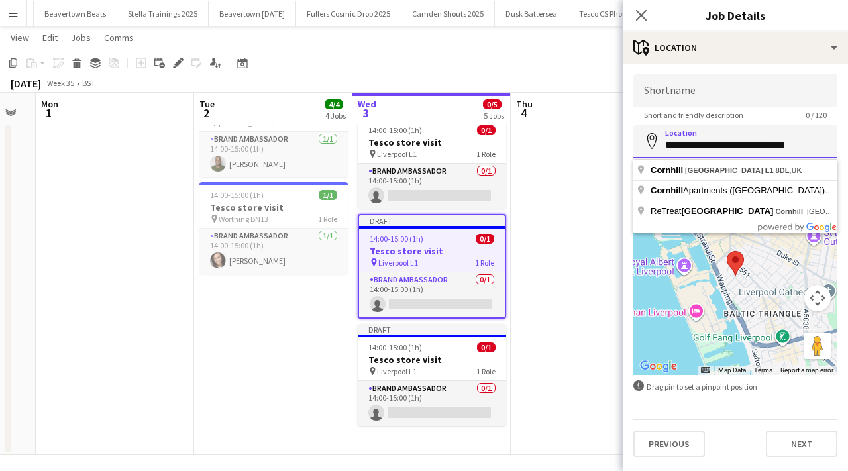
drag, startPoint x: 811, startPoint y: 142, endPoint x: 637, endPoint y: 141, distance: 174.2
click at [637, 142] on input "**********" at bounding box center [735, 141] width 204 height 33
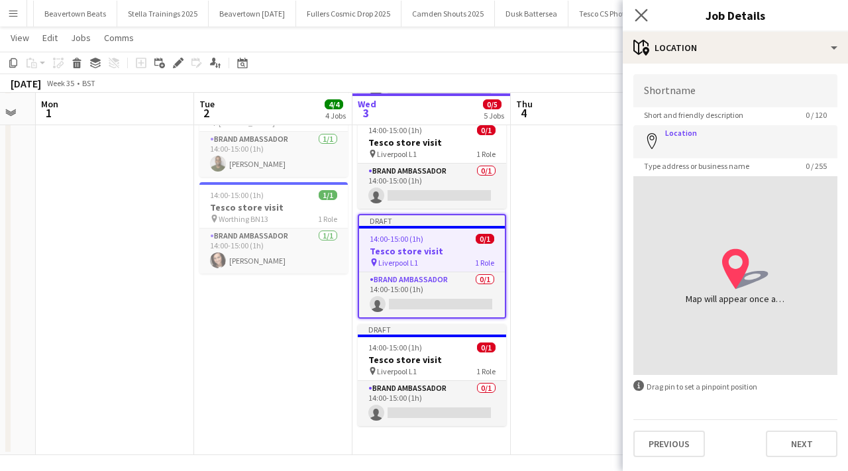
click at [650, 6] on app-icon "Close pop-in" at bounding box center [641, 15] width 19 height 19
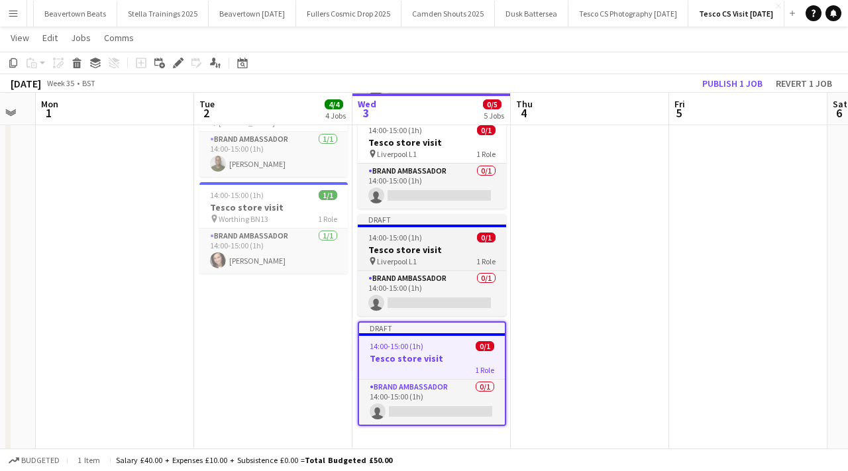
click at [431, 246] on h3 "Tesco store visit" at bounding box center [432, 250] width 148 height 12
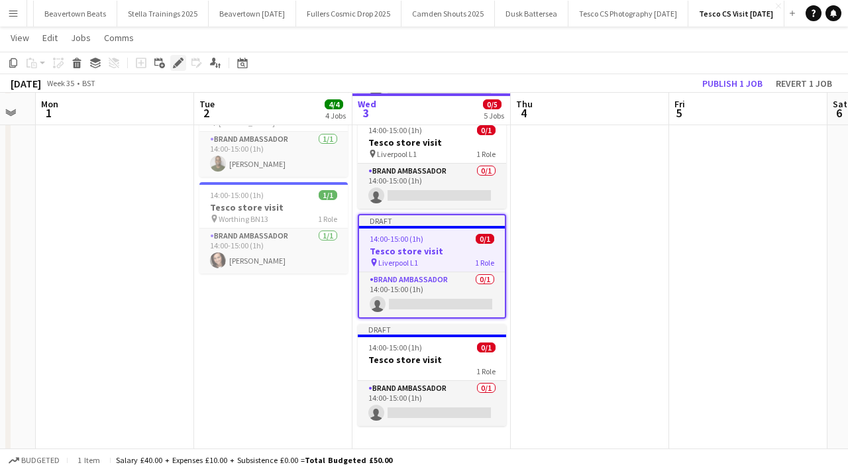
click at [177, 65] on icon at bounding box center [177, 63] width 7 height 7
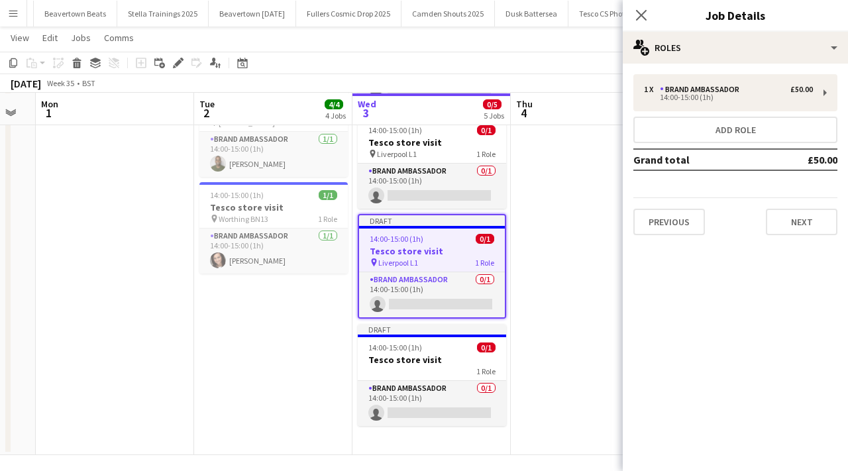
click at [808, 235] on div "1 x Brand Ambassador £50.00 14:00-15:00 (1h) Add role Grand total £50.00 Previo…" at bounding box center [735, 155] width 225 height 182
click at [808, 213] on button "Next" at bounding box center [802, 222] width 72 height 26
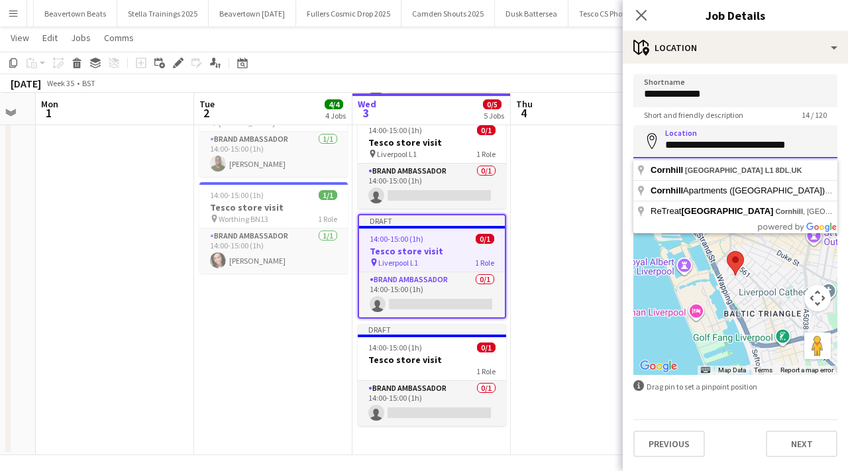
drag, startPoint x: 819, startPoint y: 147, endPoint x: 636, endPoint y: 148, distance: 183.4
click at [636, 148] on input "**********" at bounding box center [735, 141] width 204 height 33
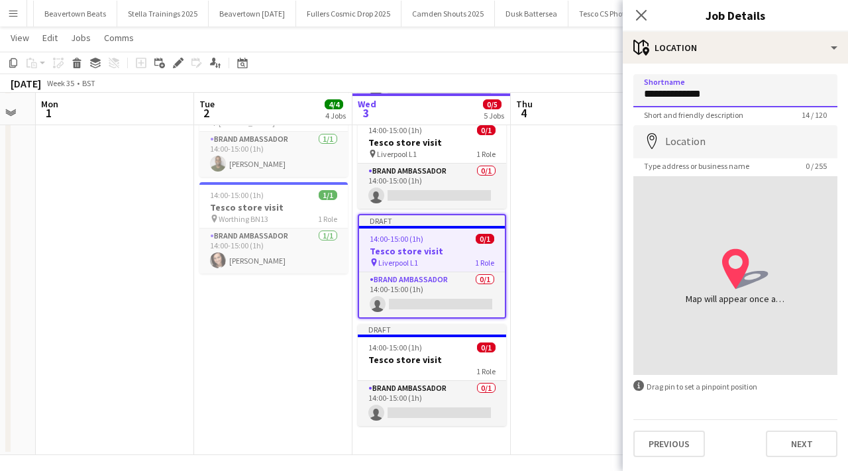
drag, startPoint x: 703, startPoint y: 93, endPoint x: 590, endPoint y: 88, distance: 113.3
click at [590, 88] on body "Menu Boards Boards Boards All jobs Status Workforce Workforce My Workforce Recr…" at bounding box center [424, 107] width 848 height 739
click at [640, 9] on icon "Close pop-in" at bounding box center [640, 15] width 13 height 13
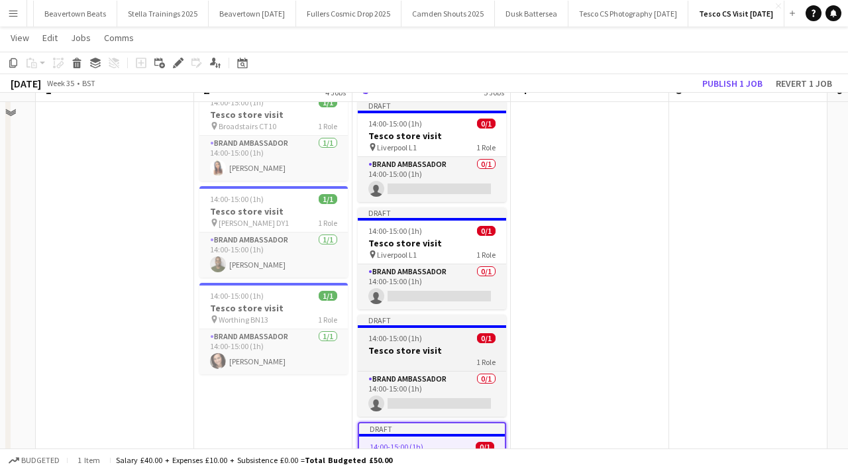
scroll to position [138, 0]
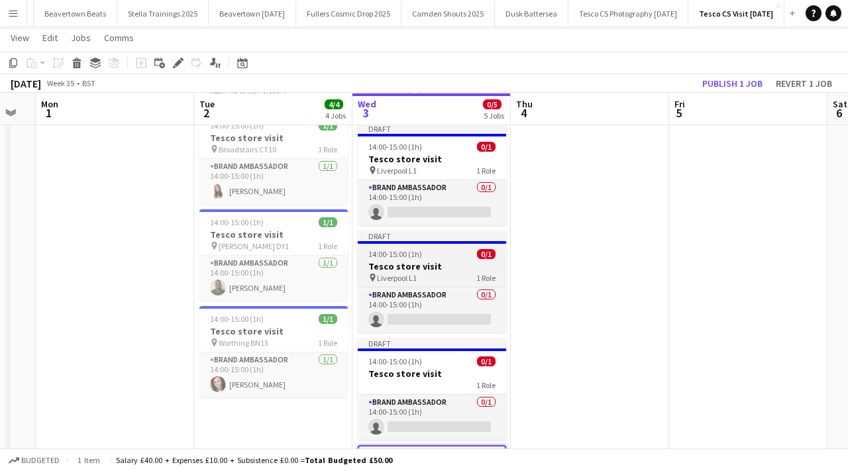
click at [417, 270] on h3 "Tesco store visit" at bounding box center [432, 266] width 148 height 12
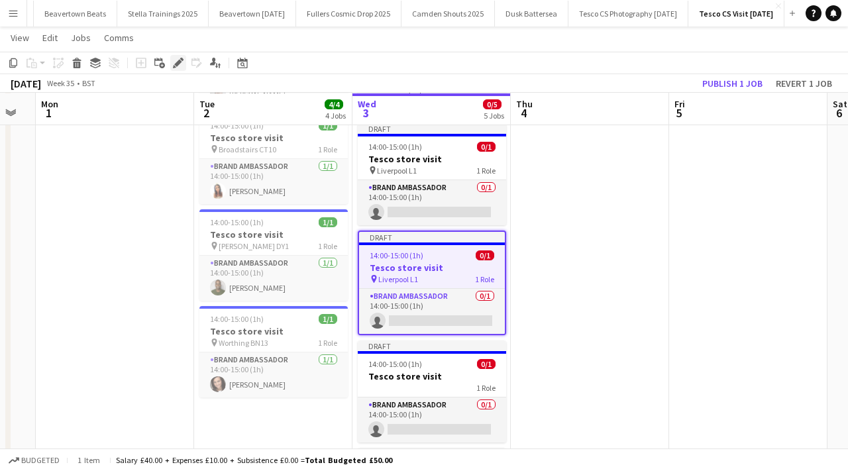
click at [180, 64] on icon "Edit" at bounding box center [178, 63] width 11 height 11
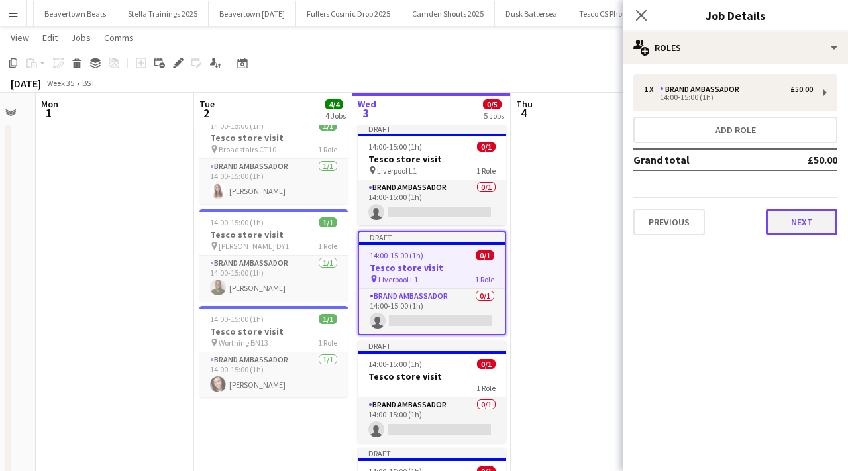
click at [794, 223] on button "Next" at bounding box center [802, 222] width 72 height 26
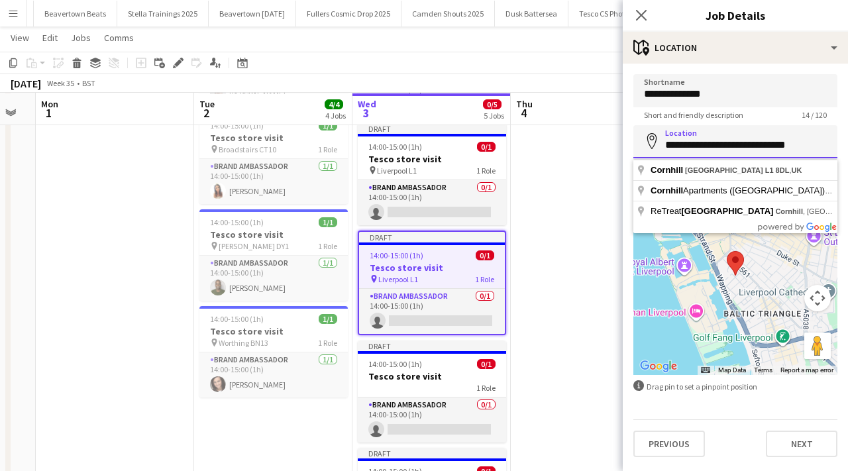
drag, startPoint x: 796, startPoint y: 144, endPoint x: 655, endPoint y: 142, distance: 141.1
click at [655, 142] on div "**********" at bounding box center [735, 141] width 204 height 33
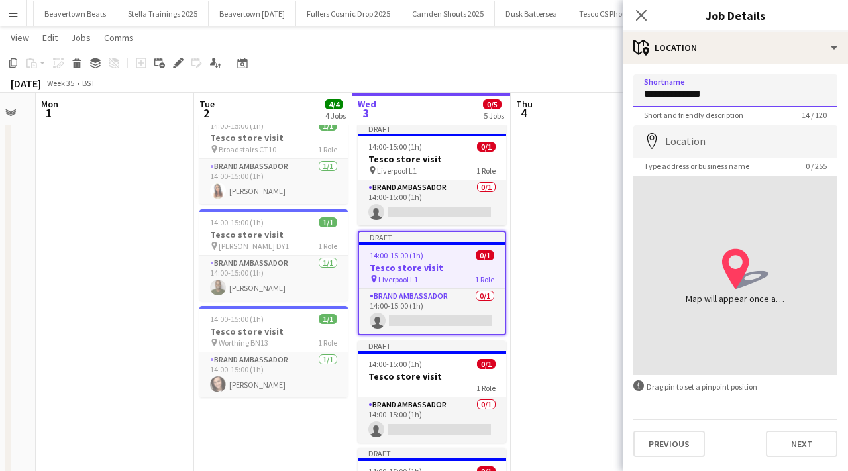
drag, startPoint x: 703, startPoint y: 93, endPoint x: 599, endPoint y: 93, distance: 104.6
click at [599, 93] on body "Menu Boards Boards Boards All jobs Status Workforce Workforce My Workforce Recr…" at bounding box center [424, 231] width 848 height 739
click at [641, 17] on icon "Close pop-in" at bounding box center [640, 15] width 13 height 13
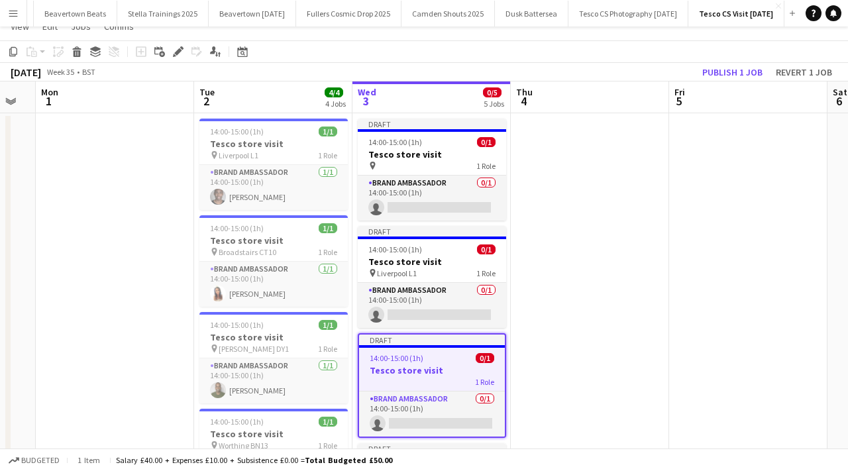
scroll to position [0, 0]
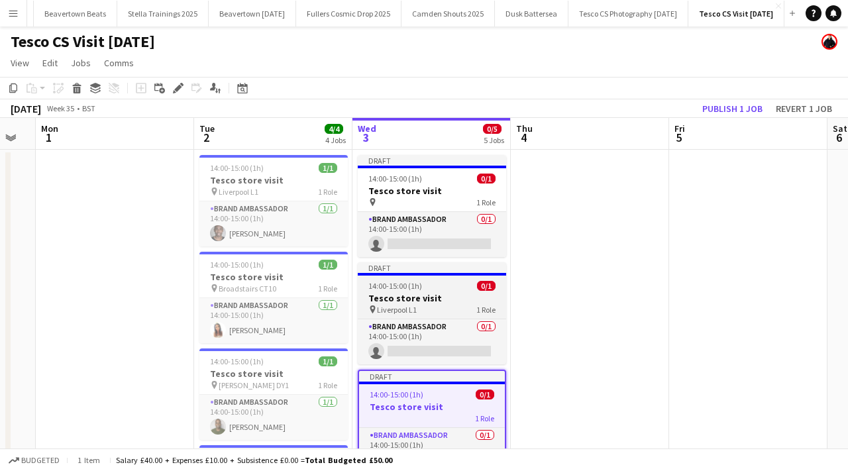
click at [434, 307] on div "pin Liverpool L1 1 Role" at bounding box center [432, 309] width 148 height 11
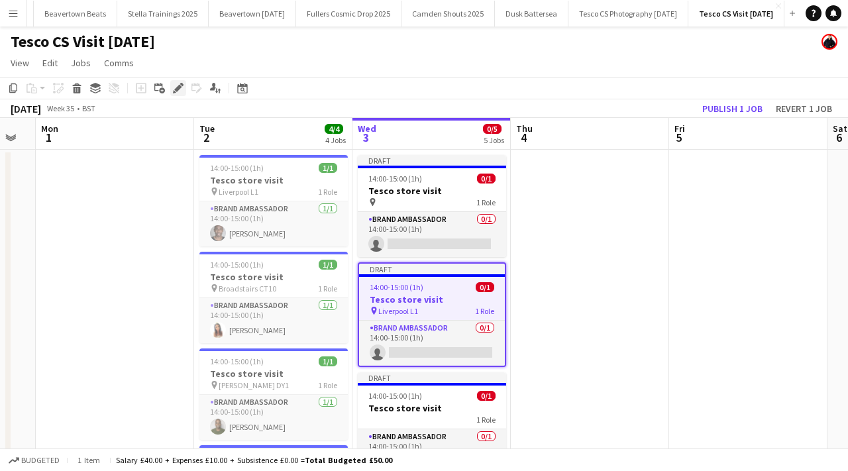
click at [178, 85] on icon at bounding box center [177, 88] width 7 height 7
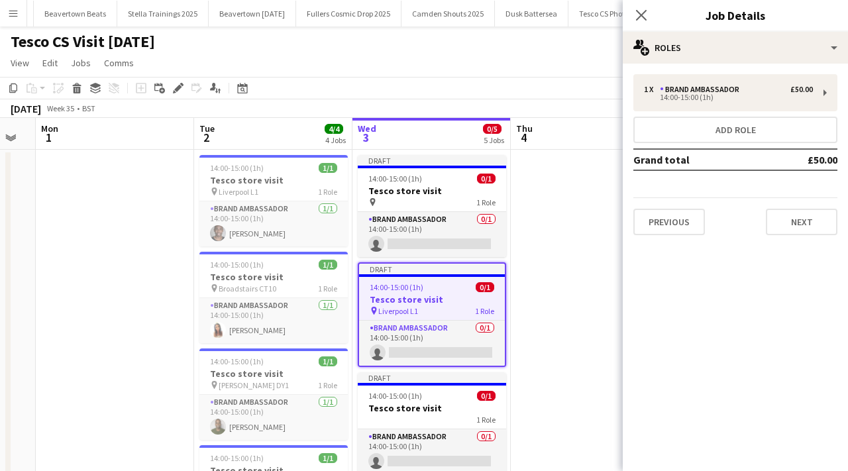
click at [783, 207] on div "Previous Next" at bounding box center [735, 216] width 204 height 38
click at [799, 230] on button "Next" at bounding box center [802, 222] width 72 height 26
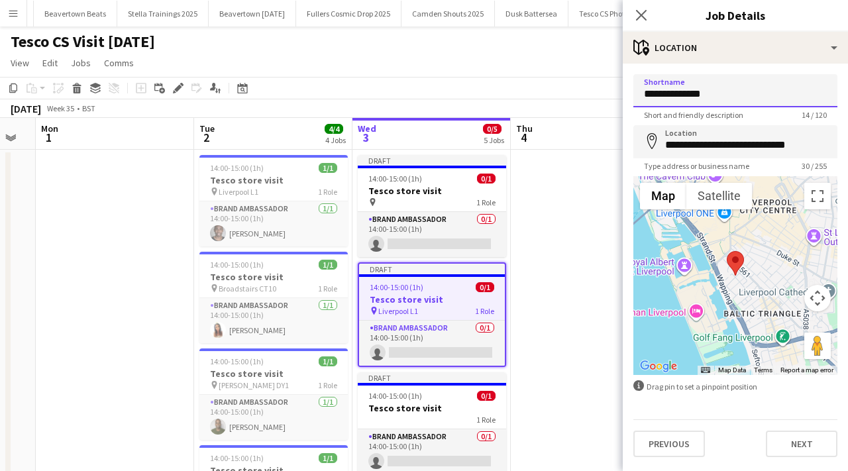
drag, startPoint x: 701, startPoint y: 89, endPoint x: 623, endPoint y: 89, distance: 77.5
click at [623, 89] on form "**********" at bounding box center [735, 265] width 225 height 383
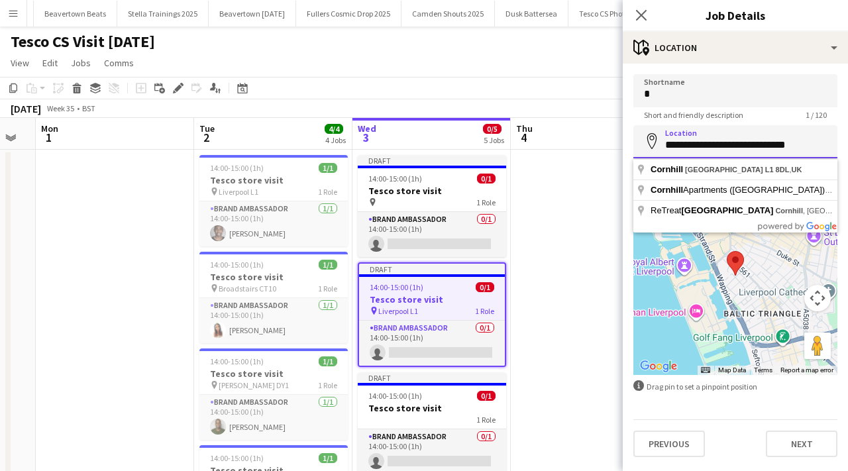
drag, startPoint x: 803, startPoint y: 151, endPoint x: 628, endPoint y: 151, distance: 175.5
click at [628, 151] on form "**********" at bounding box center [735, 265] width 225 height 383
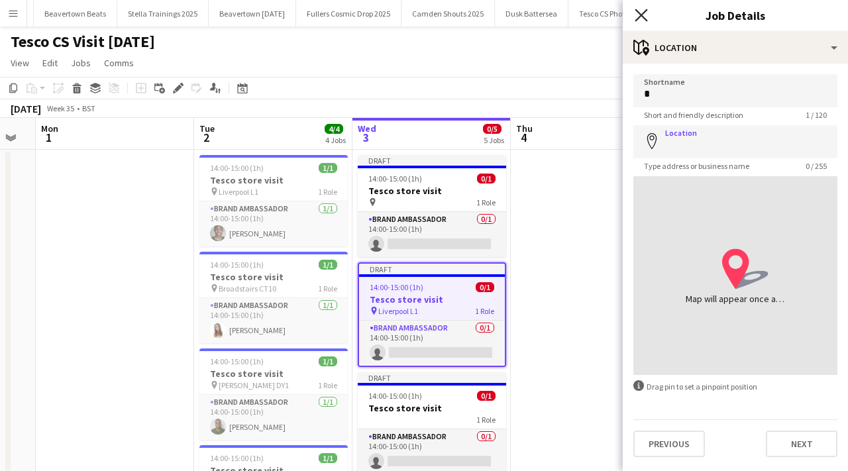
click at [644, 9] on icon "Close pop-in" at bounding box center [640, 15] width 13 height 13
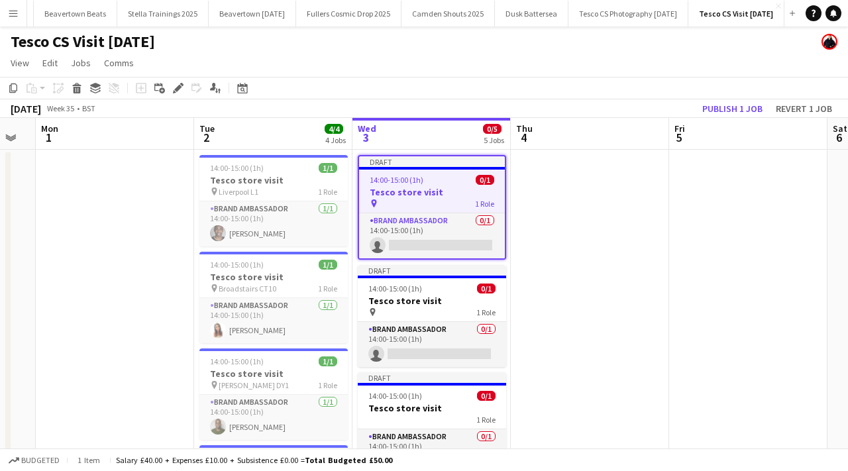
click at [434, 192] on h3 "Tesco store visit" at bounding box center [432, 192] width 146 height 12
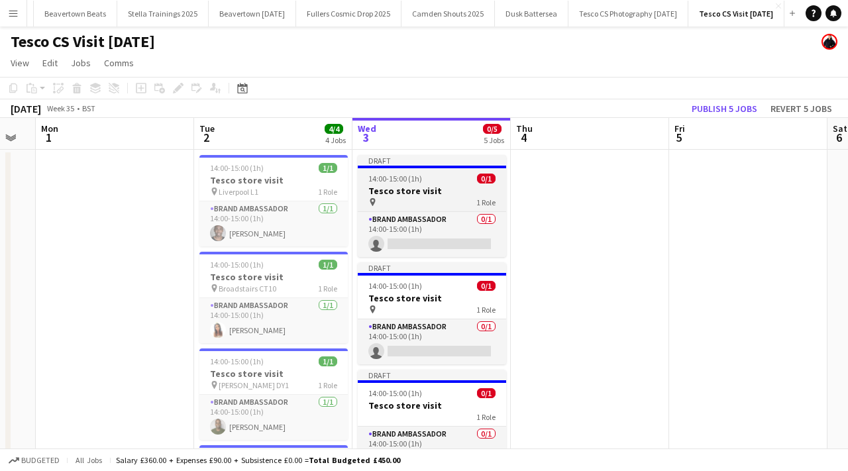
click at [428, 172] on app-job-card "Draft 14:00-15:00 (1h) 0/1 Tesco store visit pin 1 Role Brand Ambassador 0/1 14…" at bounding box center [432, 206] width 148 height 102
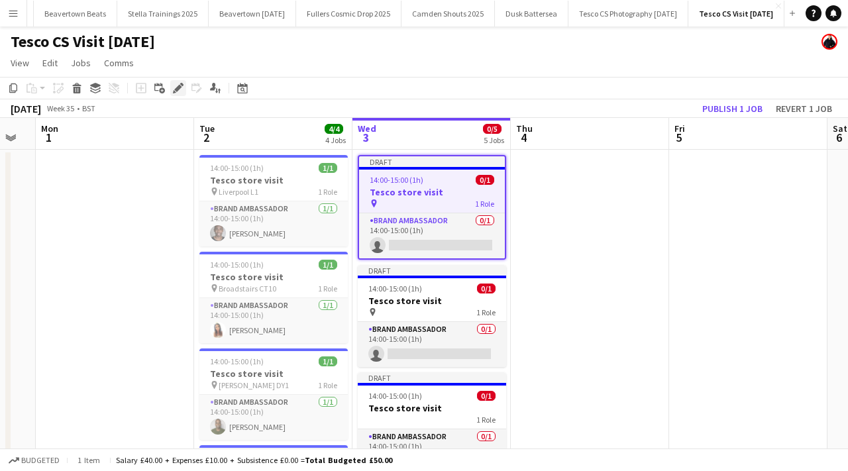
click at [179, 83] on icon "Edit" at bounding box center [178, 88] width 11 height 11
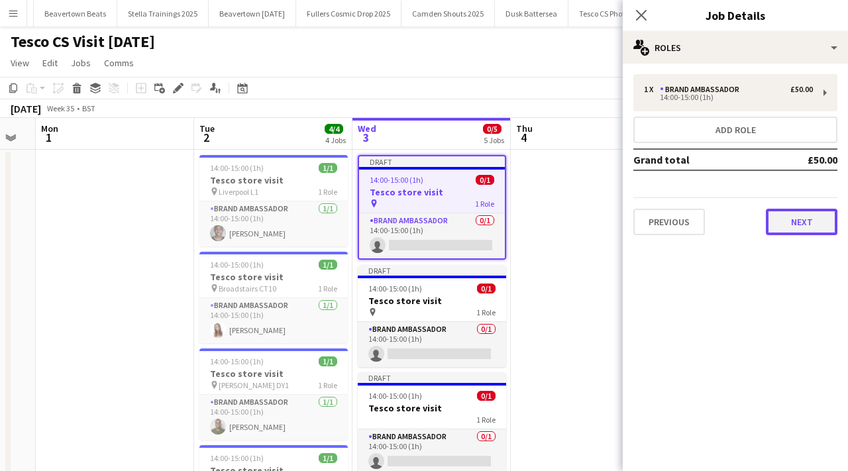
click at [795, 224] on button "Next" at bounding box center [802, 222] width 72 height 26
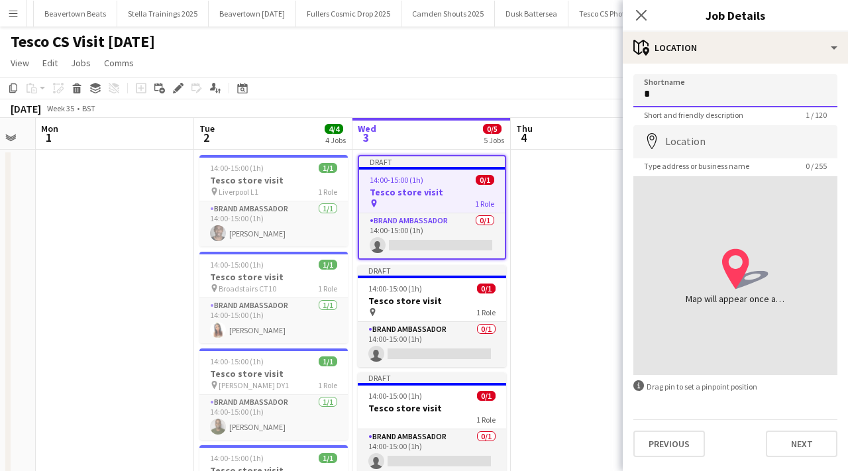
click at [678, 95] on input "Shortname" at bounding box center [735, 90] width 204 height 33
paste input "**********"
drag, startPoint x: 734, startPoint y: 95, endPoint x: 722, endPoint y: 95, distance: 12.6
click at [722, 95] on input "**********" at bounding box center [735, 90] width 204 height 33
type input "**********"
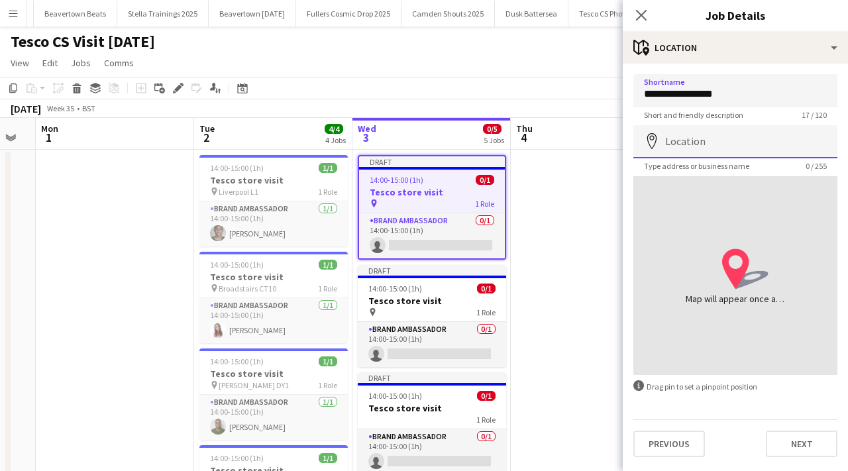
click at [716, 140] on input "Location" at bounding box center [735, 141] width 204 height 33
paste input "**********"
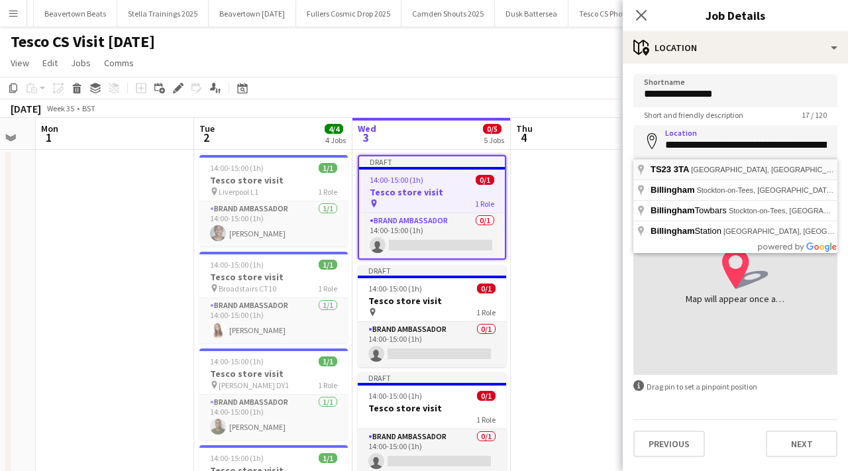
type input "**********"
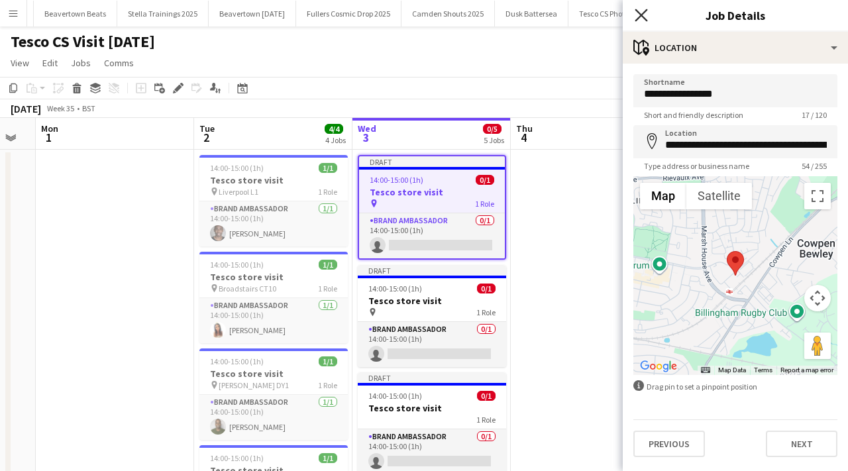
click at [642, 15] on icon "Close pop-in" at bounding box center [640, 15] width 13 height 13
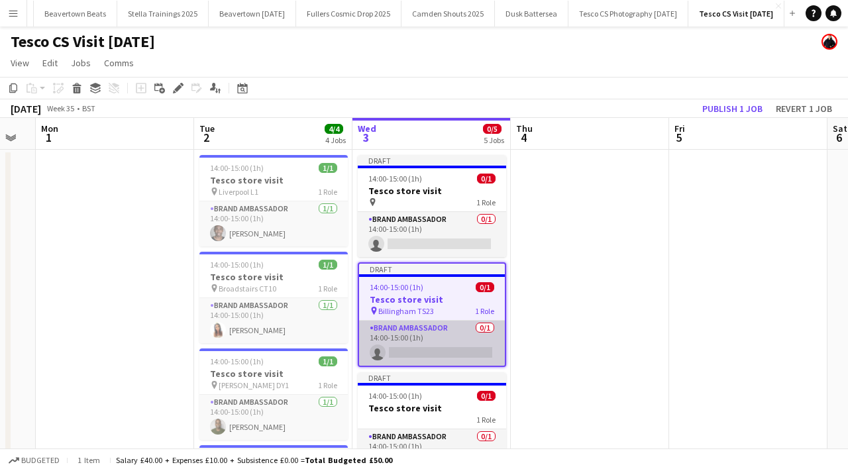
click at [455, 354] on app-card-role "Brand Ambassador 0/1 14:00-15:00 (1h) single-neutral-actions" at bounding box center [432, 343] width 146 height 45
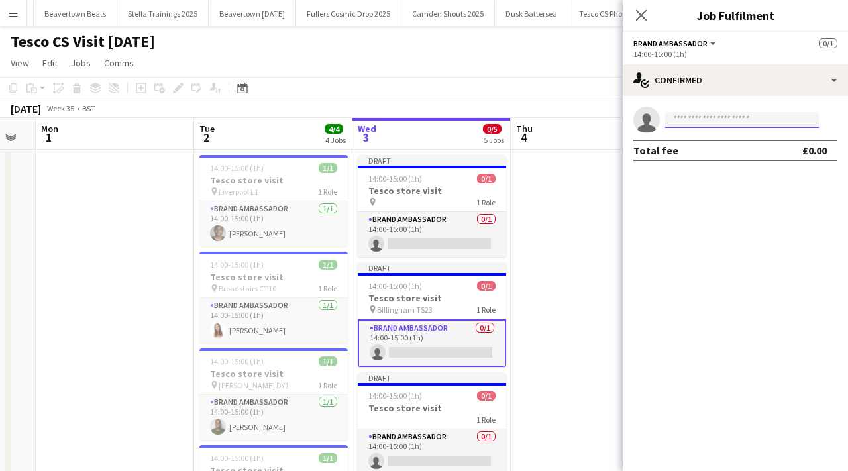
click at [715, 119] on input at bounding box center [742, 120] width 154 height 16
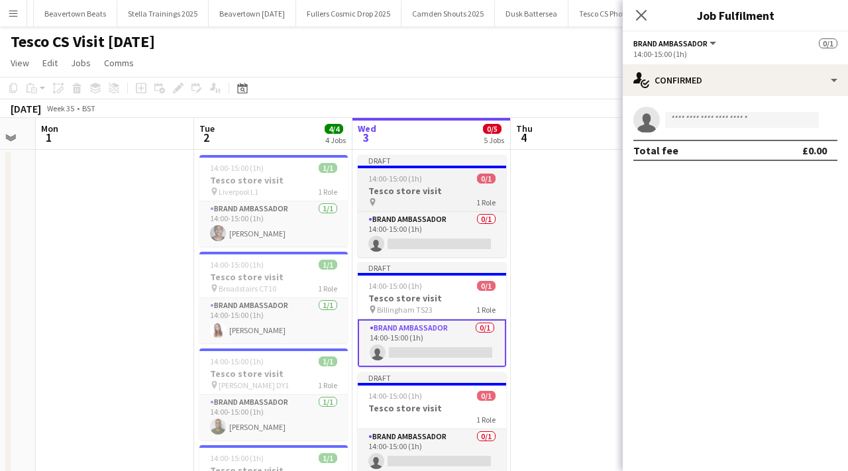
click at [423, 185] on h3 "Tesco store visit" at bounding box center [432, 191] width 148 height 12
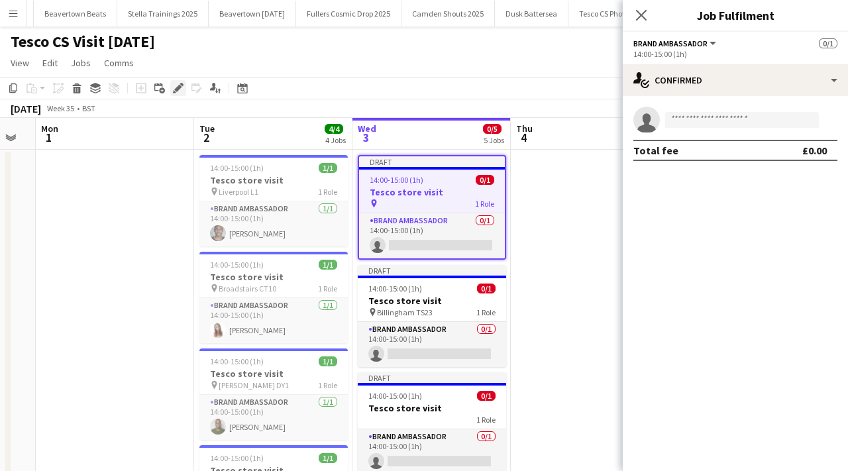
click at [175, 85] on icon "Edit" at bounding box center [178, 88] width 11 height 11
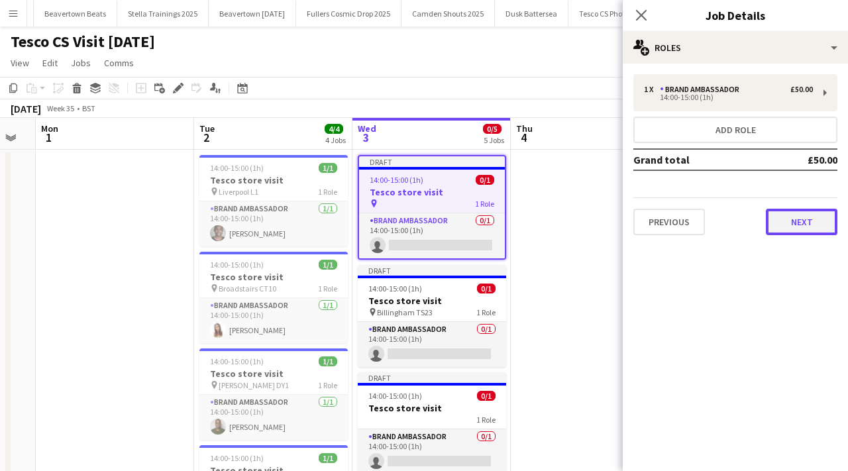
click at [805, 223] on button "Next" at bounding box center [802, 222] width 72 height 26
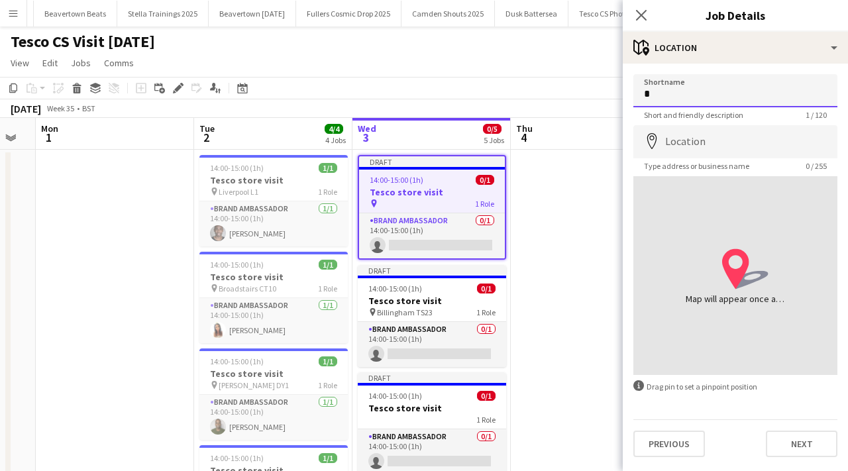
click at [686, 102] on input "Shortname" at bounding box center [735, 90] width 204 height 33
paste input "**********"
type input "**********"
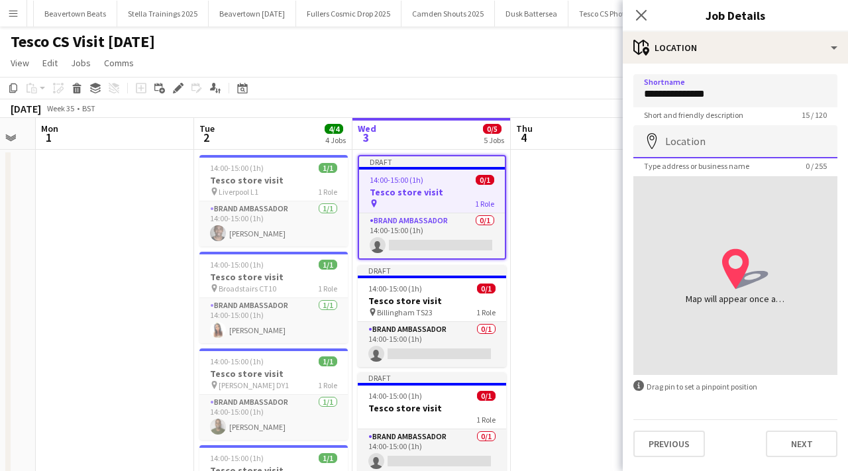
click at [726, 137] on input "Location" at bounding box center [735, 141] width 204 height 33
paste input "**********"
type input "**********"
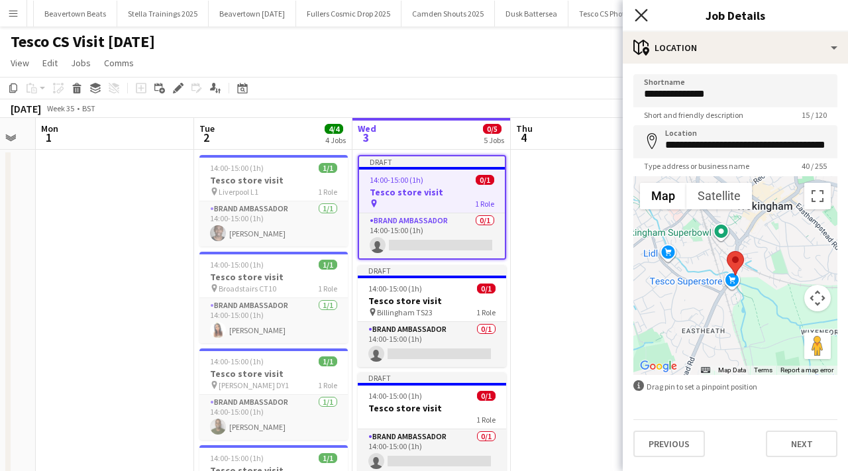
click at [638, 11] on icon at bounding box center [640, 15] width 13 height 13
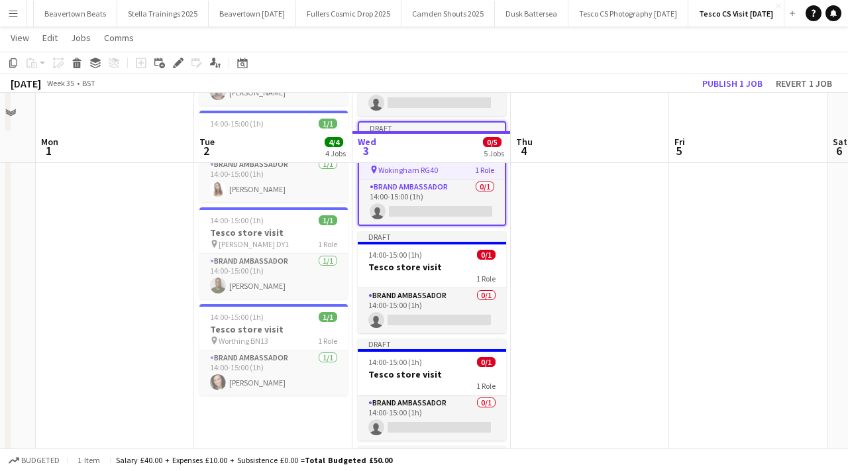
scroll to position [189, 0]
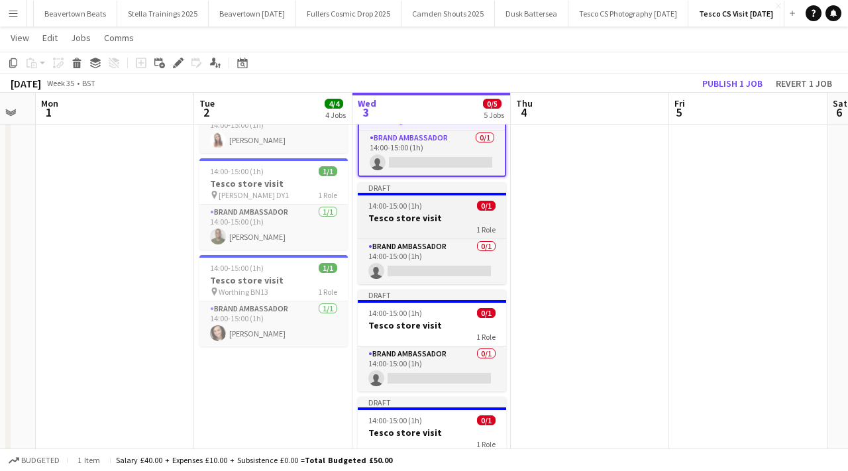
click at [419, 224] on div "1 Role" at bounding box center [432, 229] width 148 height 11
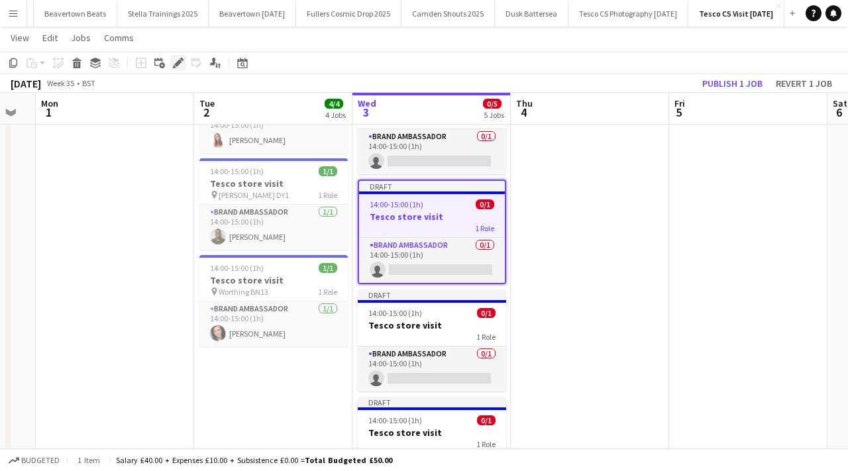
click at [182, 62] on icon "Edit" at bounding box center [178, 63] width 11 height 11
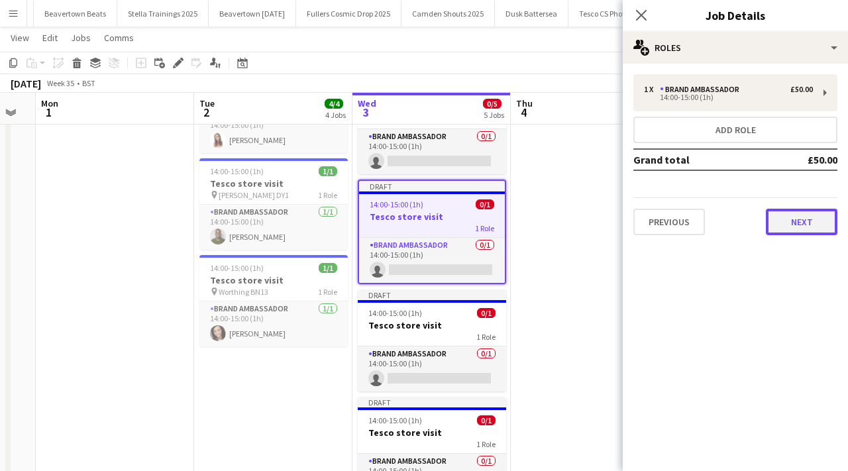
click at [797, 213] on button "Next" at bounding box center [802, 222] width 72 height 26
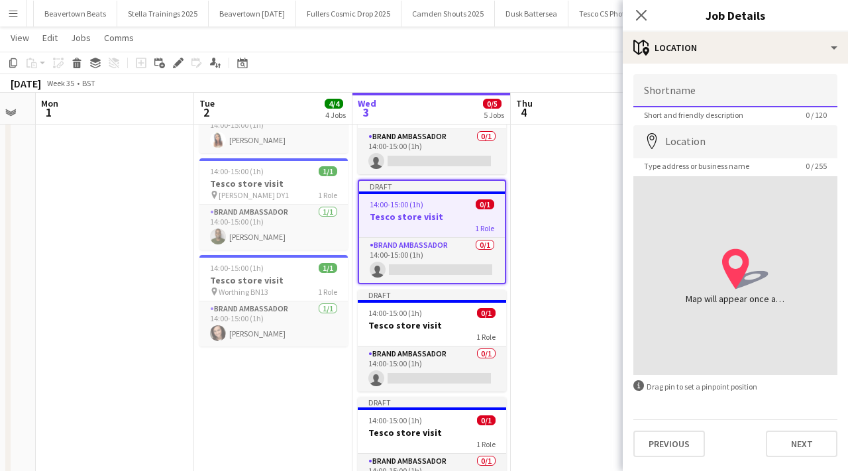
click at [674, 84] on input "Shortname" at bounding box center [735, 90] width 204 height 33
paste input "**********"
drag, startPoint x: 705, startPoint y: 98, endPoint x: 690, endPoint y: 98, distance: 15.2
click at [690, 98] on input "**********" at bounding box center [735, 90] width 204 height 33
type input "*********"
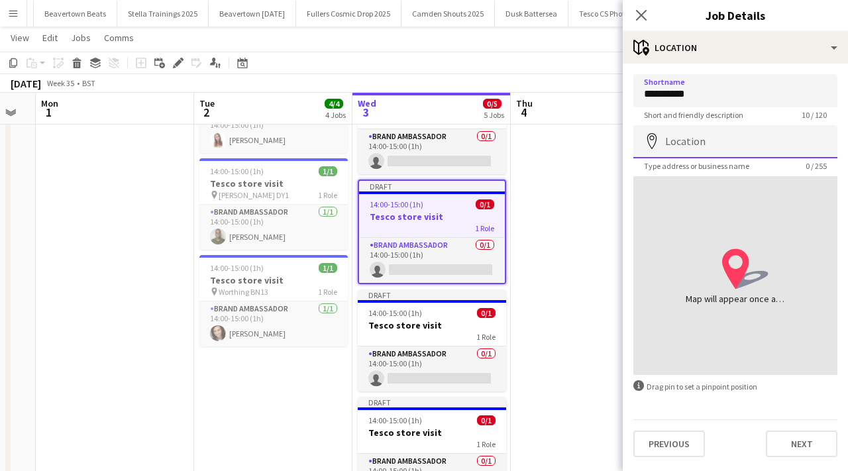
click at [688, 134] on input "Location" at bounding box center [735, 141] width 204 height 33
paste input "**********"
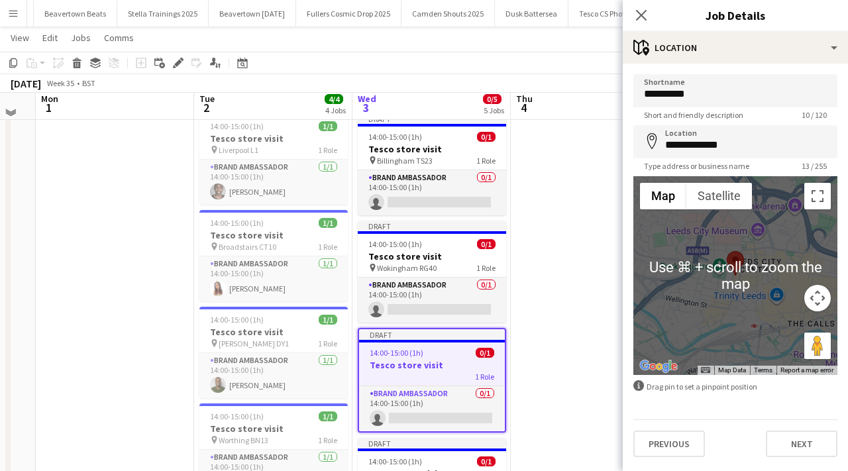
scroll to position [35, 0]
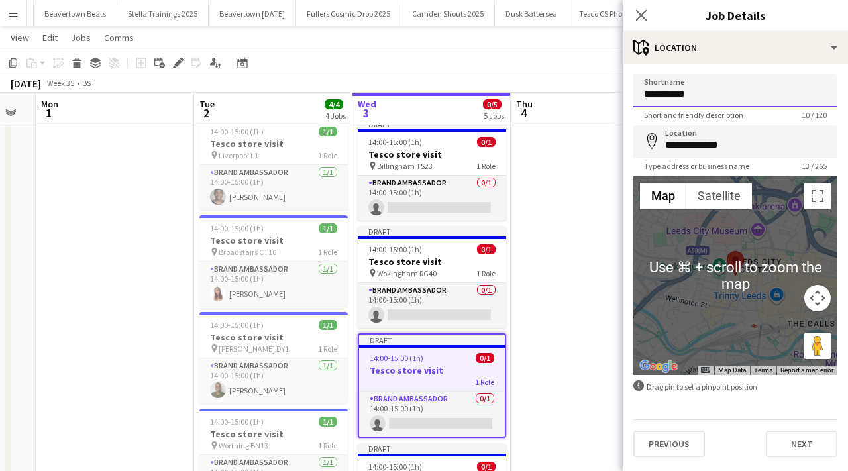
click at [705, 94] on input "*********" at bounding box center [735, 90] width 204 height 33
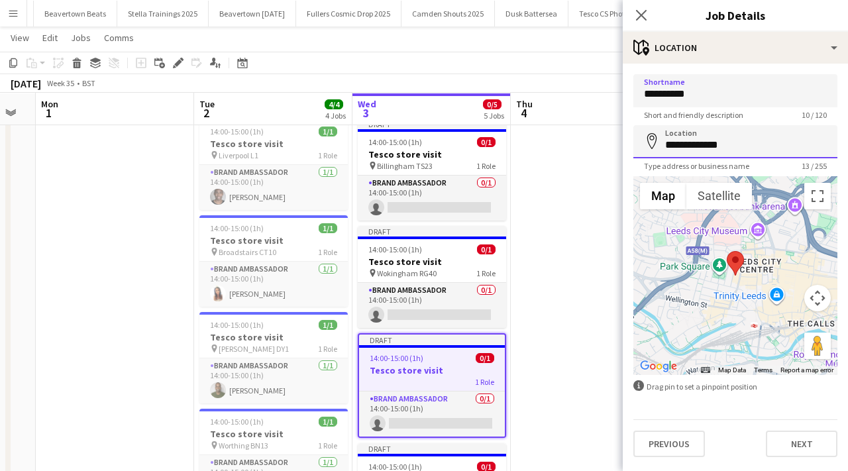
click at [708, 144] on input "**********" at bounding box center [735, 141] width 204 height 33
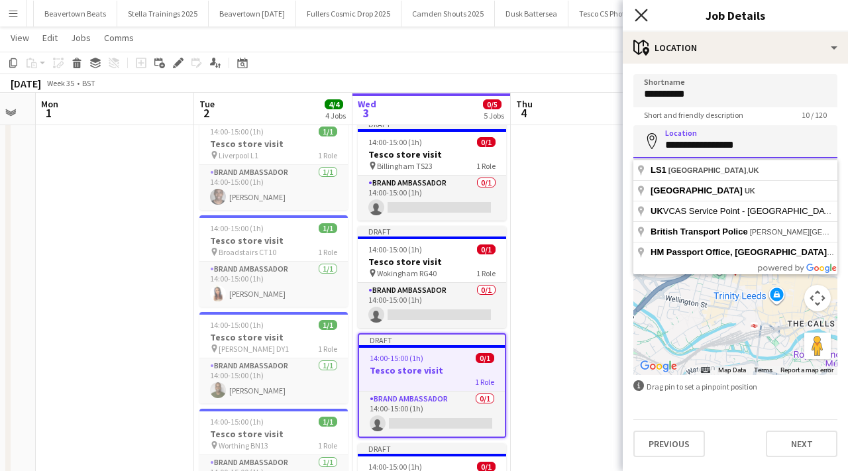
type input "**********"
click at [642, 21] on icon "Close pop-in" at bounding box center [640, 15] width 13 height 13
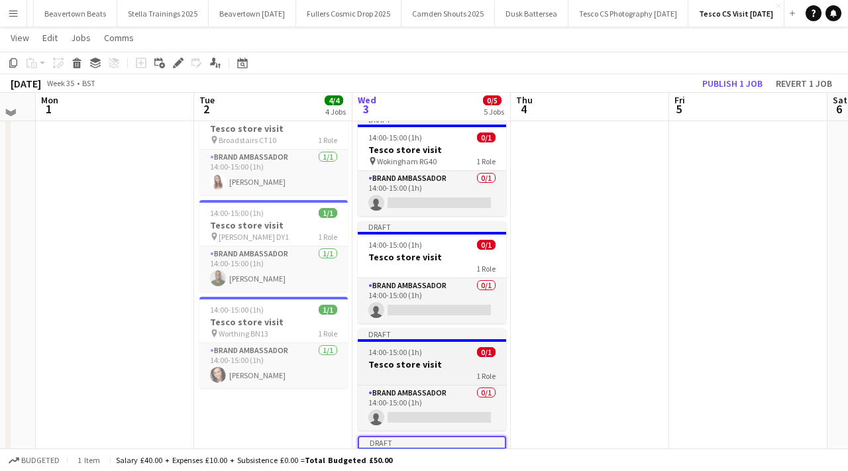
scroll to position [143, 0]
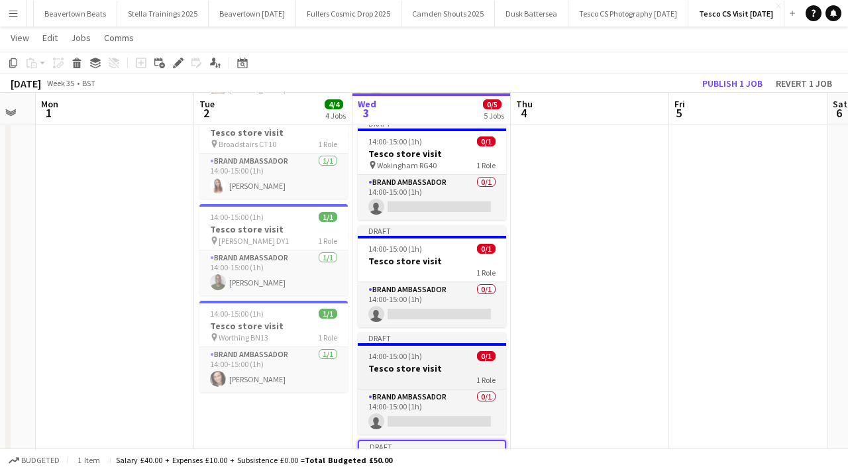
click at [419, 368] on h3 "Tesco store visit" at bounding box center [432, 368] width 148 height 12
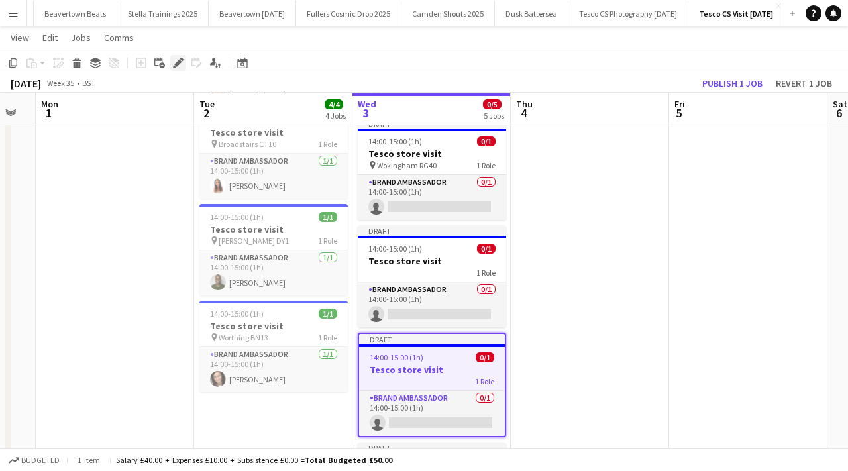
click at [179, 63] on icon at bounding box center [177, 63] width 7 height 7
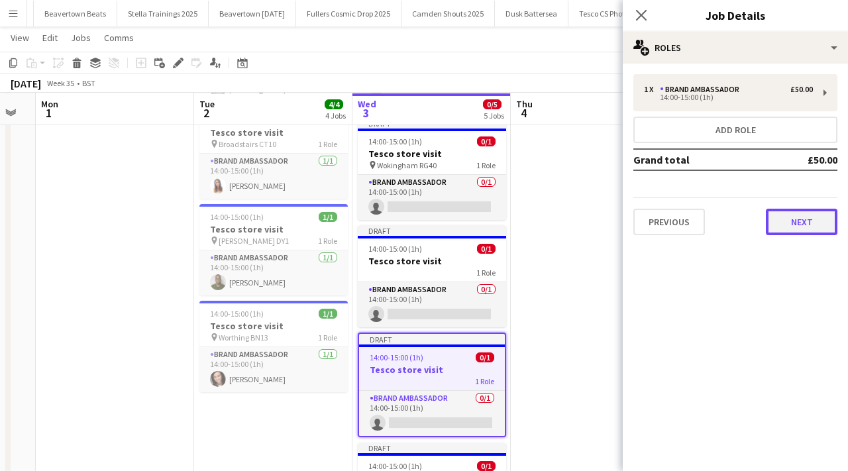
click at [779, 218] on button "Next" at bounding box center [802, 222] width 72 height 26
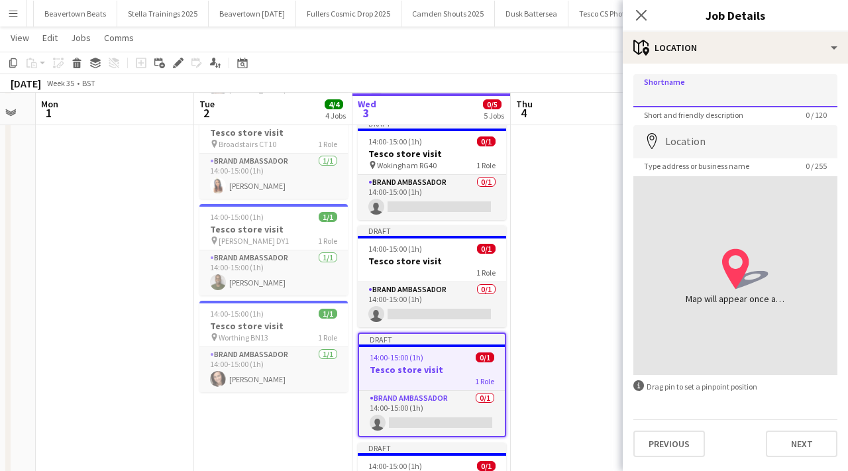
click at [694, 81] on input "Shortname" at bounding box center [735, 90] width 204 height 33
paste input "**********"
type input "**********"
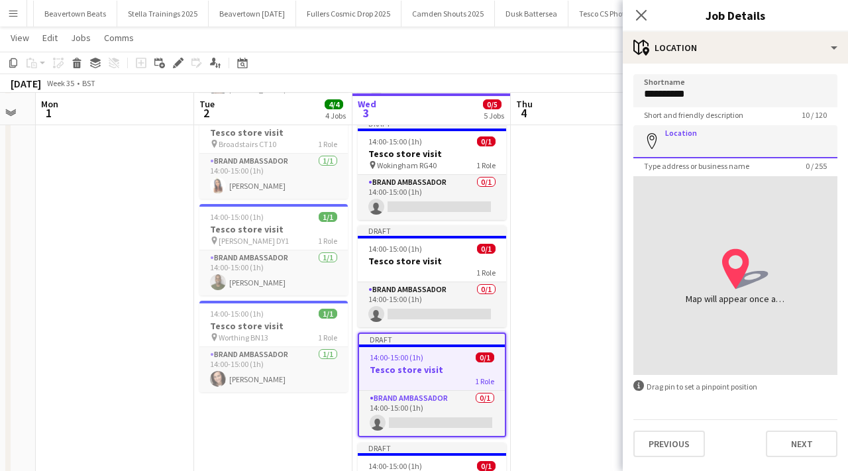
click at [703, 142] on input "Location" at bounding box center [735, 141] width 204 height 33
paste input "**********"
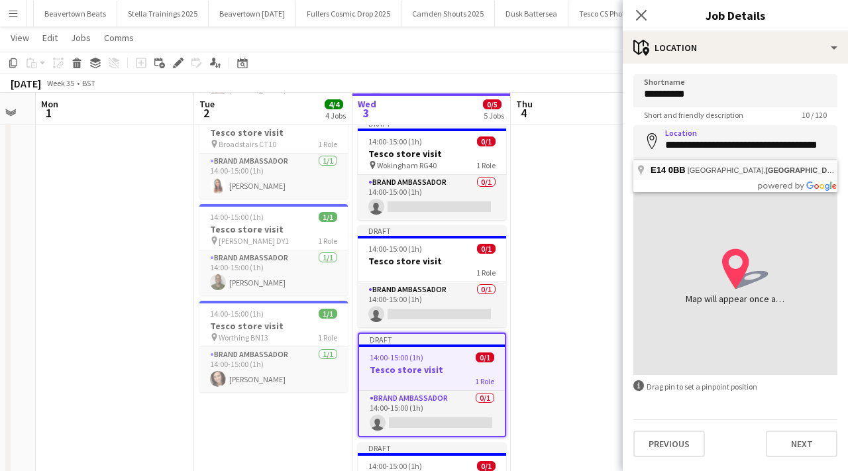
type input "**********"
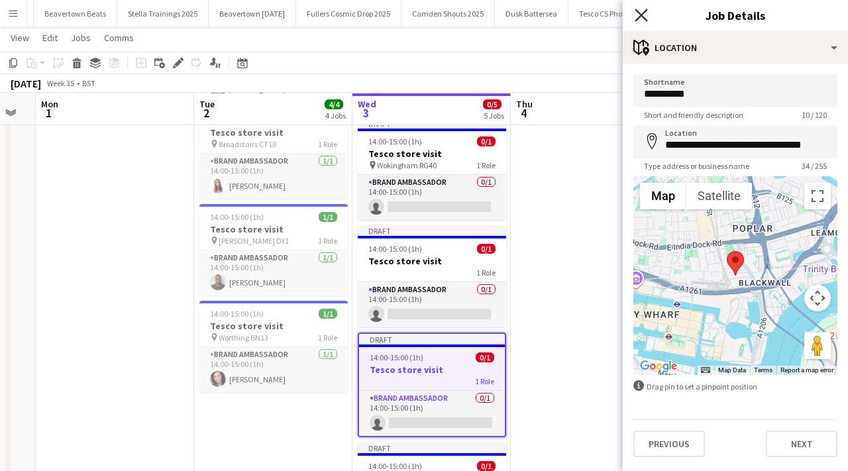
click at [646, 13] on icon "Close pop-in" at bounding box center [640, 15] width 13 height 13
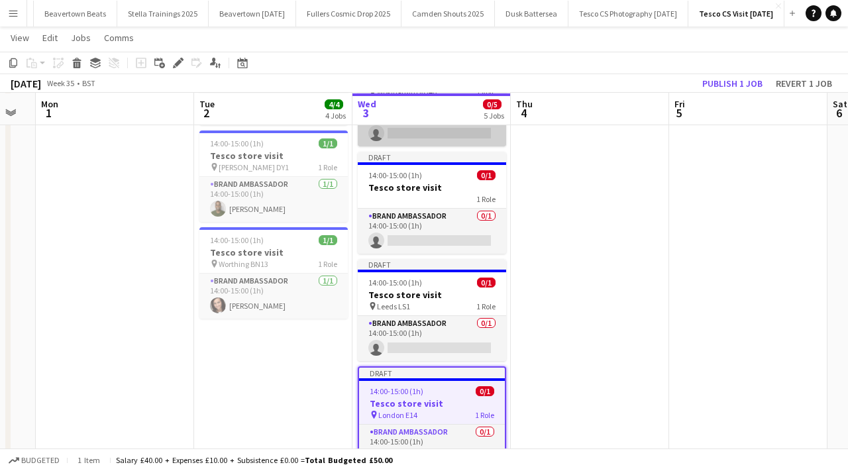
scroll to position [268, 0]
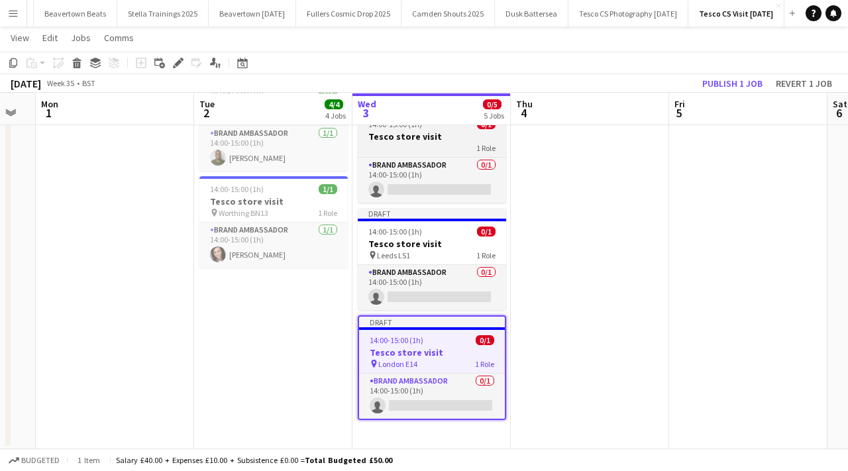
click at [417, 136] on h3 "Tesco store visit" at bounding box center [432, 136] width 148 height 12
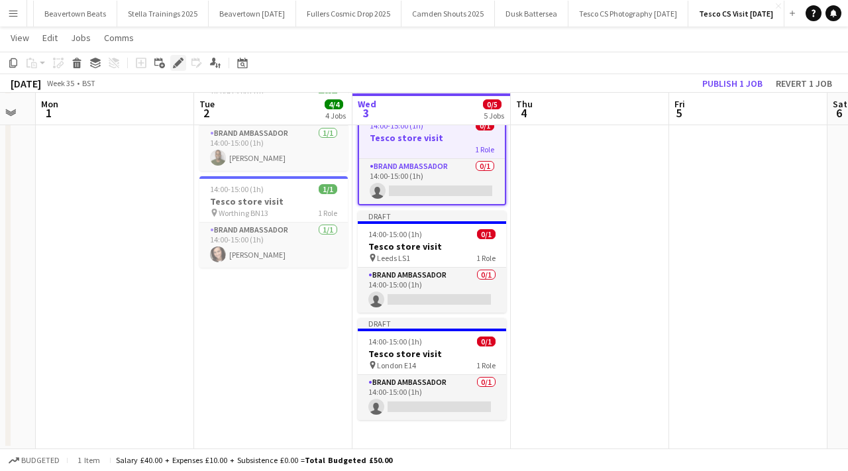
click at [177, 57] on div "Edit" at bounding box center [178, 63] width 16 height 16
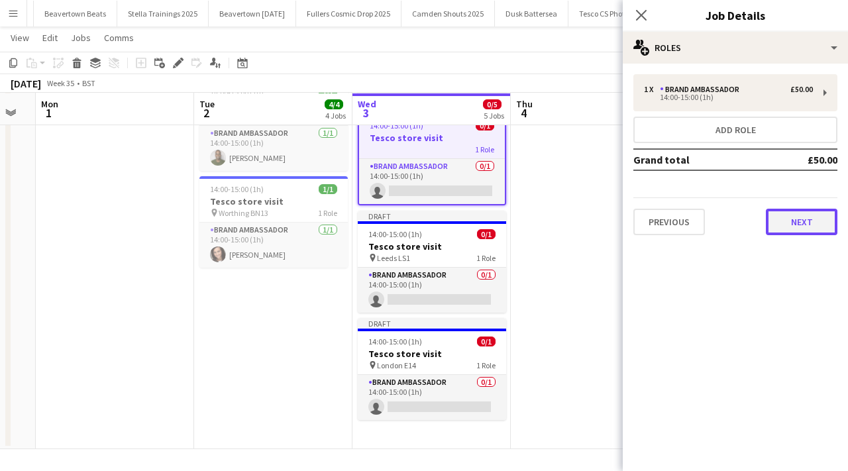
click at [793, 230] on button "Next" at bounding box center [802, 222] width 72 height 26
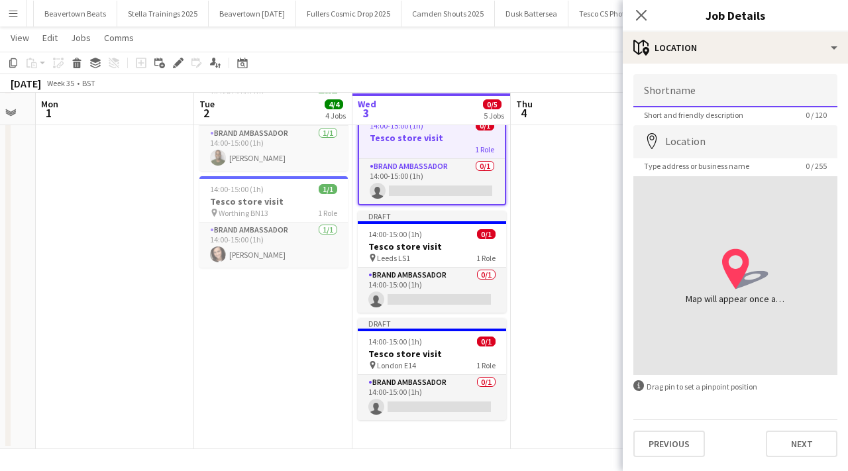
click at [689, 82] on input "Shortname" at bounding box center [735, 90] width 204 height 33
paste input "**********"
type input "**********"
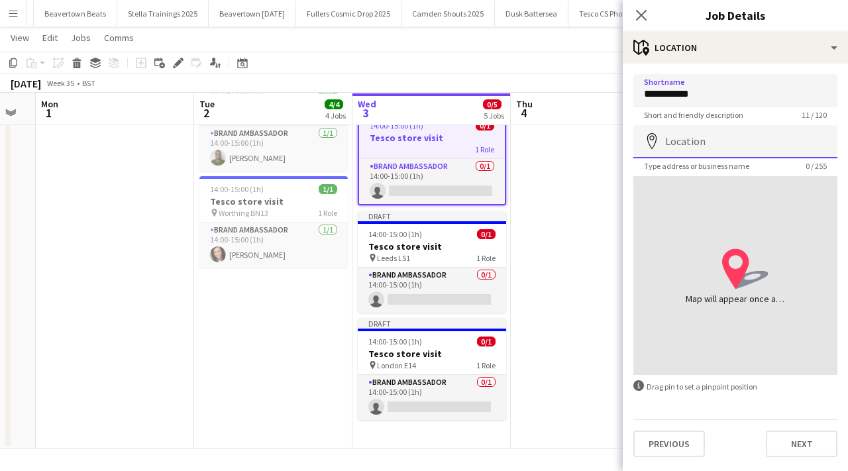
click at [703, 154] on input "Location" at bounding box center [735, 141] width 204 height 33
paste input "**********"
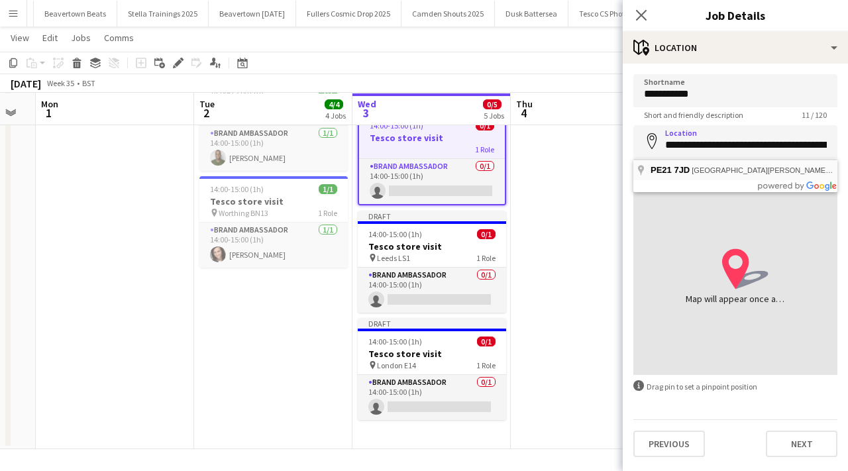
type input "**********"
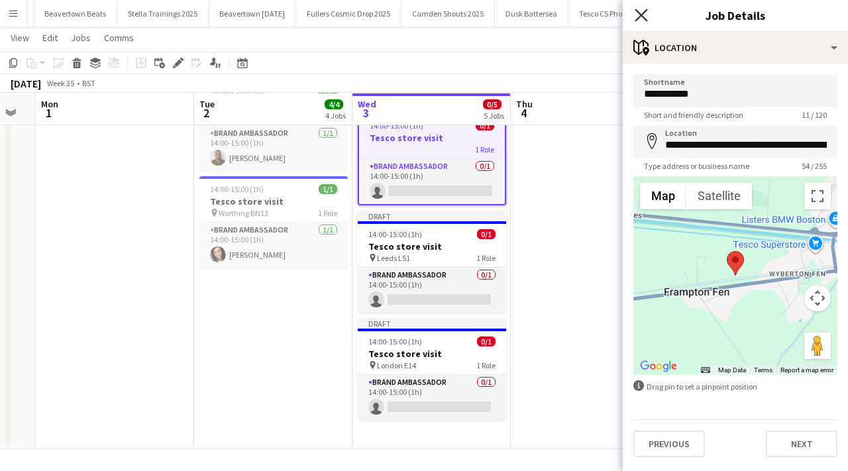
click at [642, 16] on icon at bounding box center [640, 15] width 13 height 13
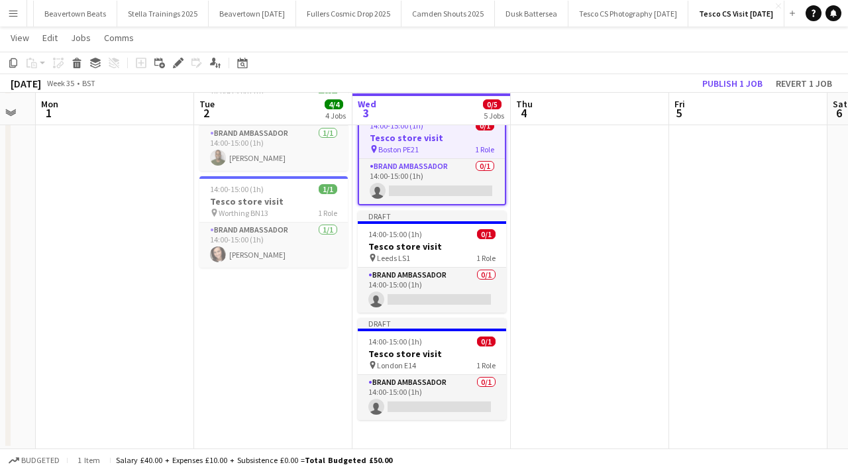
click at [533, 240] on app-date-cell at bounding box center [590, 165] width 158 height 568
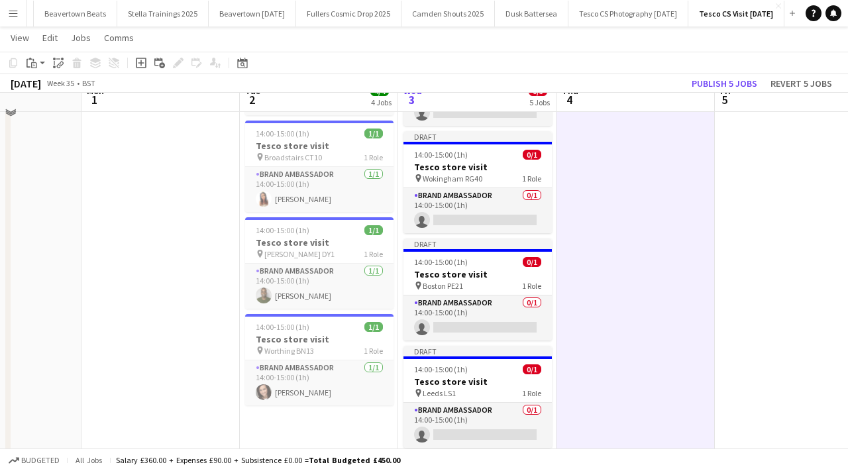
scroll to position [115, 0]
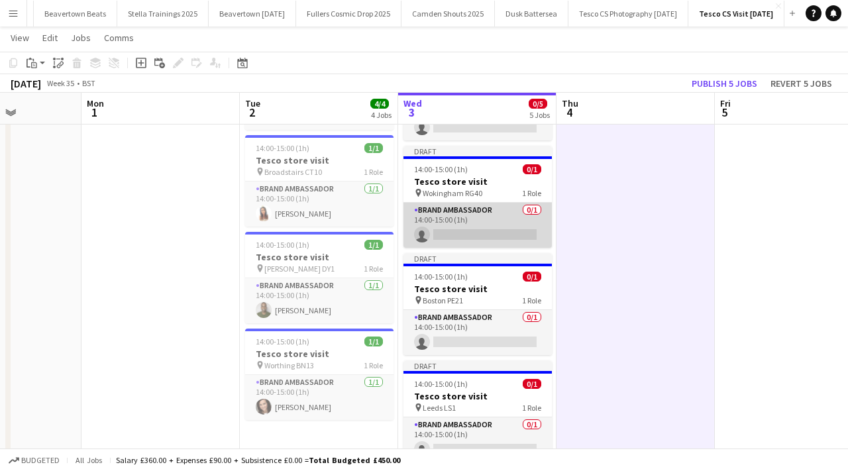
click at [473, 232] on app-card-role "Brand Ambassador 0/1 14:00-15:00 (1h) single-neutral-actions" at bounding box center [477, 225] width 148 height 45
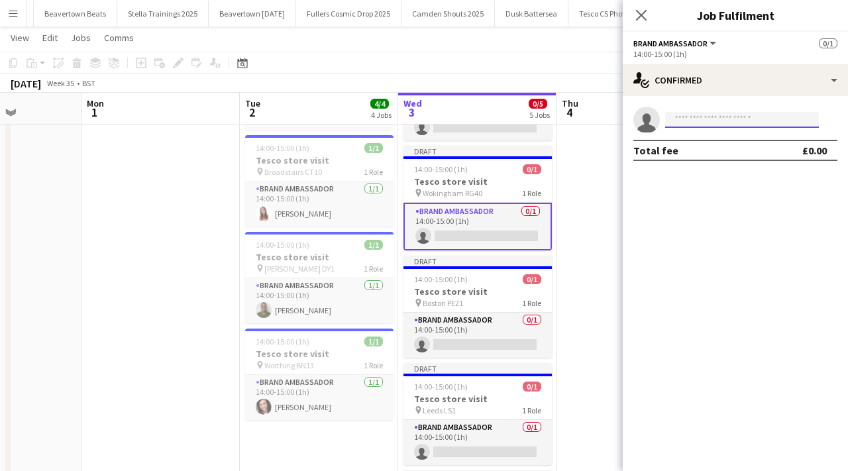
click at [685, 122] on input at bounding box center [742, 120] width 154 height 16
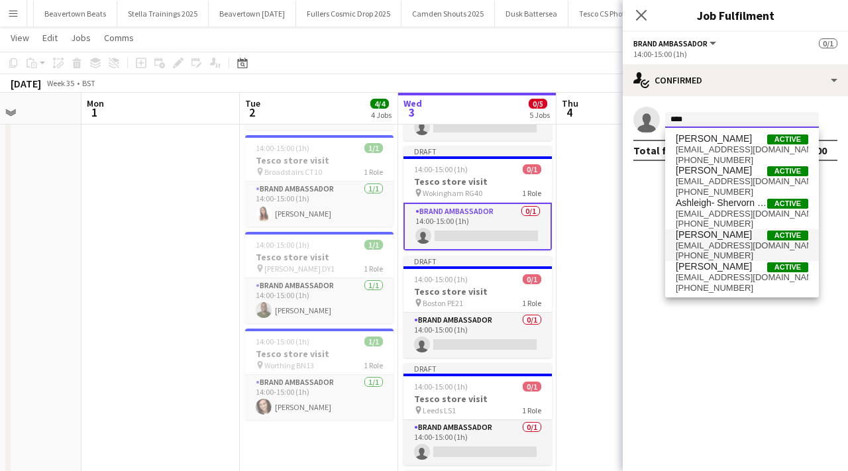
type input "****"
click at [715, 233] on span "[PERSON_NAME]" at bounding box center [713, 234] width 76 height 11
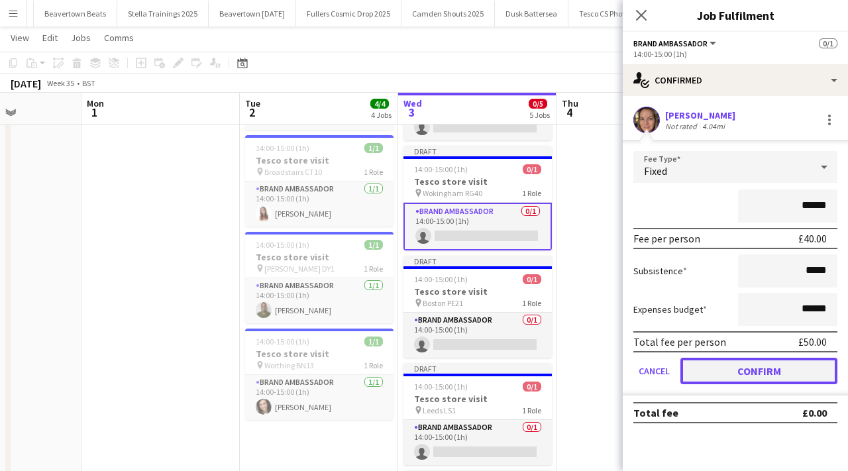
click at [765, 376] on button "Confirm" at bounding box center [758, 371] width 157 height 26
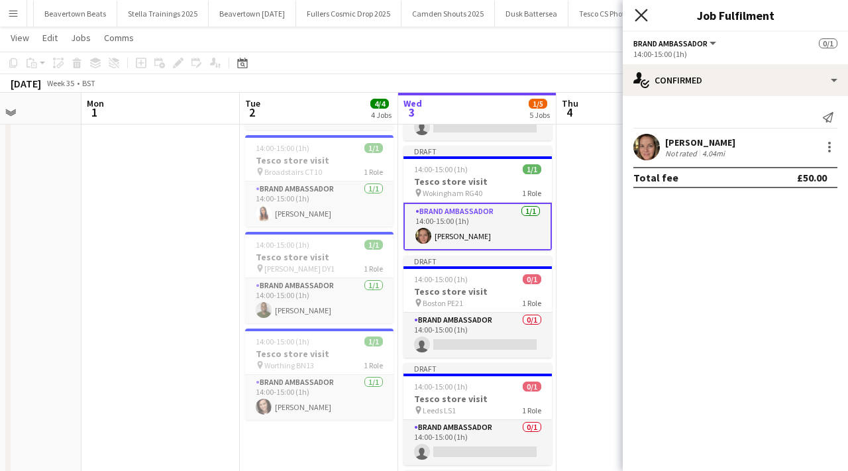
click at [643, 17] on icon at bounding box center [640, 15] width 13 height 13
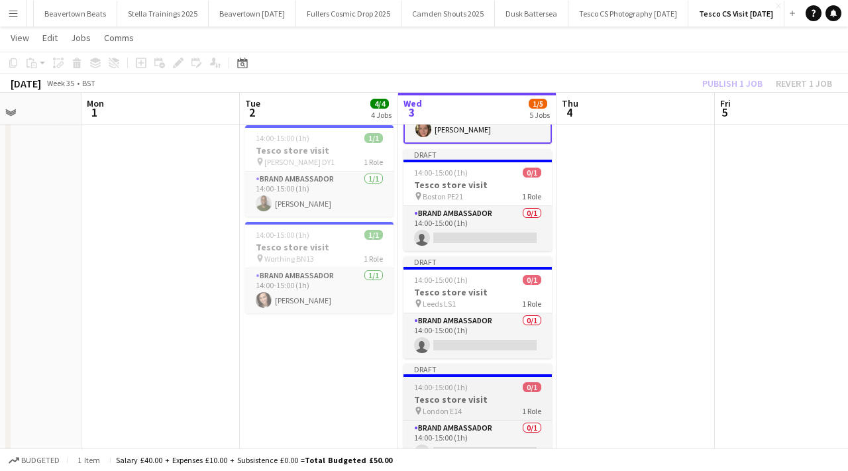
scroll to position [268, 0]
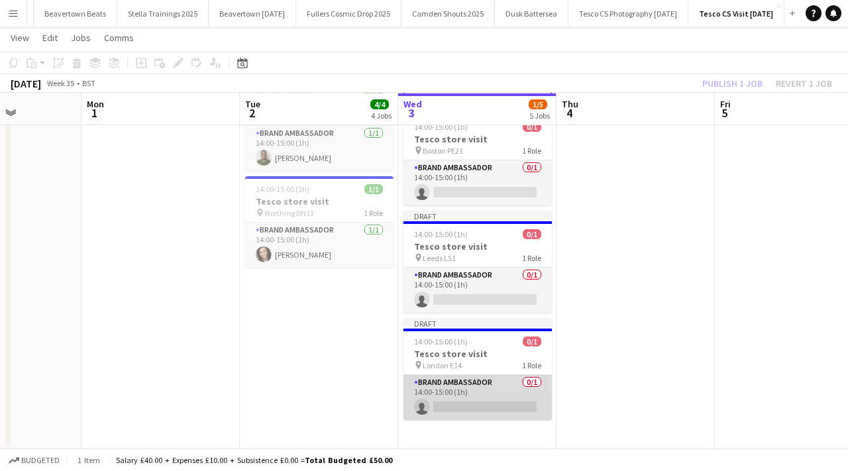
click at [483, 405] on app-card-role "Brand Ambassador 0/1 14:00-15:00 (1h) single-neutral-actions" at bounding box center [477, 397] width 148 height 45
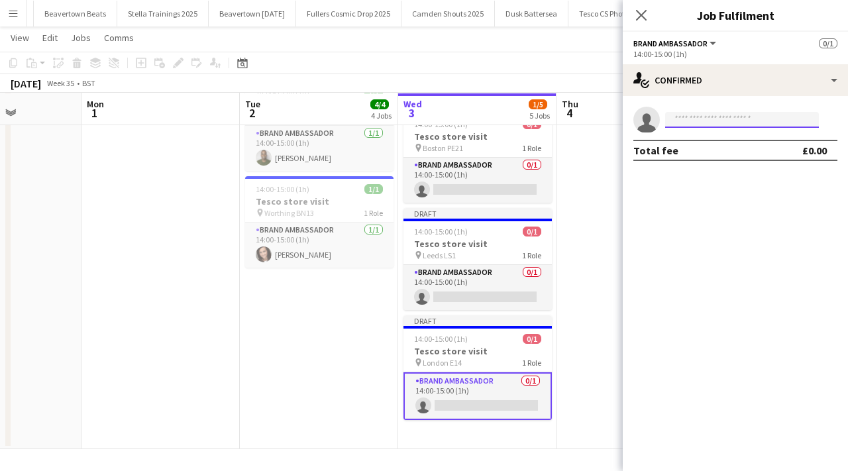
click at [705, 116] on input at bounding box center [742, 120] width 154 height 16
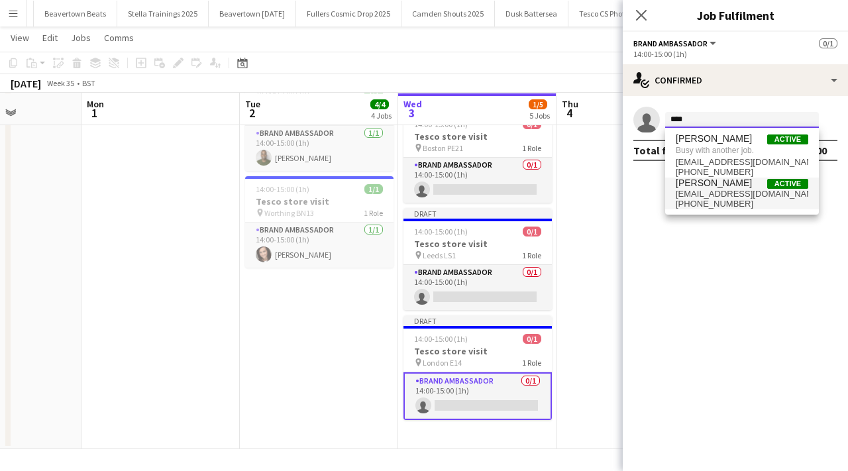
type input "****"
click at [725, 202] on span "[PHONE_NUMBER]" at bounding box center [741, 204] width 132 height 11
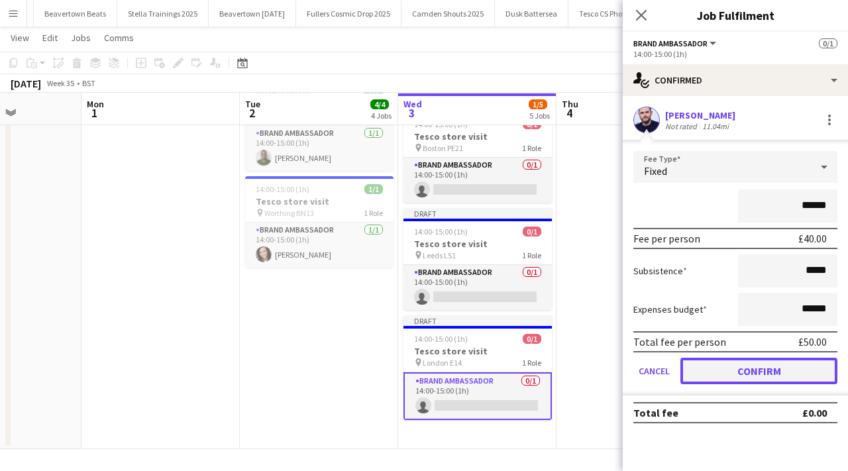
click at [738, 370] on button "Confirm" at bounding box center [758, 371] width 157 height 26
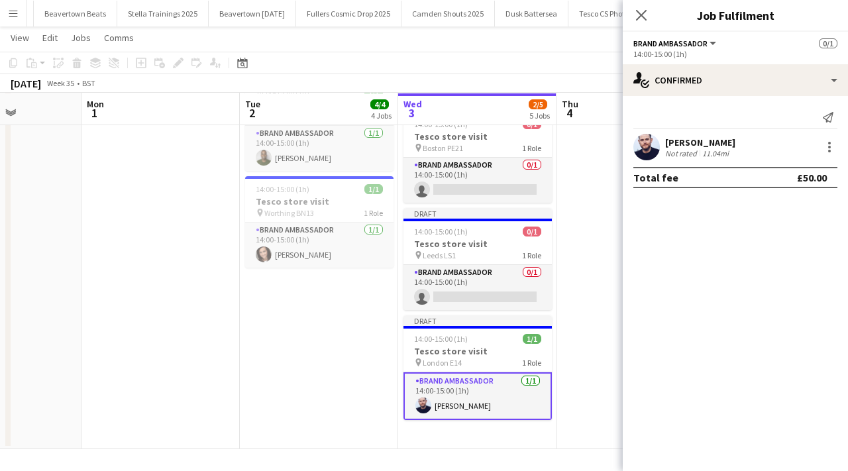
click at [826, 156] on div "[PERSON_NAME] Not rated 11.04mi" at bounding box center [735, 147] width 225 height 26
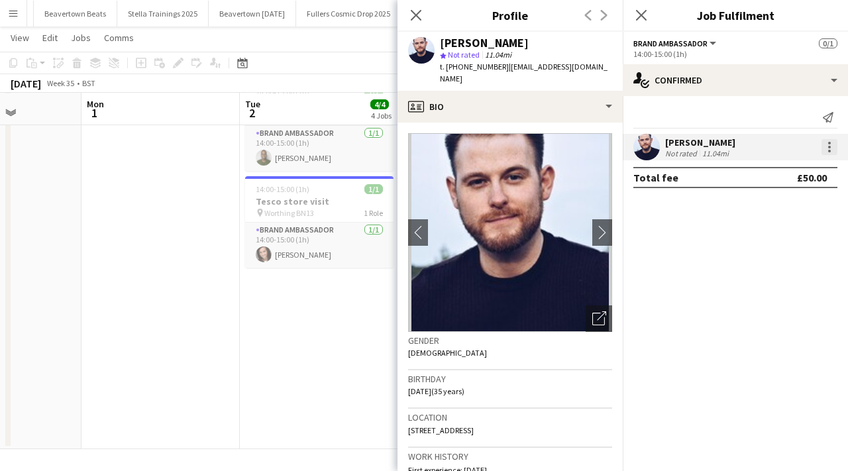
click at [824, 148] on div at bounding box center [829, 147] width 16 height 16
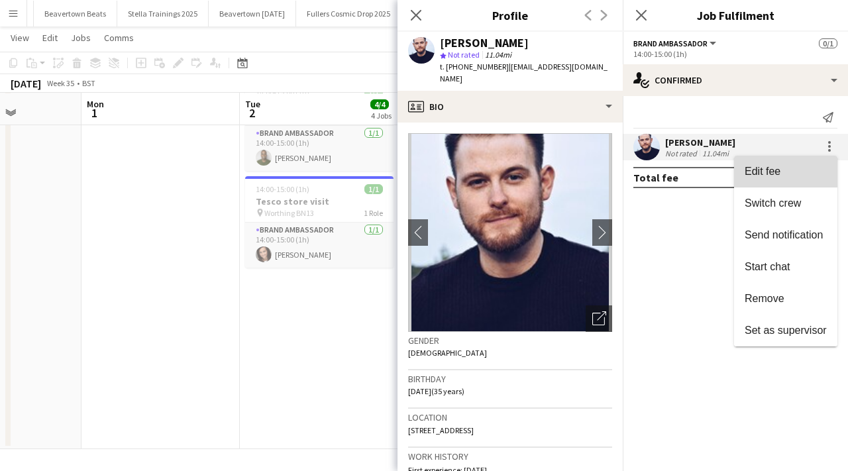
click at [793, 173] on span "Edit fee" at bounding box center [785, 172] width 82 height 12
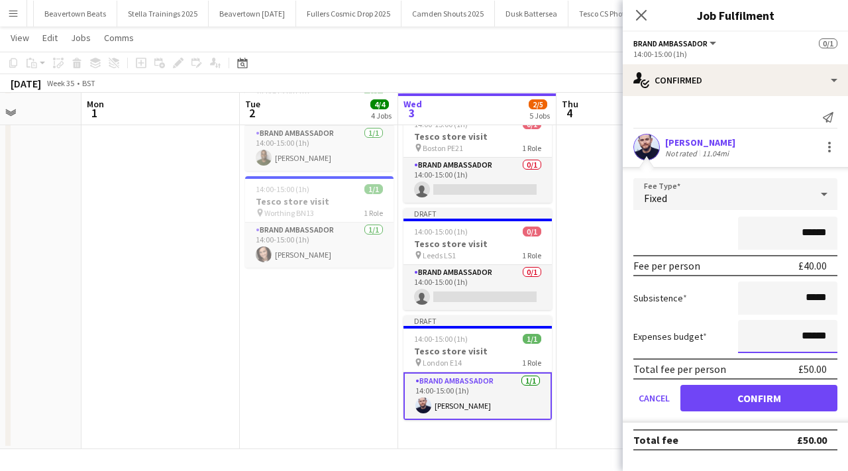
drag, startPoint x: 831, startPoint y: 337, endPoint x: 783, endPoint y: 335, distance: 48.4
click at [783, 336] on input "******" at bounding box center [787, 336] width 99 height 33
type input "******"
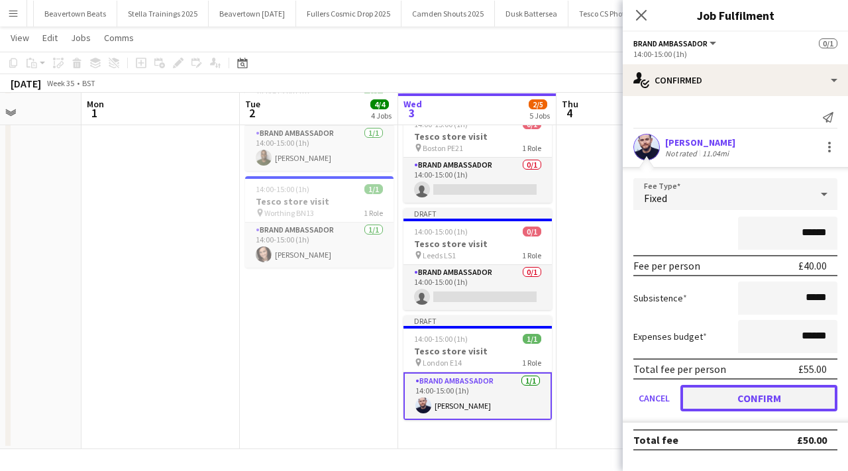
click at [766, 399] on button "Confirm" at bounding box center [758, 398] width 157 height 26
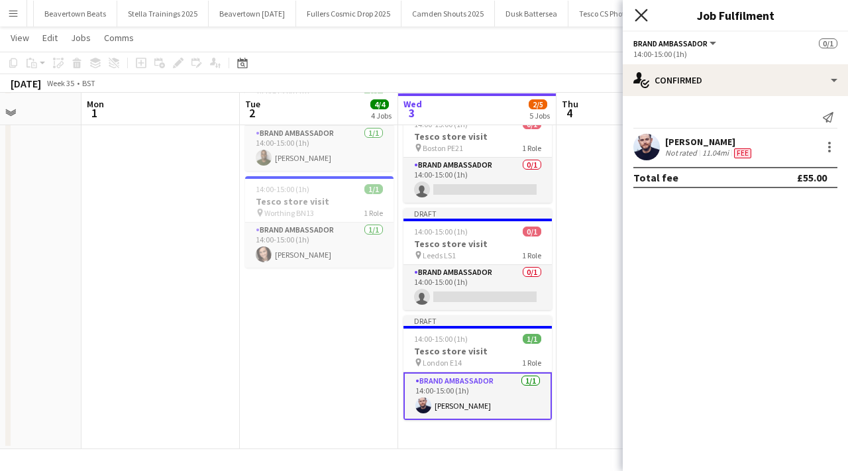
click at [640, 13] on icon at bounding box center [640, 15] width 13 height 13
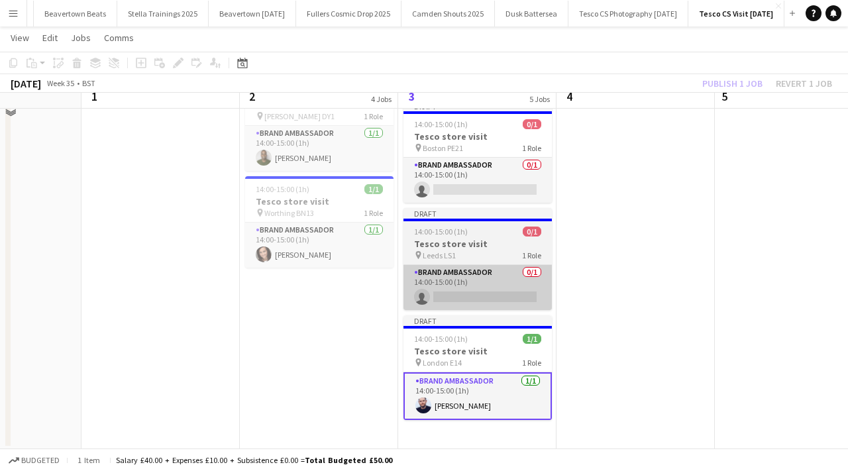
scroll to position [0, 0]
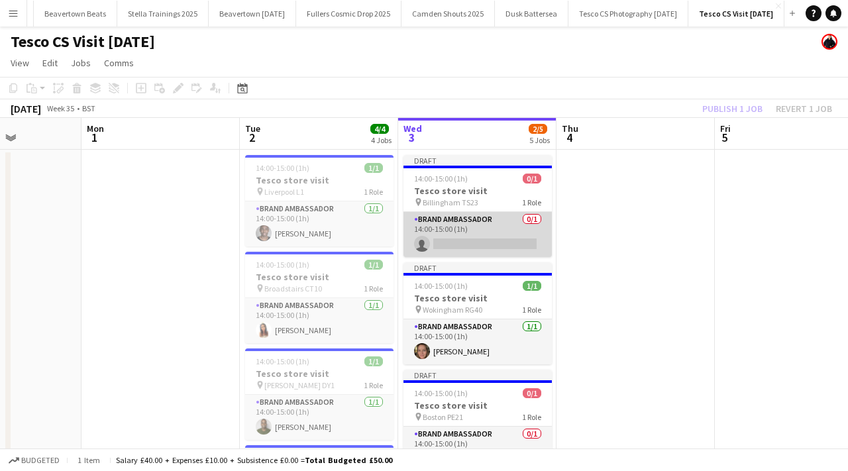
click at [485, 240] on app-card-role "Brand Ambassador 0/1 14:00-15:00 (1h) single-neutral-actions" at bounding box center [477, 234] width 148 height 45
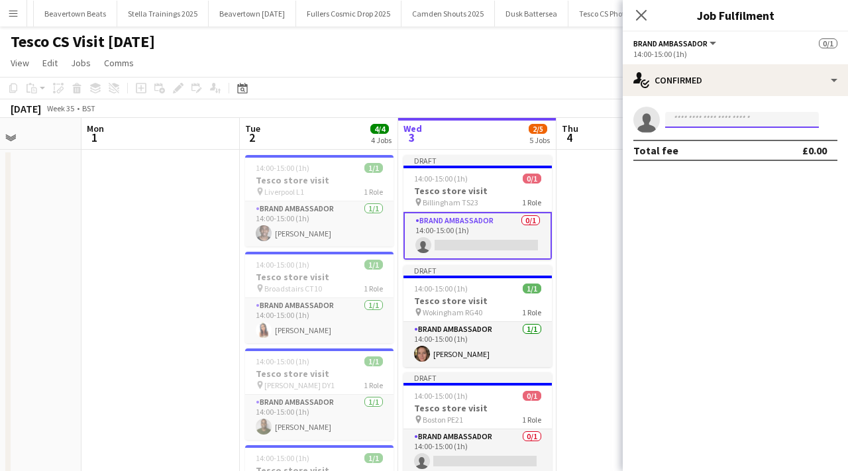
click at [709, 121] on input at bounding box center [742, 120] width 154 height 16
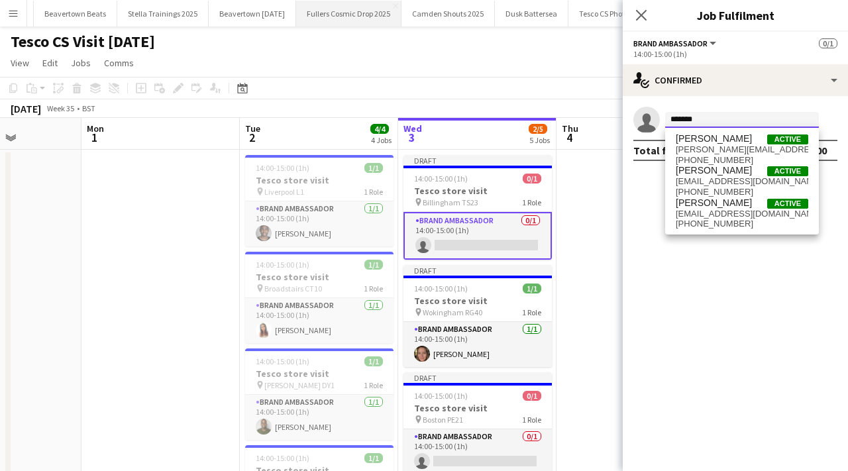
type input "*******"
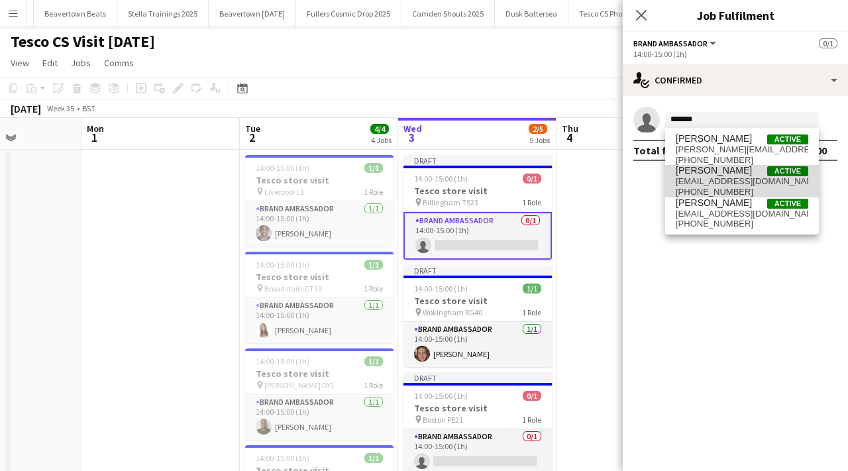
click at [702, 176] on span "[EMAIL_ADDRESS][DOMAIN_NAME]" at bounding box center [741, 181] width 132 height 11
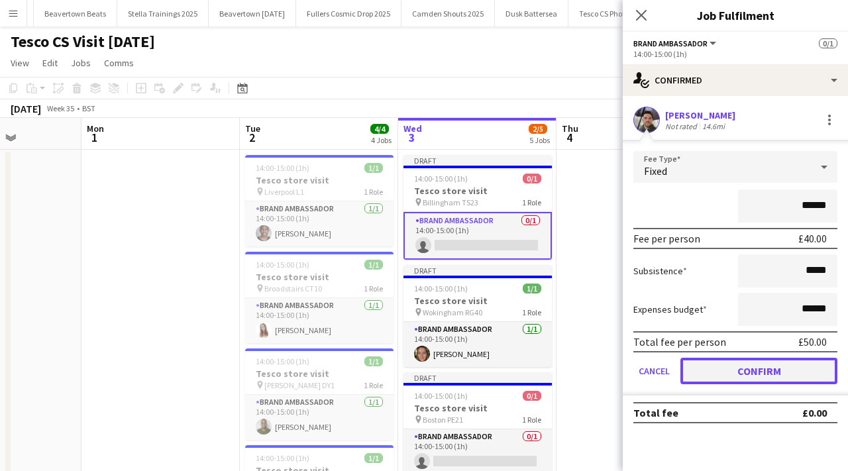
click at [760, 377] on button "Confirm" at bounding box center [758, 371] width 157 height 26
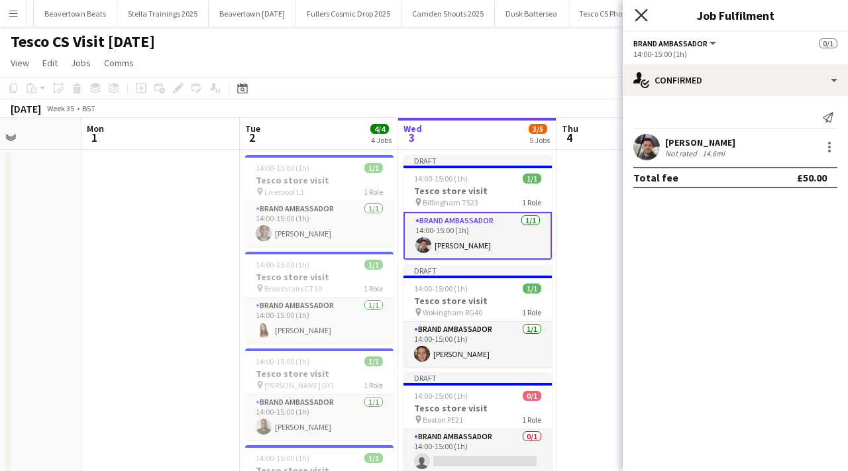
click at [643, 17] on icon at bounding box center [640, 15] width 13 height 13
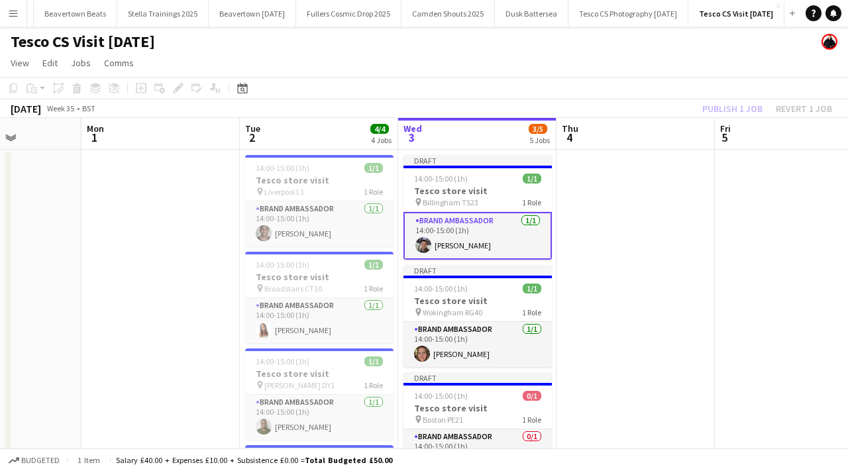
click at [641, 239] on app-date-cell at bounding box center [635, 434] width 158 height 568
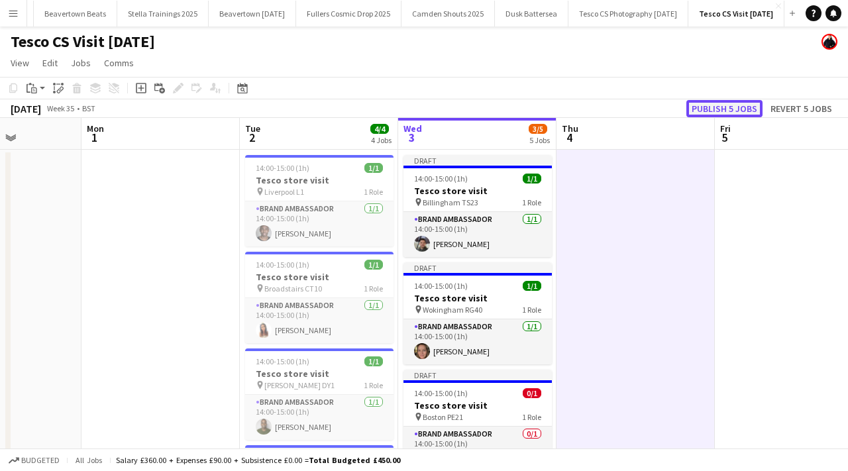
click at [743, 103] on button "Publish 5 jobs" at bounding box center [724, 108] width 76 height 17
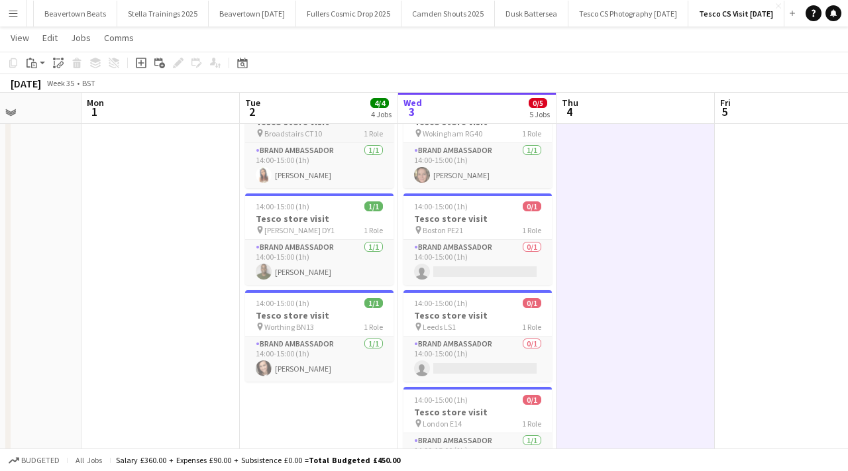
scroll to position [149, 0]
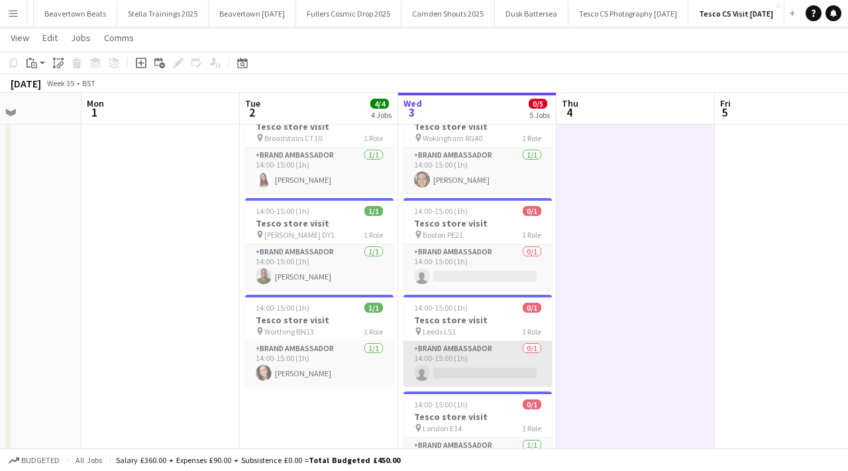
click at [474, 375] on app-card-role "Brand Ambassador 0/1 14:00-15:00 (1h) single-neutral-actions" at bounding box center [477, 363] width 148 height 45
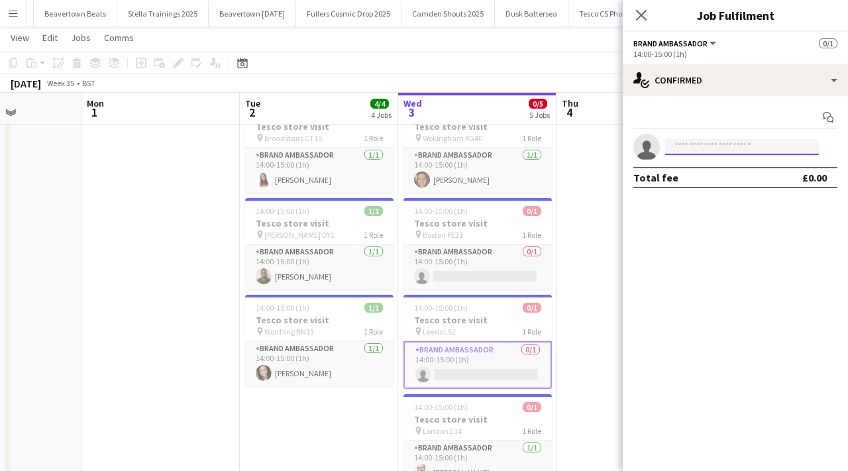
click at [731, 146] on input at bounding box center [742, 147] width 154 height 16
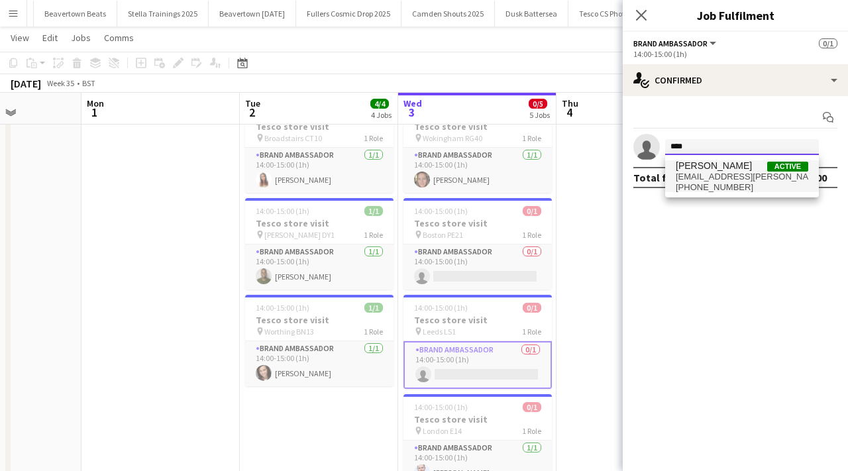
type input "****"
click at [706, 166] on span "[PERSON_NAME]" at bounding box center [713, 165] width 76 height 11
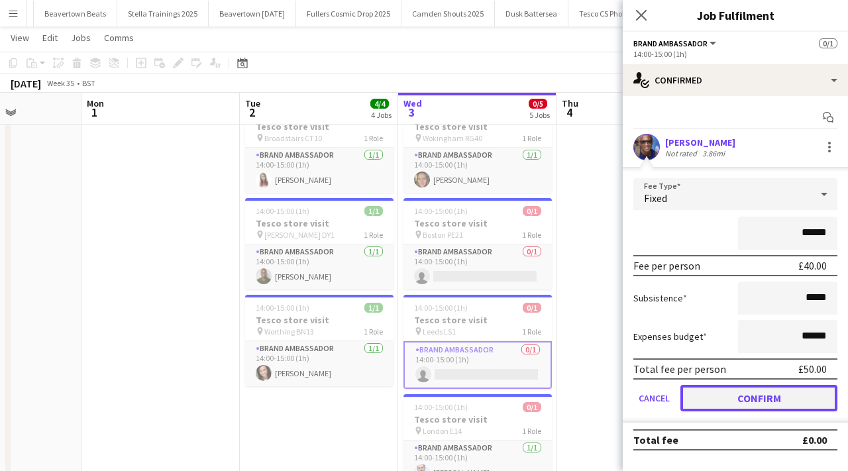
click at [737, 399] on button "Confirm" at bounding box center [758, 398] width 157 height 26
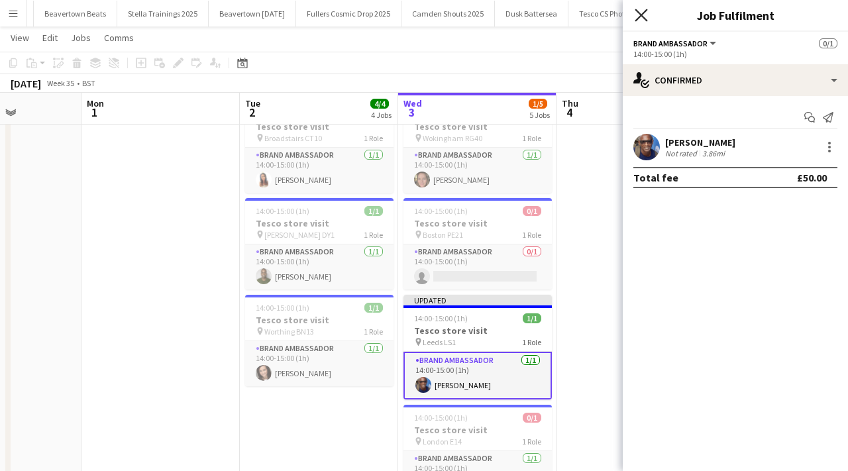
click at [636, 20] on icon at bounding box center [640, 15] width 13 height 13
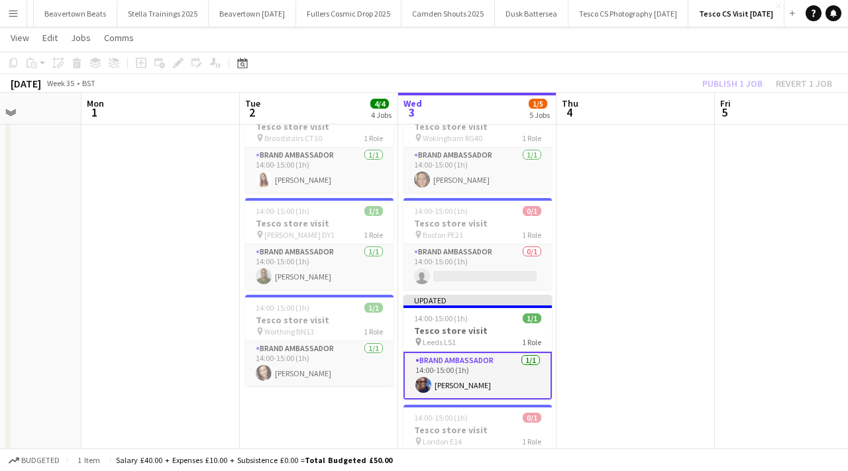
click at [18, 11] on app-icon "Menu" at bounding box center [13, 13] width 11 height 11
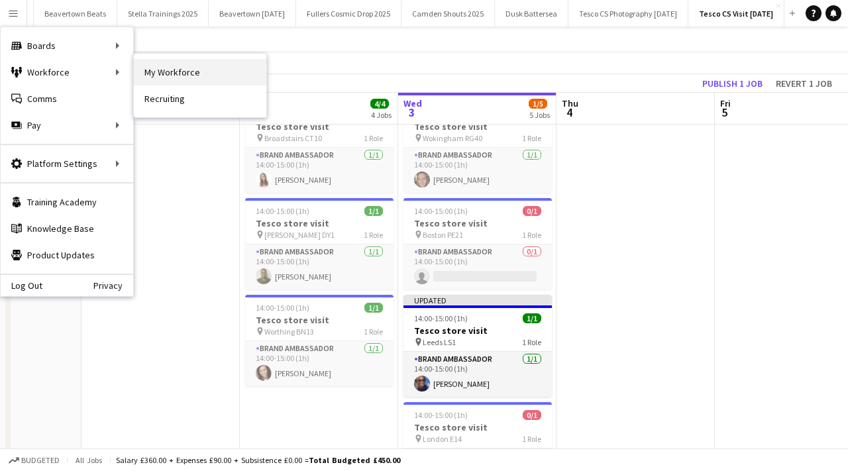
click at [183, 64] on link "My Workforce" at bounding box center [200, 72] width 132 height 26
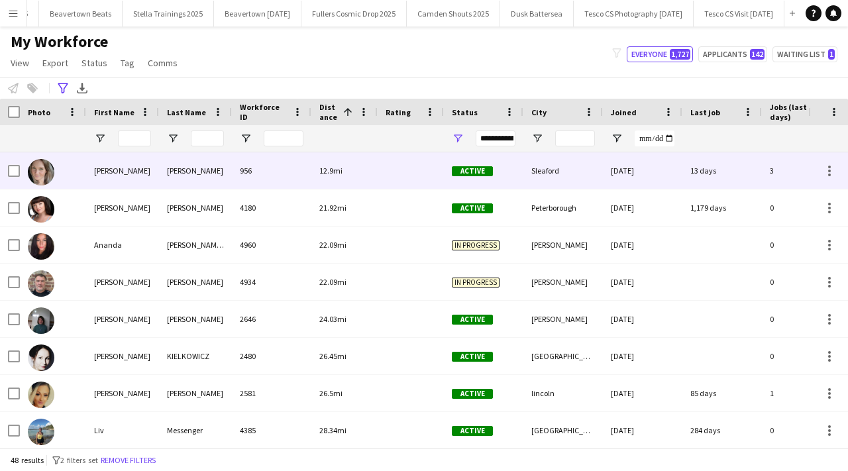
click at [133, 184] on div "[PERSON_NAME]" at bounding box center [122, 170] width 73 height 36
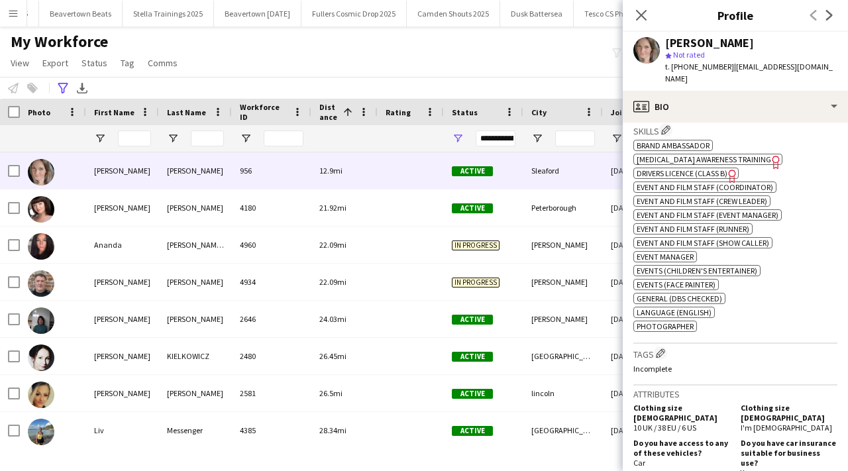
scroll to position [1081, 0]
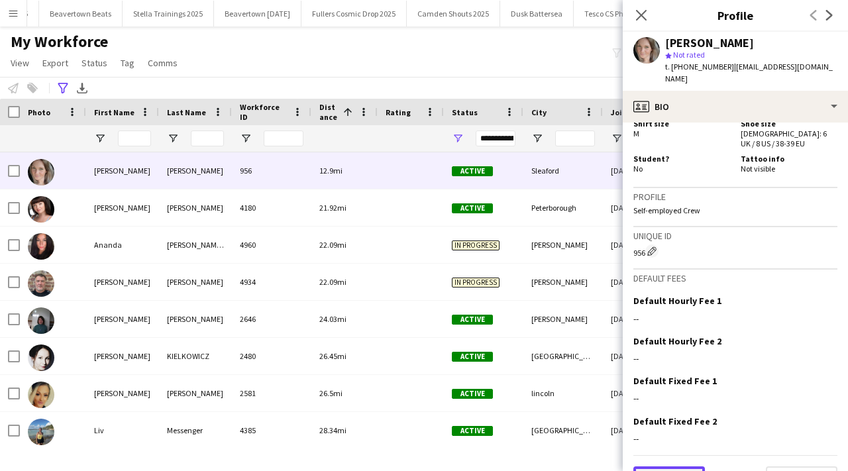
click at [664, 466] on button "Previous" at bounding box center [669, 479] width 72 height 26
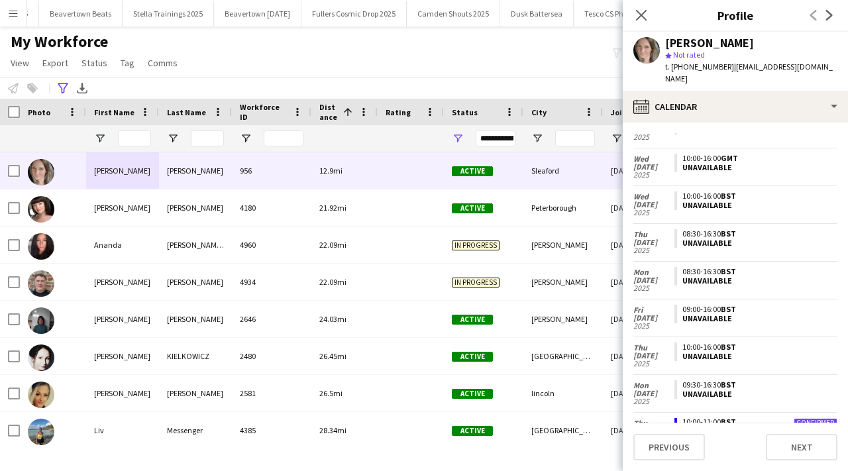
scroll to position [0, 0]
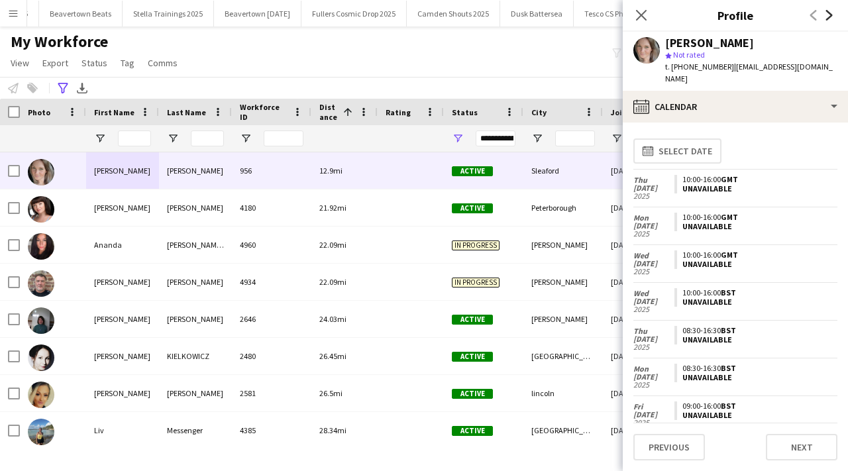
click at [829, 15] on icon at bounding box center [829, 15] width 7 height 11
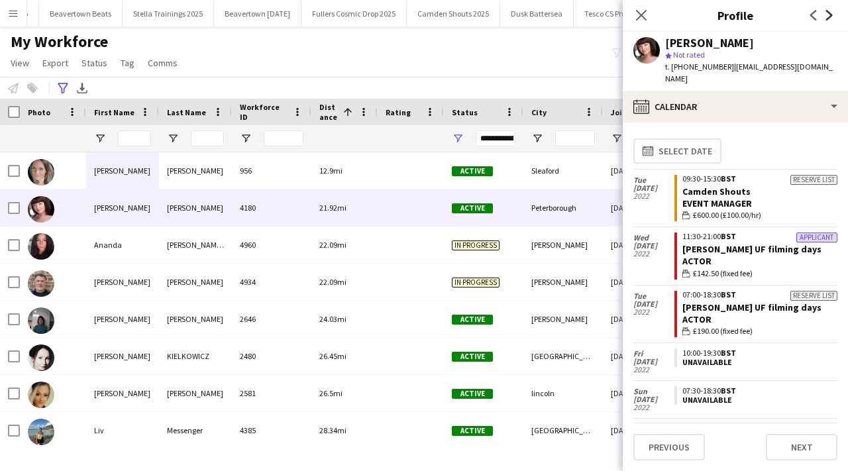
click at [829, 15] on icon at bounding box center [829, 15] width 7 height 11
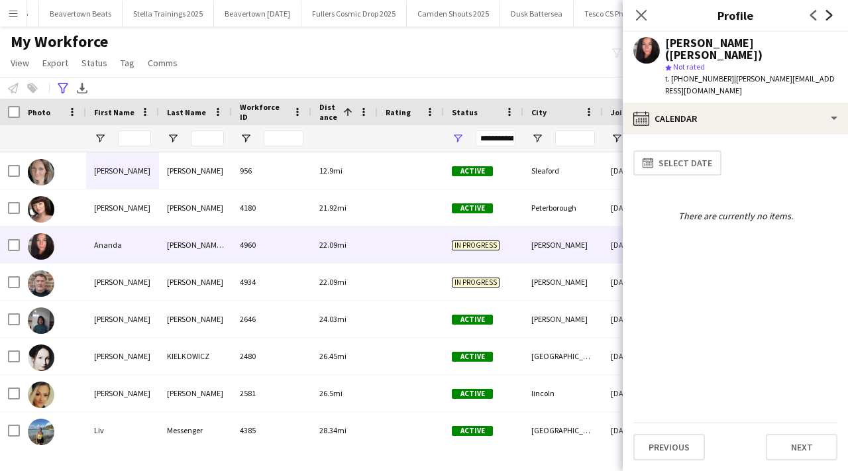
click at [829, 15] on icon at bounding box center [829, 15] width 7 height 11
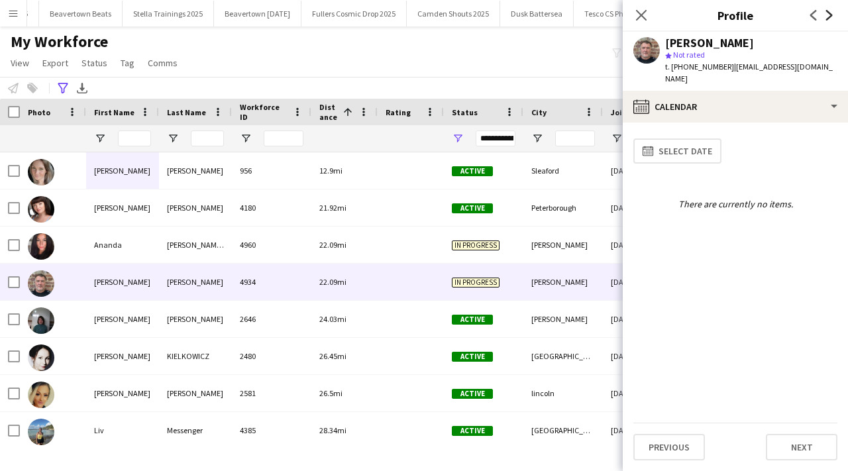
click at [829, 15] on icon "Next" at bounding box center [829, 15] width 11 height 11
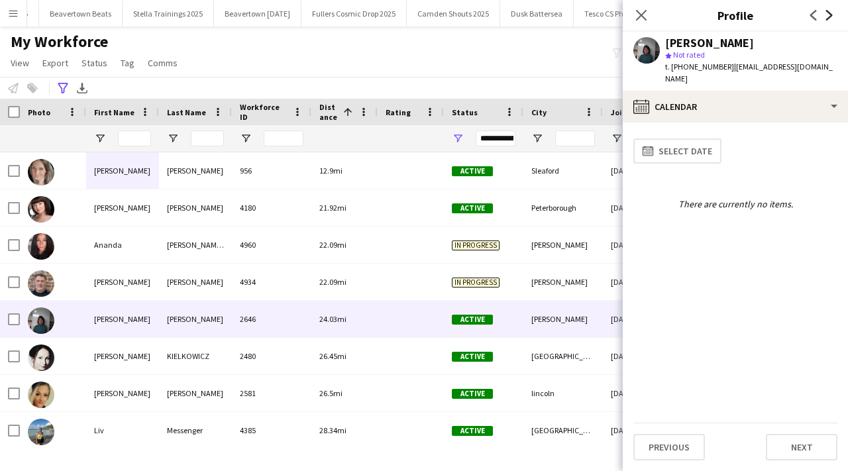
click at [829, 15] on icon "Next" at bounding box center [829, 15] width 11 height 11
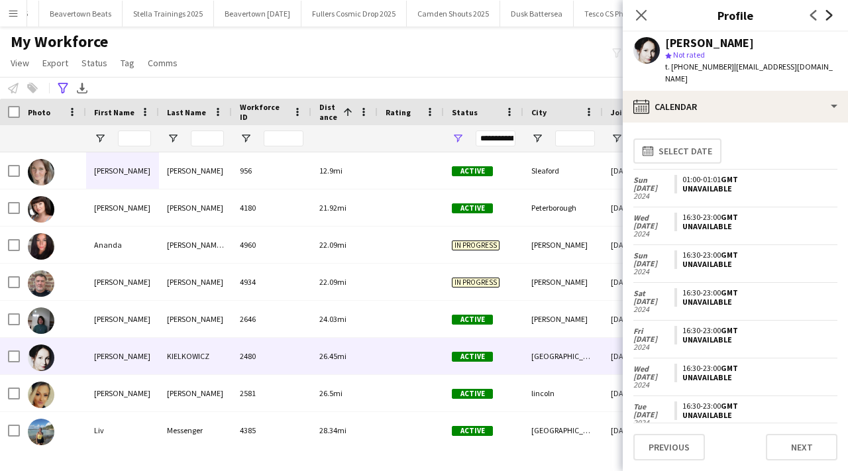
click at [829, 15] on icon "Next" at bounding box center [829, 15] width 11 height 11
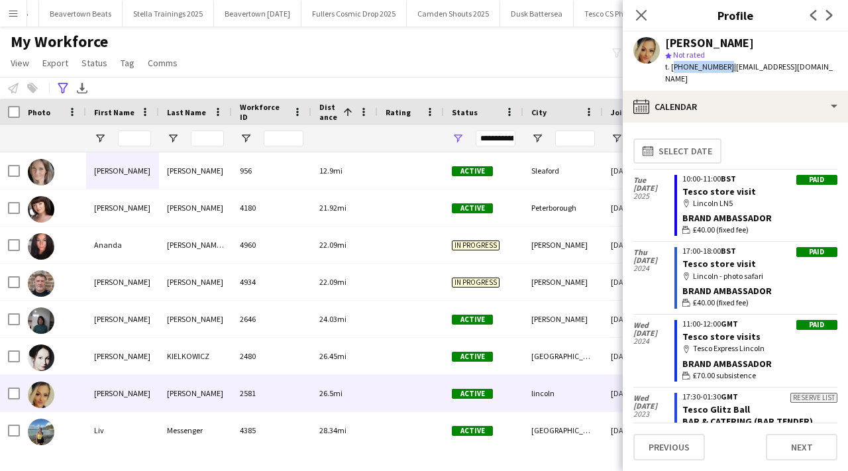
drag, startPoint x: 672, startPoint y: 67, endPoint x: 722, endPoint y: 68, distance: 50.3
click at [722, 68] on span "t. [PHONE_NUMBER]" at bounding box center [699, 67] width 69 height 10
copy span "[PHONE_NUMBER]"
click at [651, 7] on div "Close pop-in" at bounding box center [641, 15] width 37 height 30
click at [642, 22] on app-icon "Close pop-in" at bounding box center [641, 15] width 19 height 19
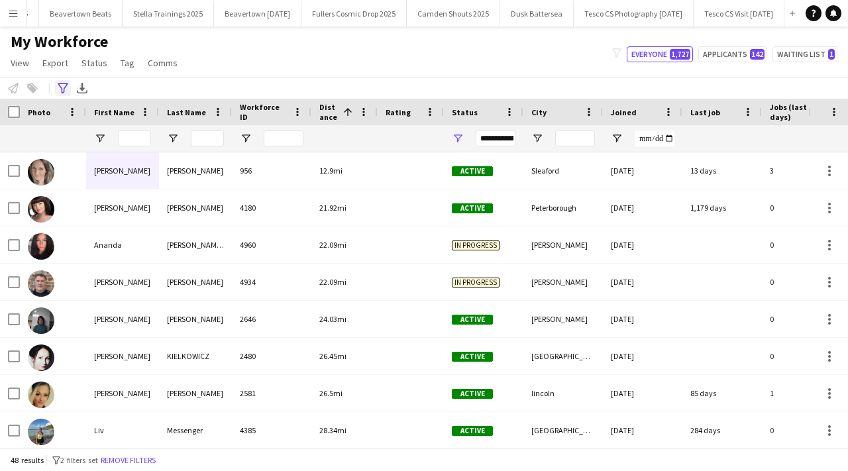
click at [60, 87] on icon "Advanced filters" at bounding box center [63, 88] width 11 height 11
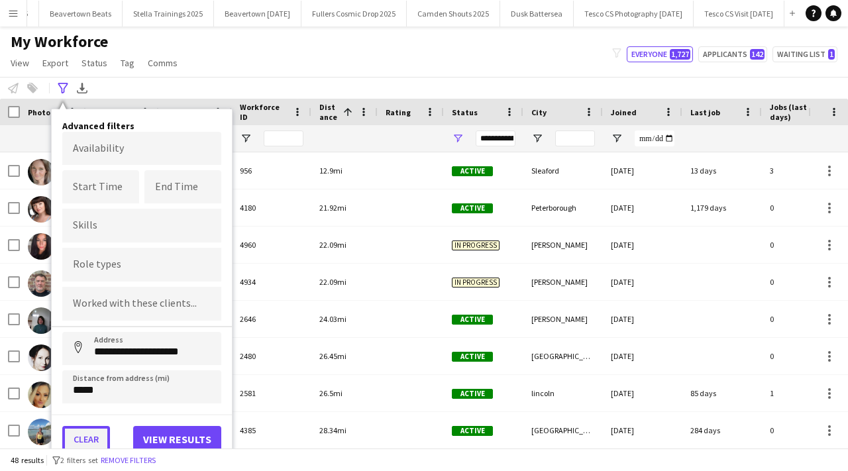
click at [92, 440] on button "Clear" at bounding box center [86, 439] width 48 height 26
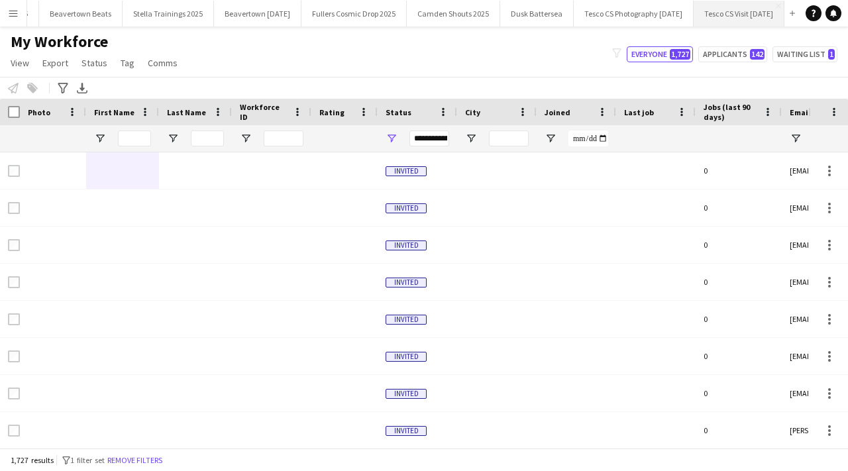
click at [694, 19] on button "Tesco CS Visit [DATE] Close" at bounding box center [738, 14] width 91 height 26
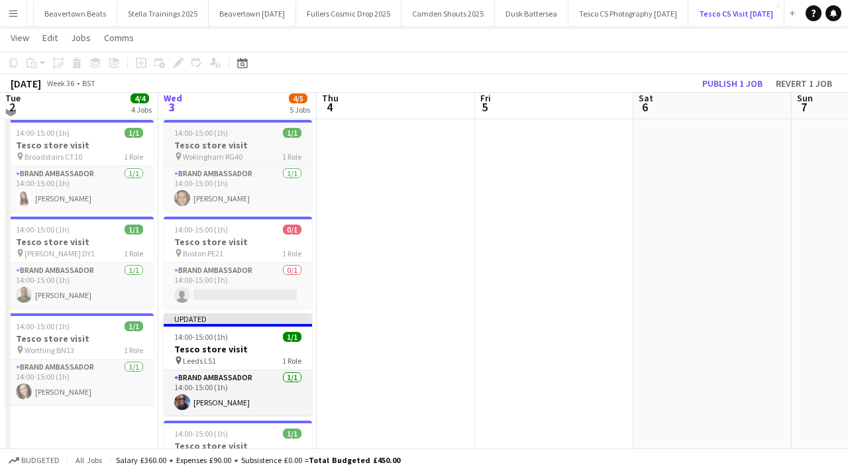
scroll to position [137, 0]
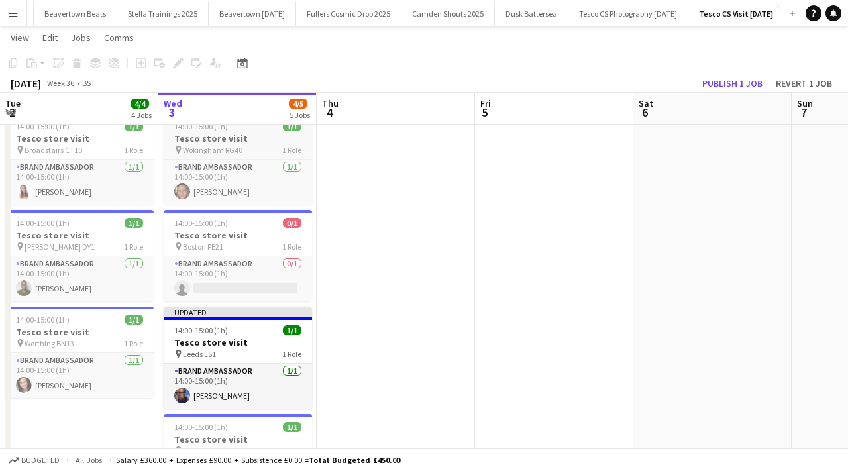
click at [256, 291] on app-card-role "Brand Ambassador 0/1 14:00-15:00 (1h) single-neutral-actions" at bounding box center [238, 278] width 148 height 45
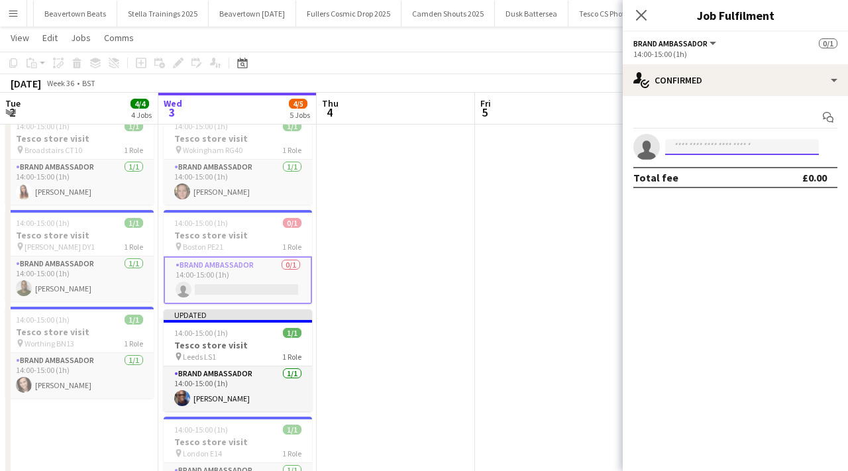
click at [695, 154] on body "Menu Boards Boards Boards All jobs Status Workforce Workforce My Workforce Recr…" at bounding box center [424, 211] width 848 height 697
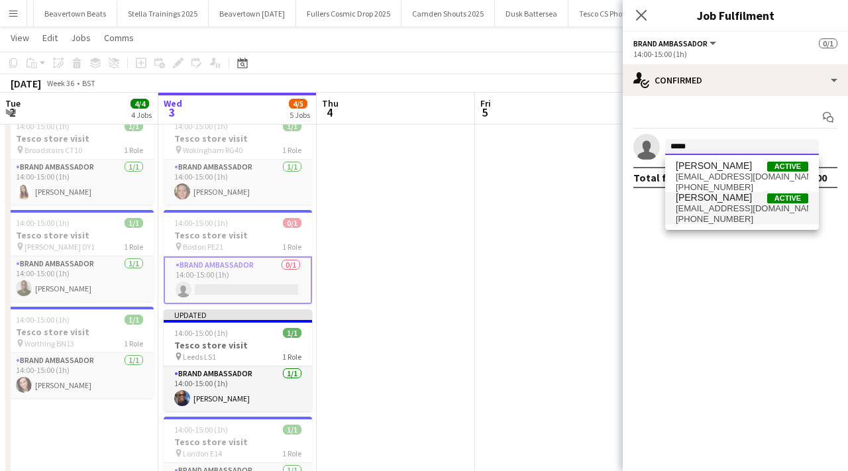
type input "*****"
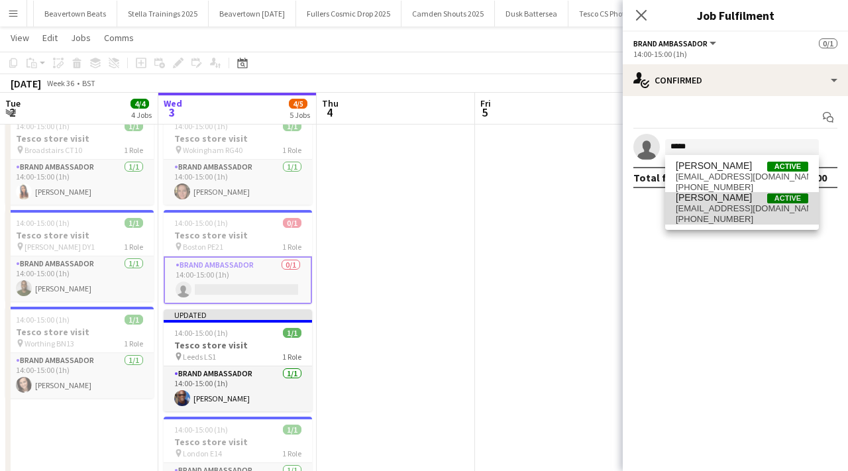
click at [705, 204] on span "[EMAIL_ADDRESS][DOMAIN_NAME]" at bounding box center [741, 208] width 132 height 11
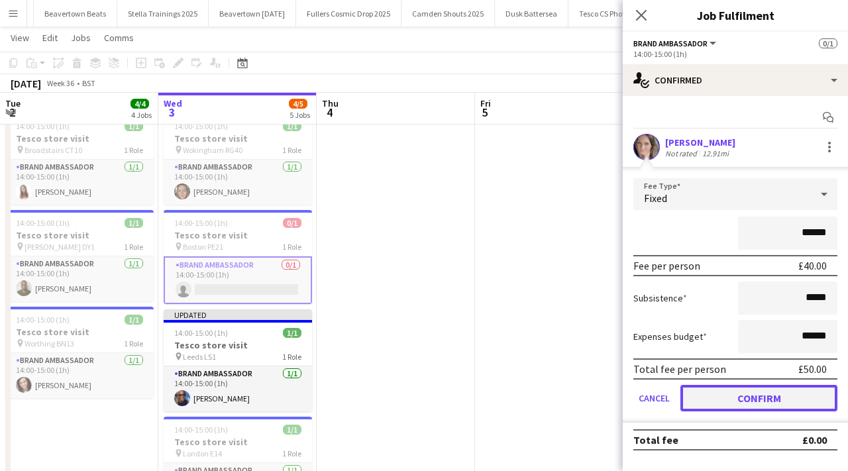
click at [764, 404] on button "Confirm" at bounding box center [758, 398] width 157 height 26
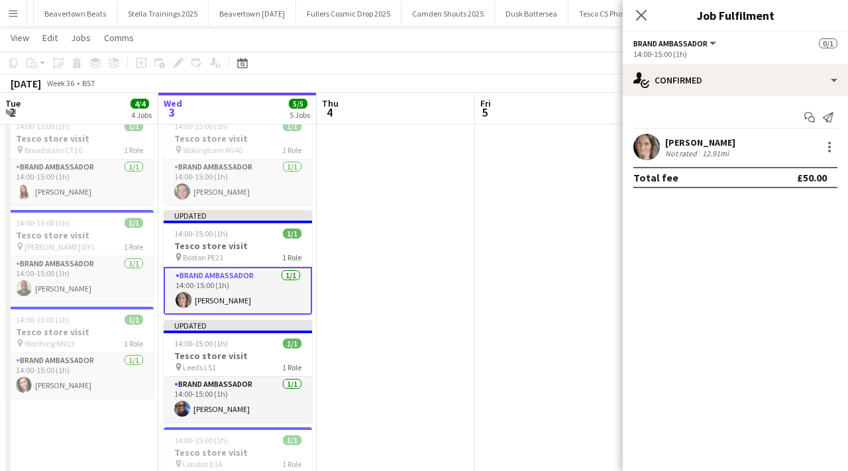
click at [646, 6] on div "Close pop-in" at bounding box center [641, 15] width 37 height 30
click at [643, 39] on span "Brand Ambassador" at bounding box center [670, 43] width 74 height 10
click at [643, 23] on div "Close pop-in" at bounding box center [641, 15] width 37 height 30
click at [642, 16] on icon at bounding box center [640, 15] width 13 height 13
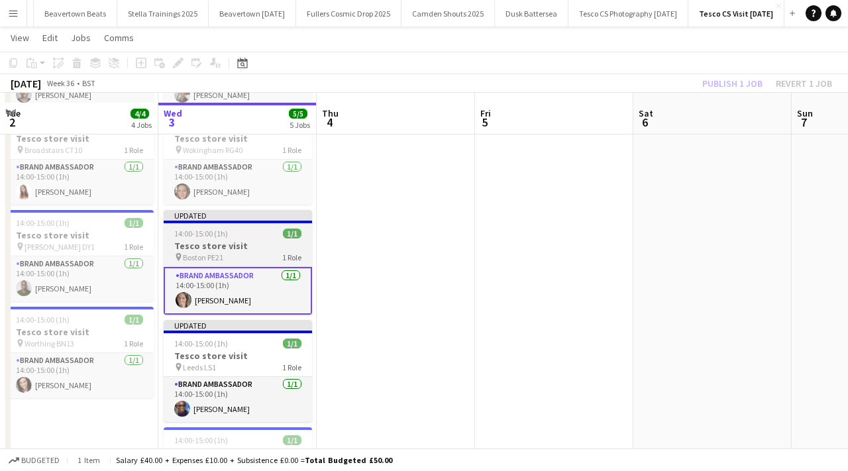
scroll to position [236, 0]
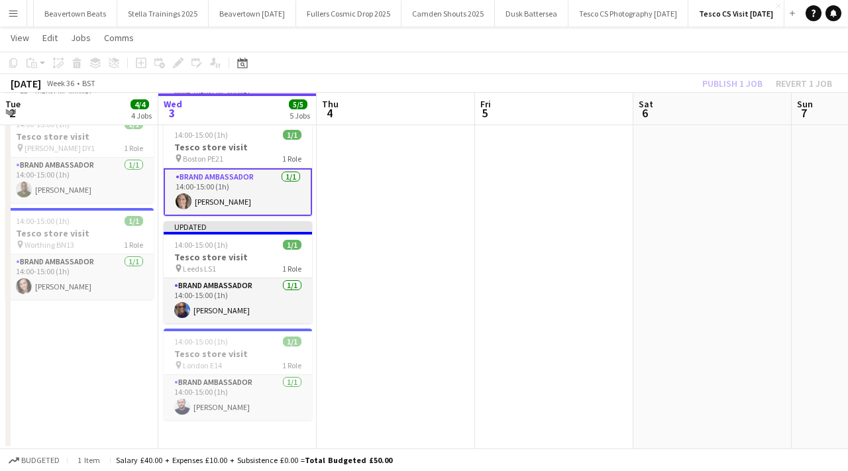
click at [403, 221] on app-date-cell at bounding box center [396, 181] width 158 height 536
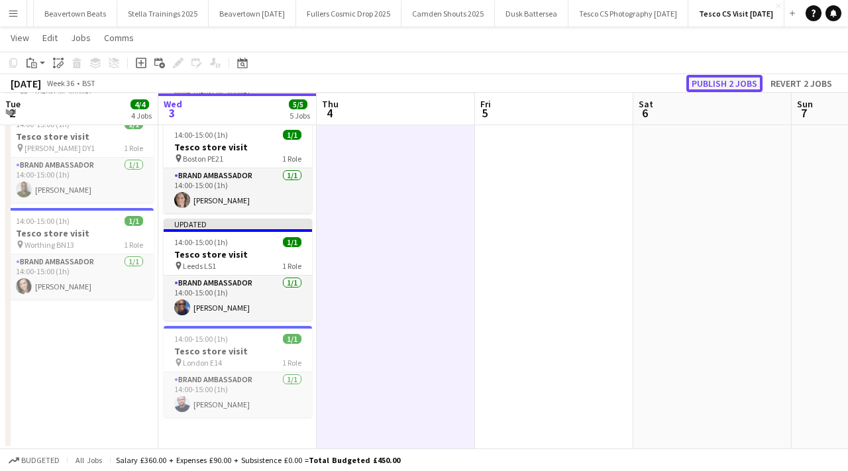
click at [704, 90] on button "Publish 2 jobs" at bounding box center [724, 83] width 76 height 17
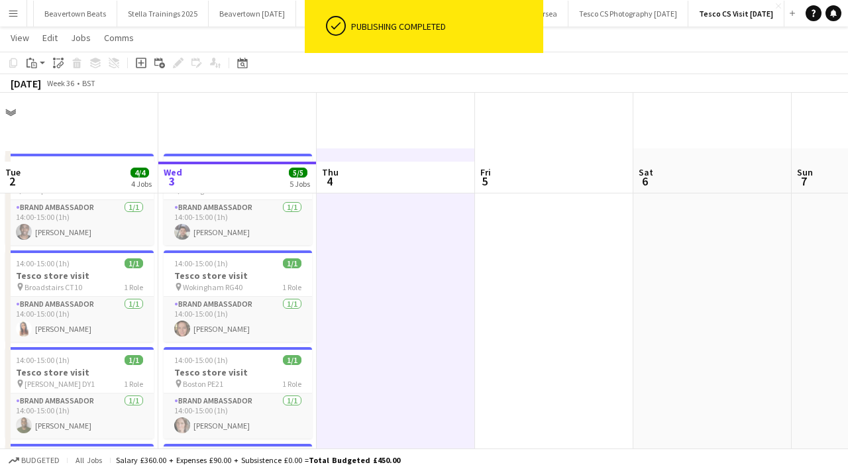
scroll to position [0, 0]
